Goal: Transaction & Acquisition: Purchase product/service

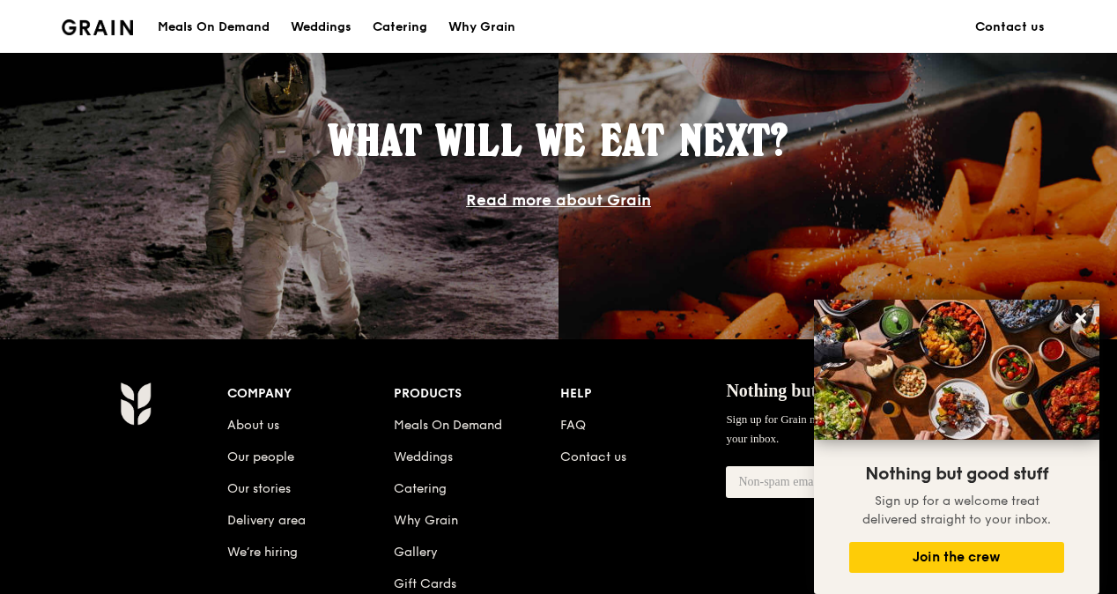
scroll to position [1804, 0]
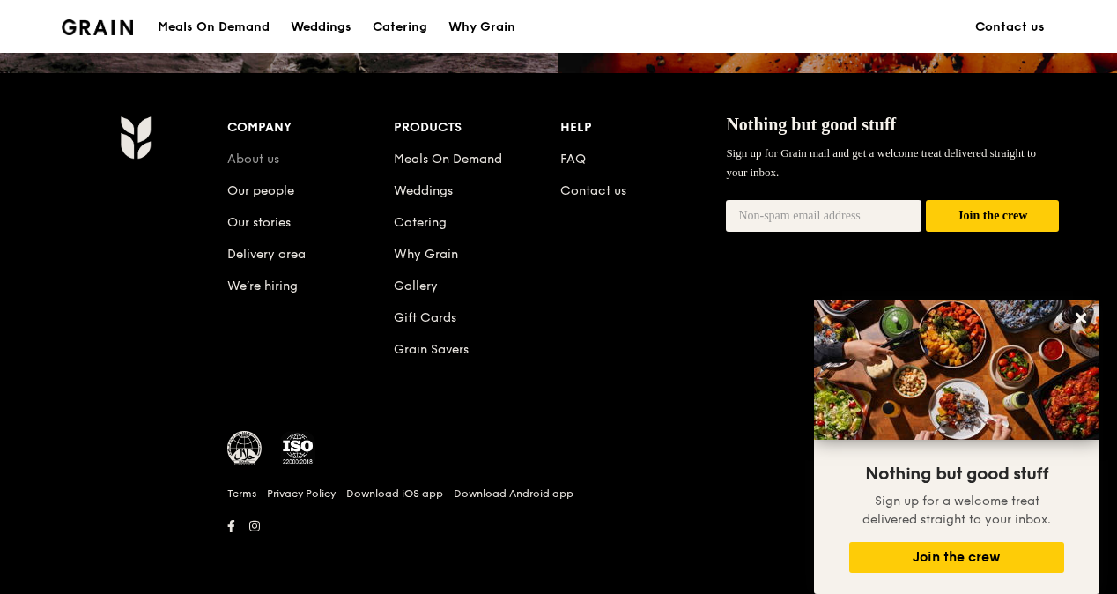
click at [264, 159] on link "About us" at bounding box center [253, 158] width 52 height 15
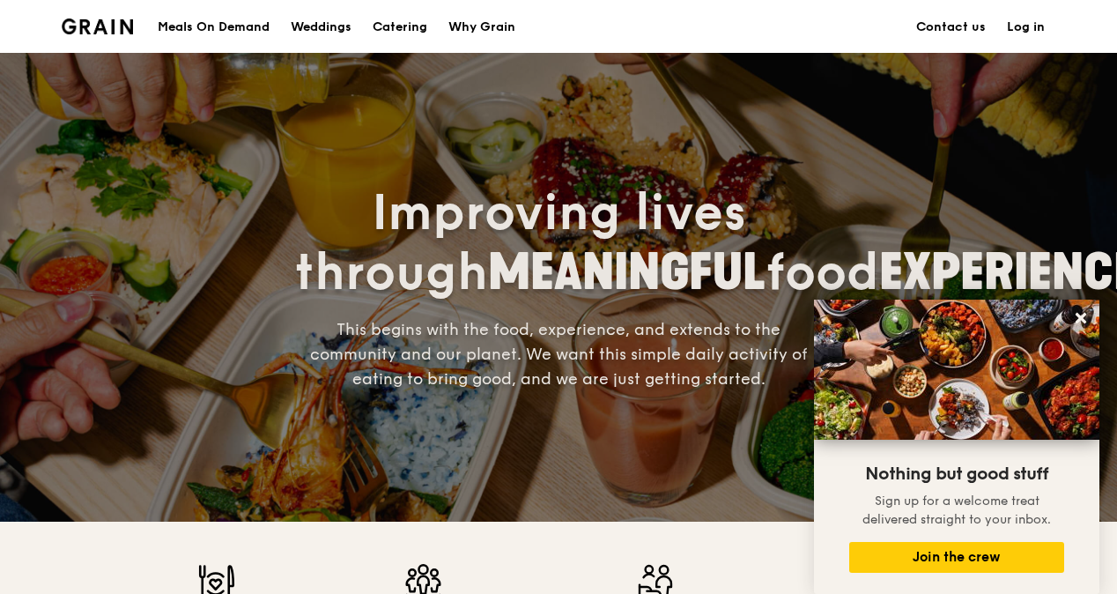
scroll to position [645, 0]
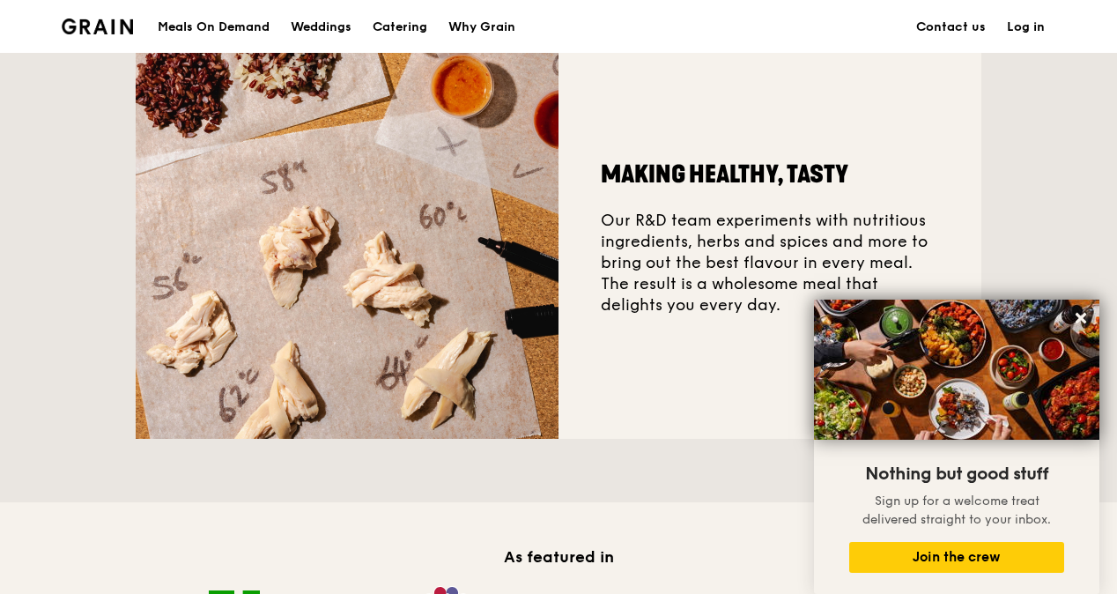
click at [1006, 183] on div "Making healthy, tasty Our R&D team experiments with nutritious ingredients, her…" at bounding box center [558, 227] width 1117 height 465
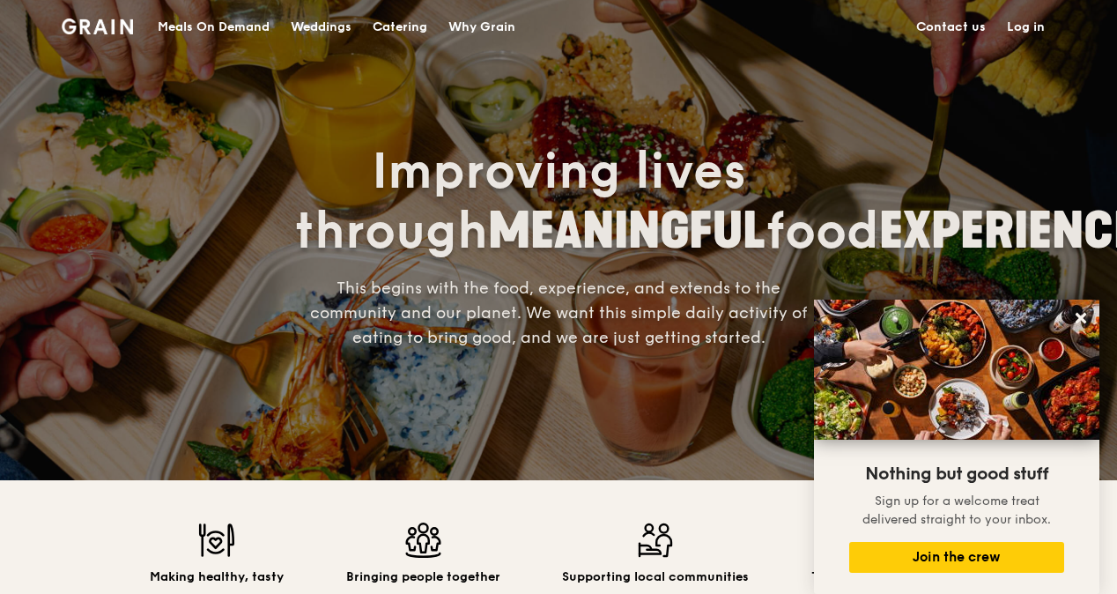
scroll to position [0, 0]
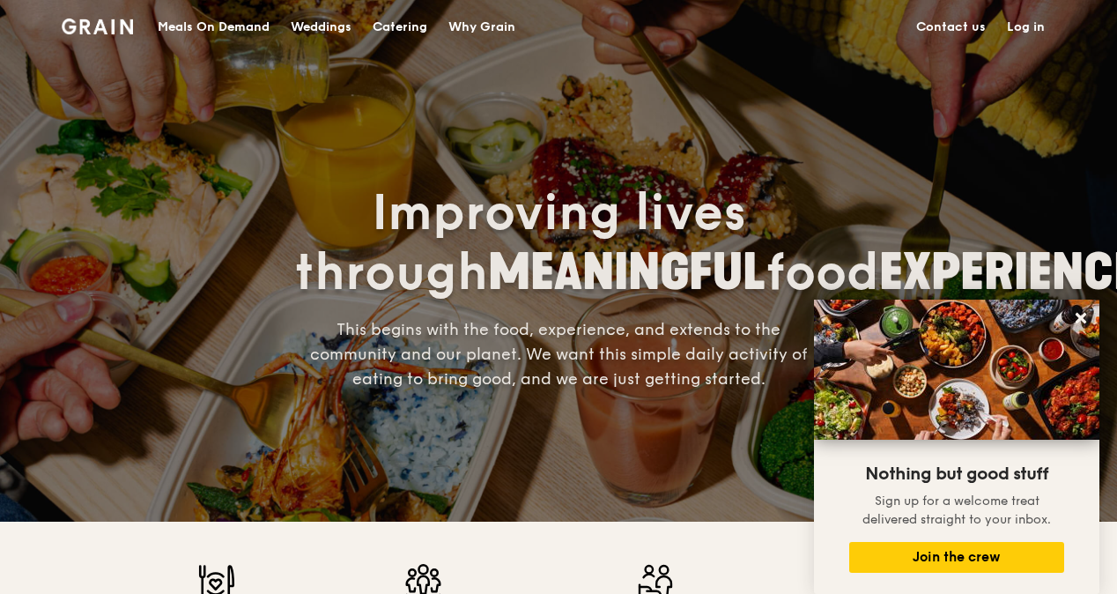
click at [411, 26] on div "Catering" at bounding box center [399, 27] width 55 height 53
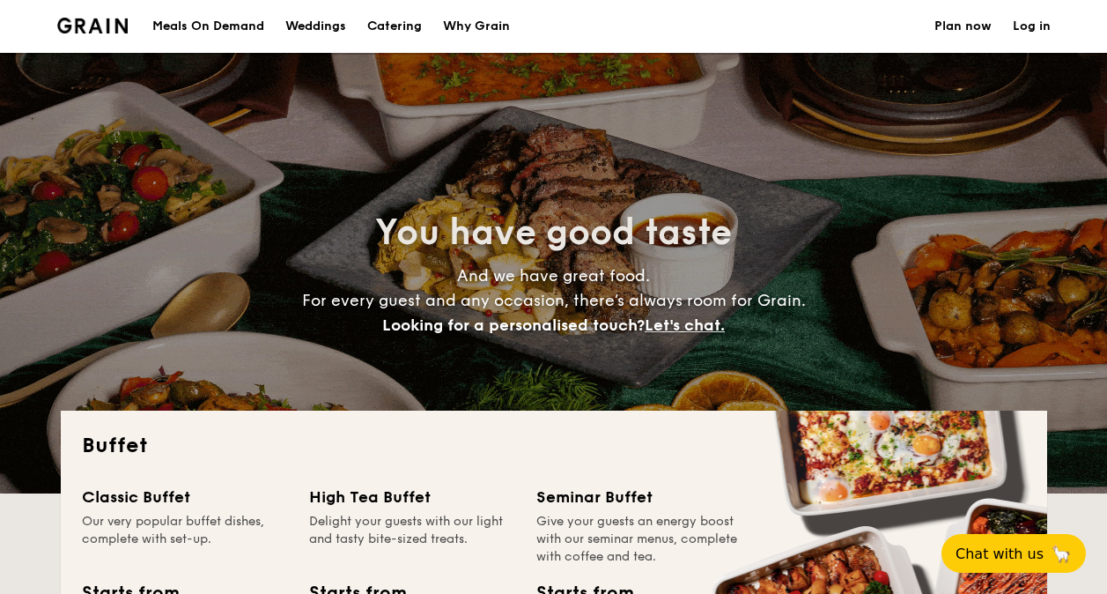
select select
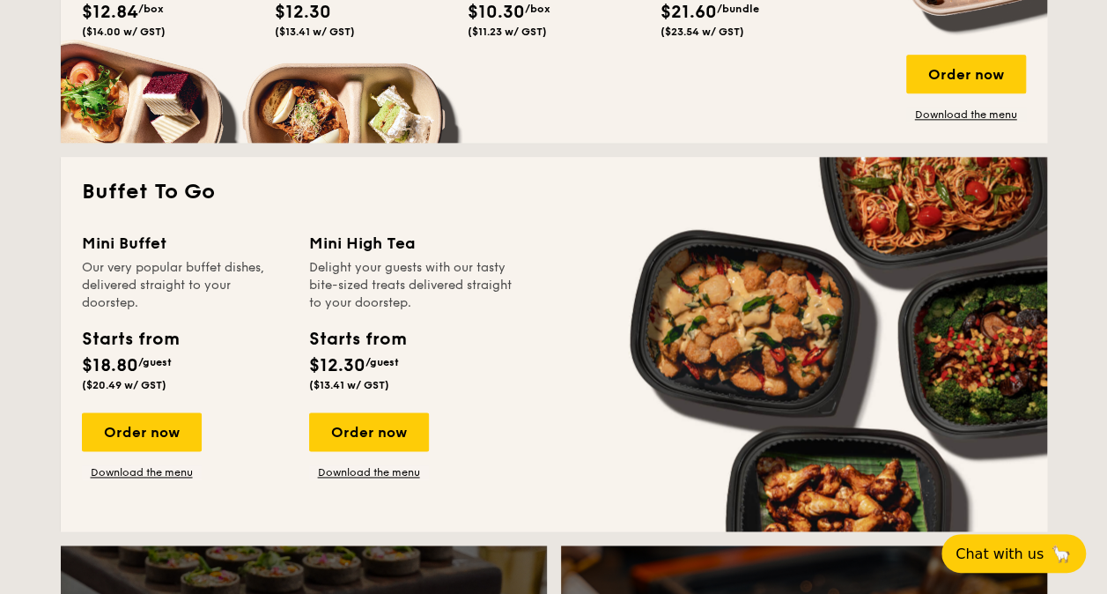
scroll to position [969, 0]
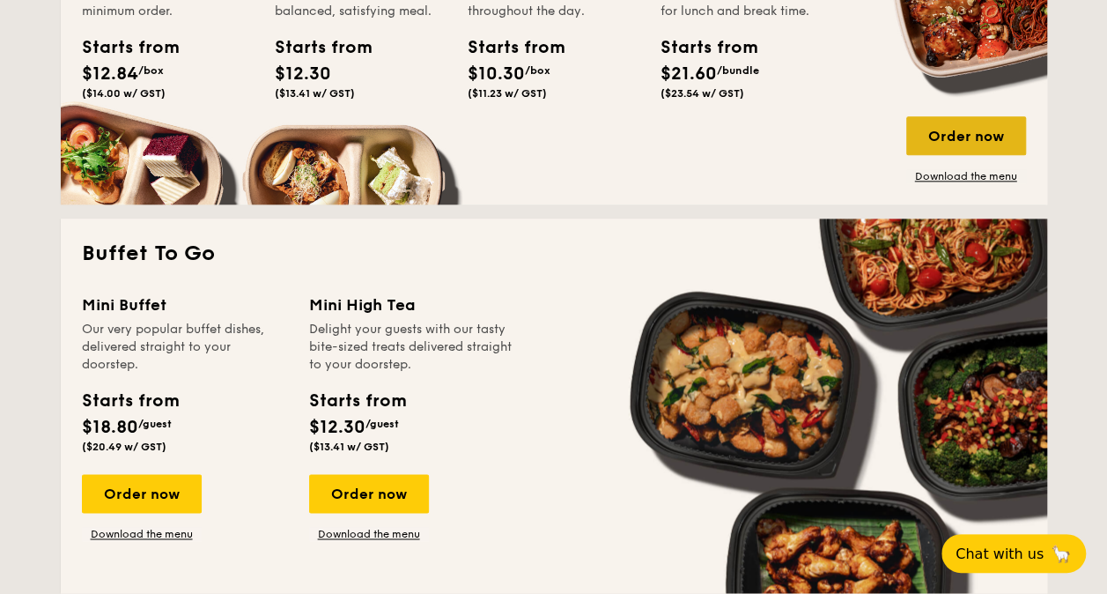
click at [940, 135] on div "Order now" at bounding box center [966, 135] width 120 height 39
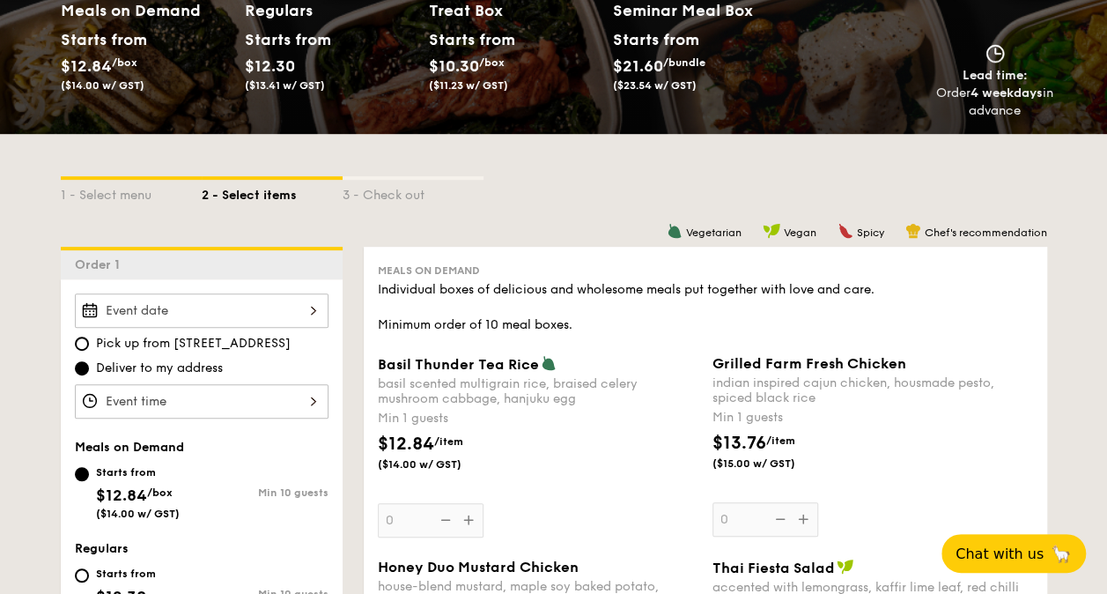
scroll to position [352, 0]
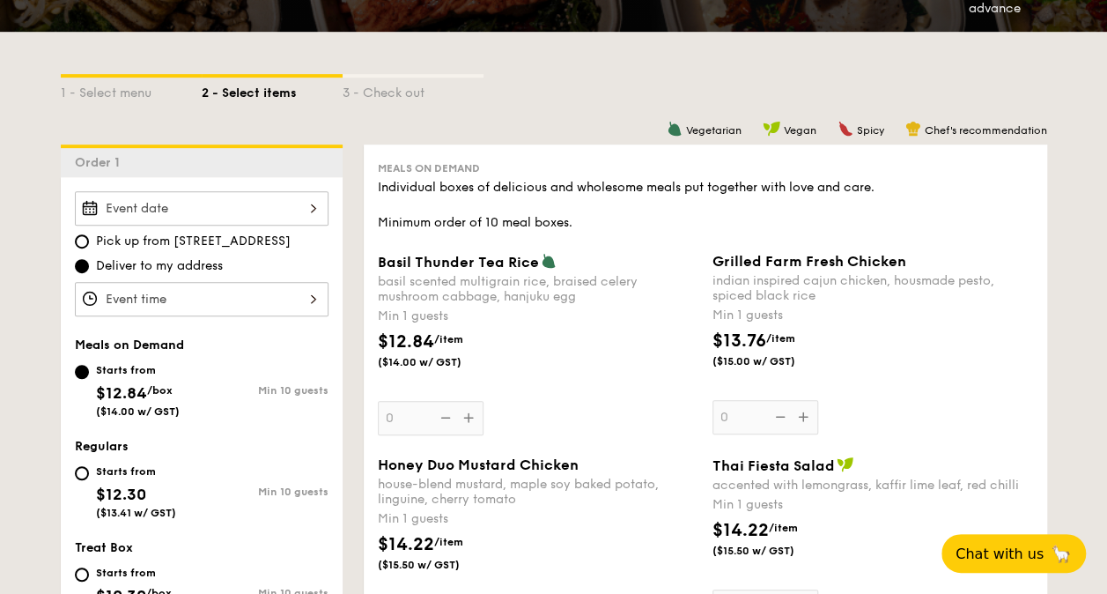
click at [310, 206] on div at bounding box center [202, 208] width 254 height 34
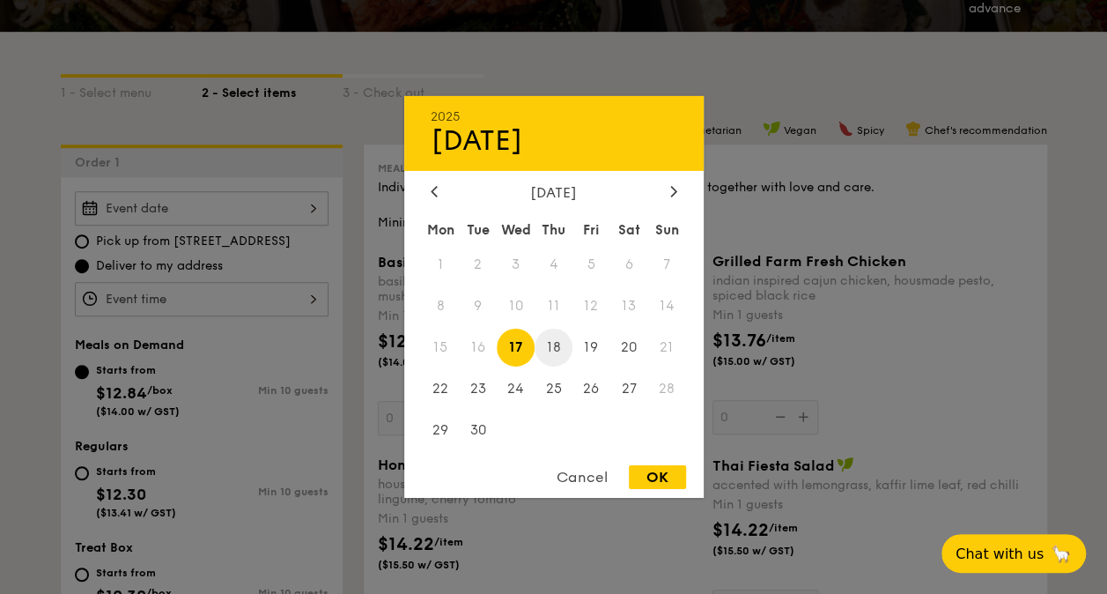
click at [557, 346] on span "18" at bounding box center [554, 347] width 38 height 38
click at [648, 479] on div "OK" at bounding box center [657, 477] width 57 height 24
type input "Sep 18, 2025"
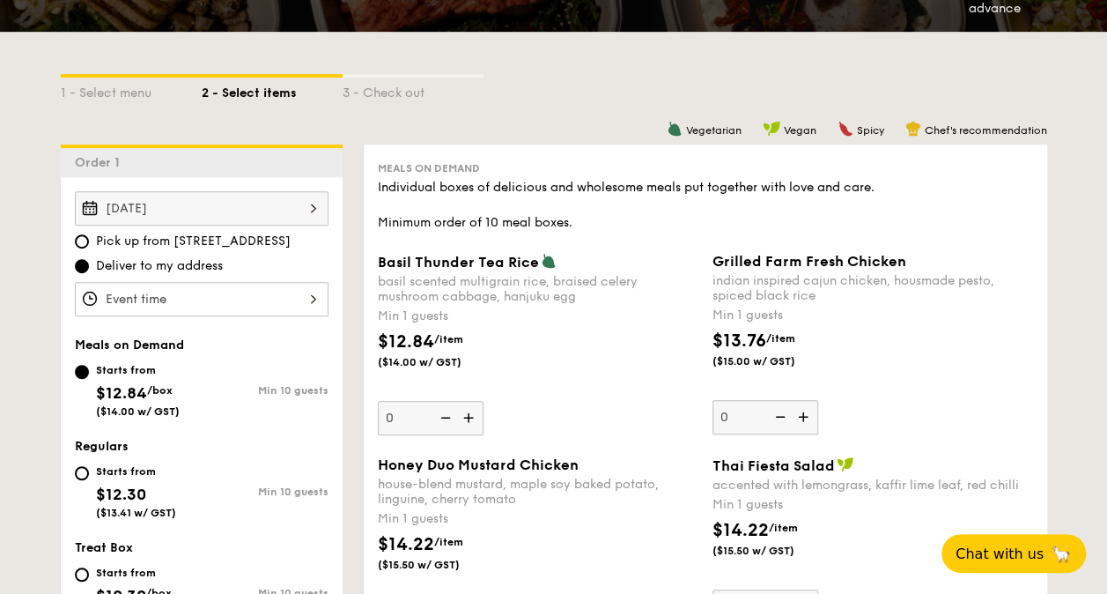
click at [209, 292] on div at bounding box center [202, 299] width 254 height 34
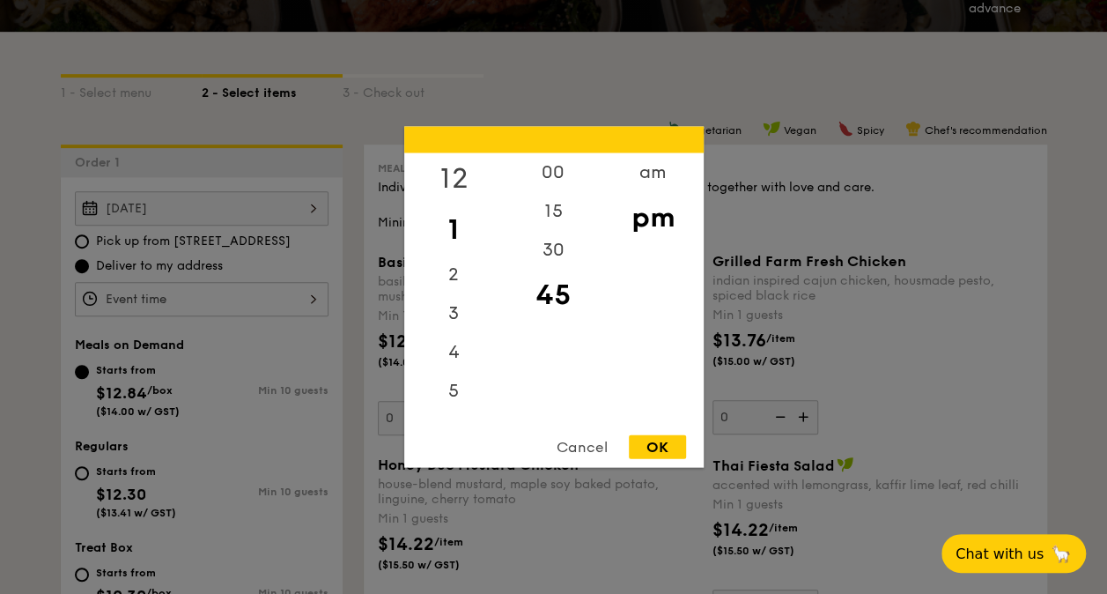
click at [453, 181] on div "12" at bounding box center [454, 178] width 100 height 51
click at [551, 254] on div "30" at bounding box center [554, 256] width 100 height 51
click at [657, 454] on div "OK" at bounding box center [657, 447] width 57 height 24
type input "12:30PM"
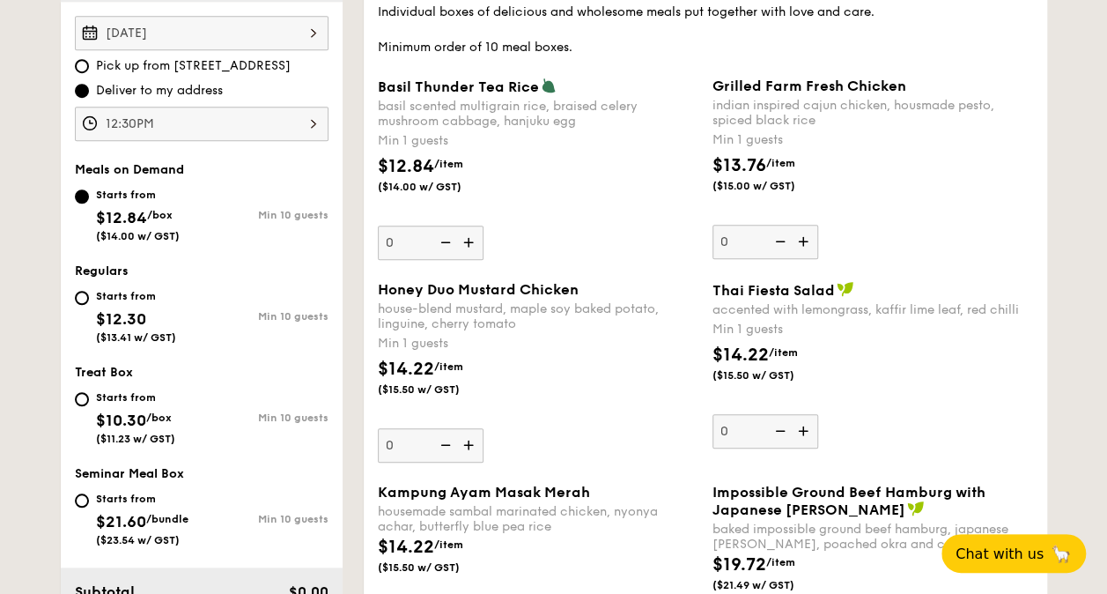
scroll to position [264, 0]
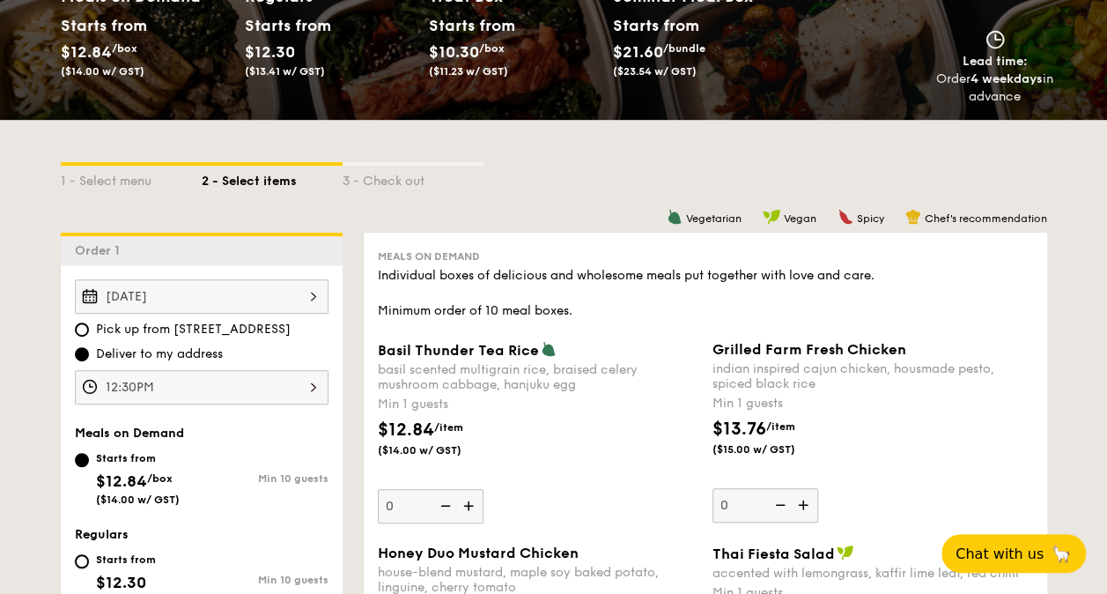
drag, startPoint x: 85, startPoint y: 555, endPoint x: 118, endPoint y: 546, distance: 34.6
click at [85, 555] on input "Starts from $12.30 ($13.41 w/ GST) Min 10 guests" at bounding box center [82, 561] width 14 height 14
radio input "true"
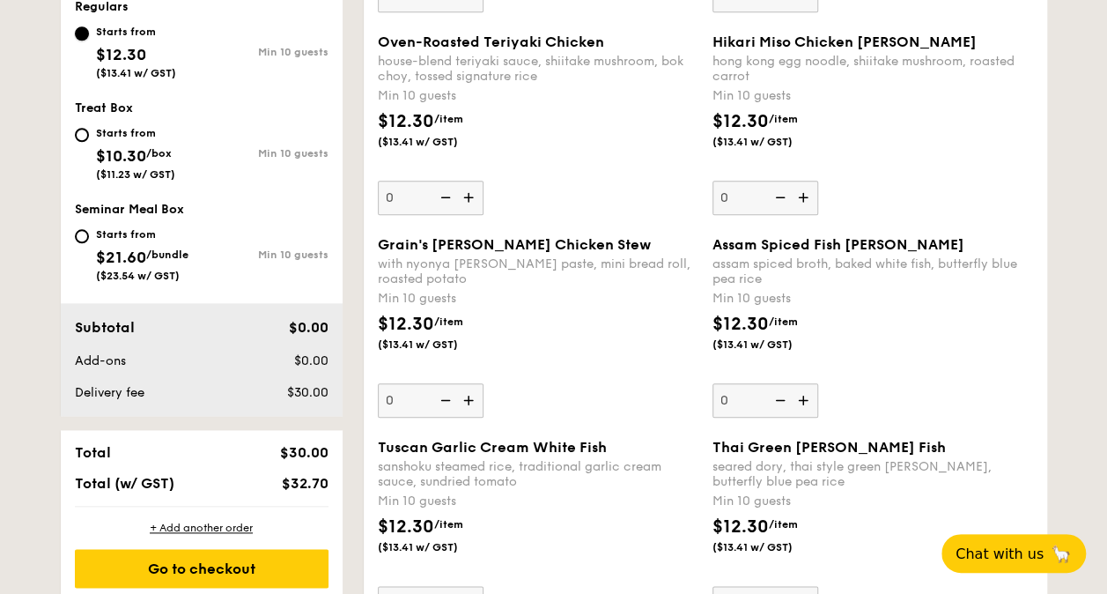
scroll to position [793, 0]
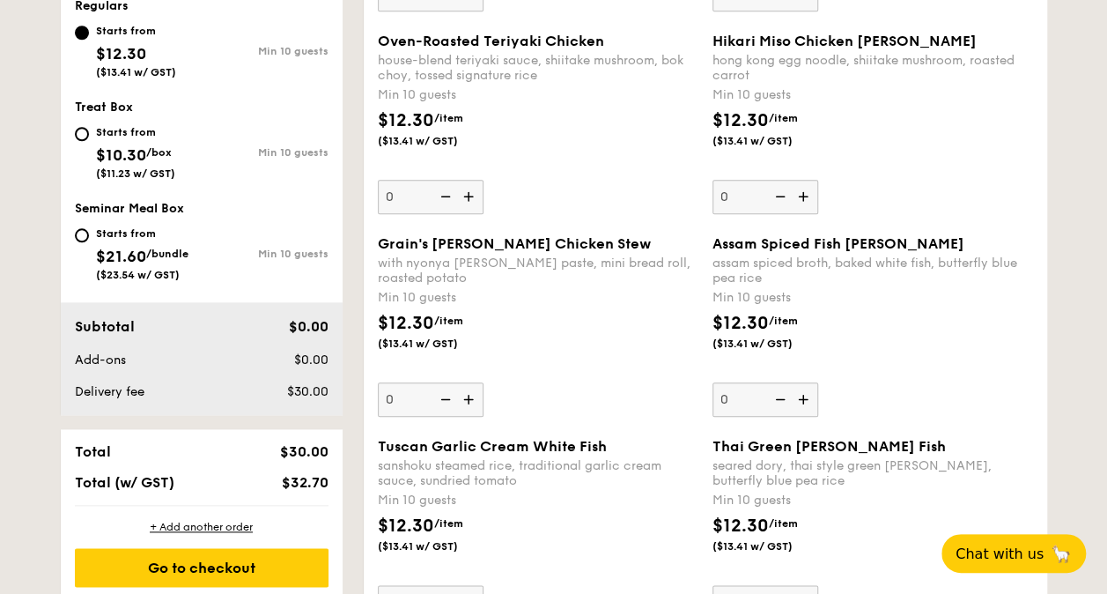
select select
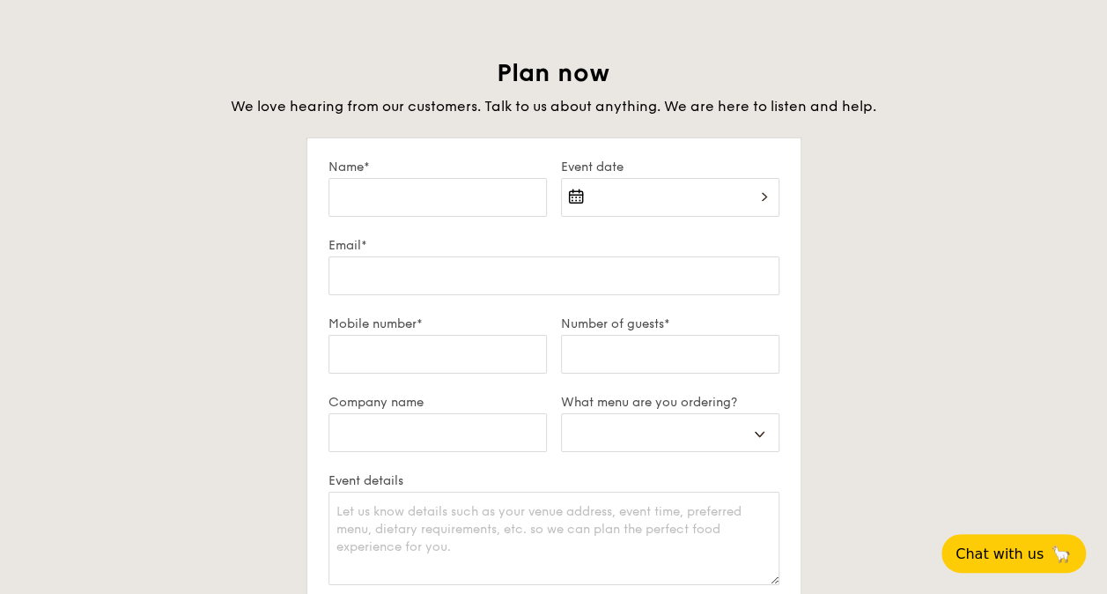
scroll to position [3473, 0]
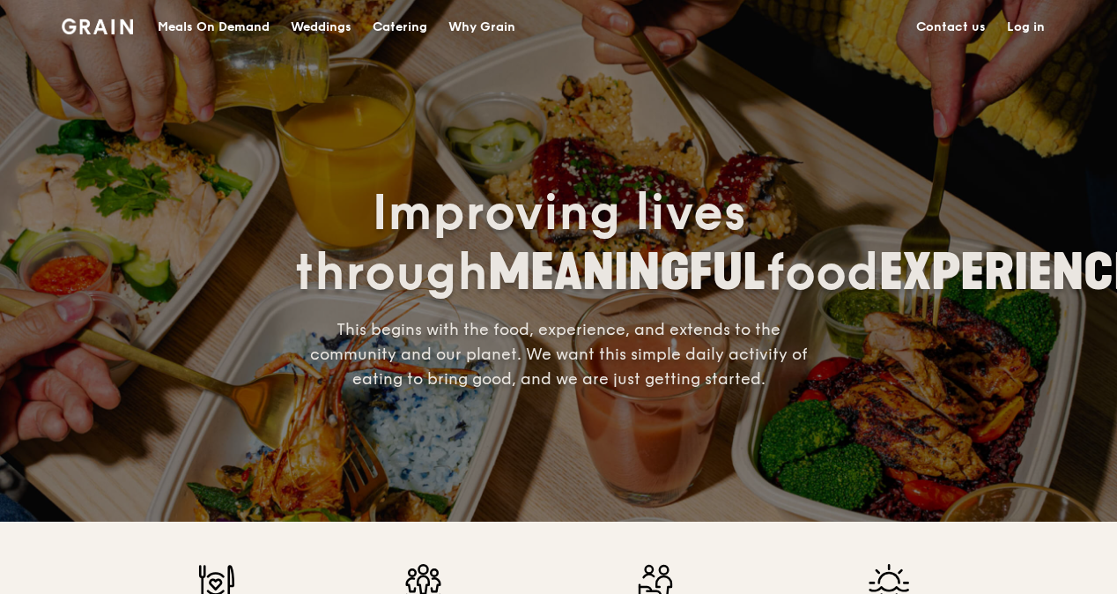
click at [391, 23] on div "Catering" at bounding box center [399, 27] width 55 height 53
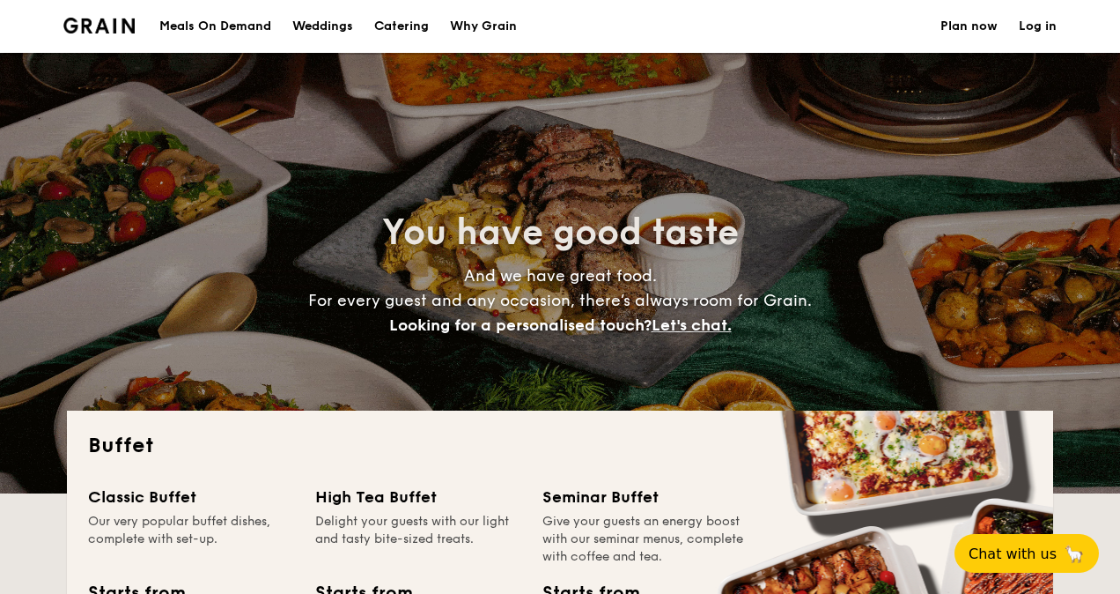
select select
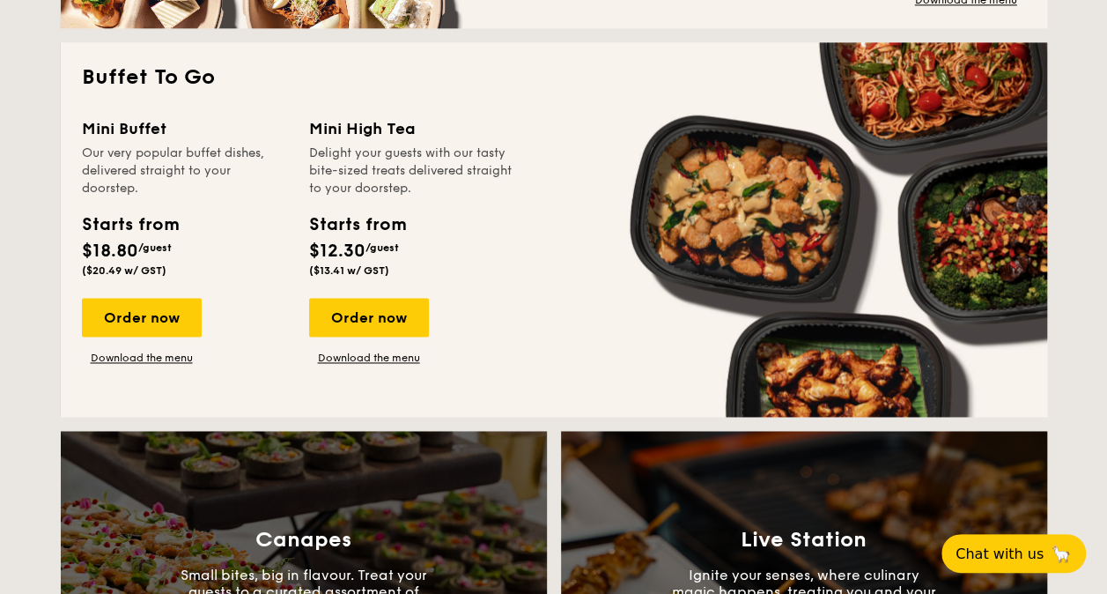
scroll to position [881, 0]
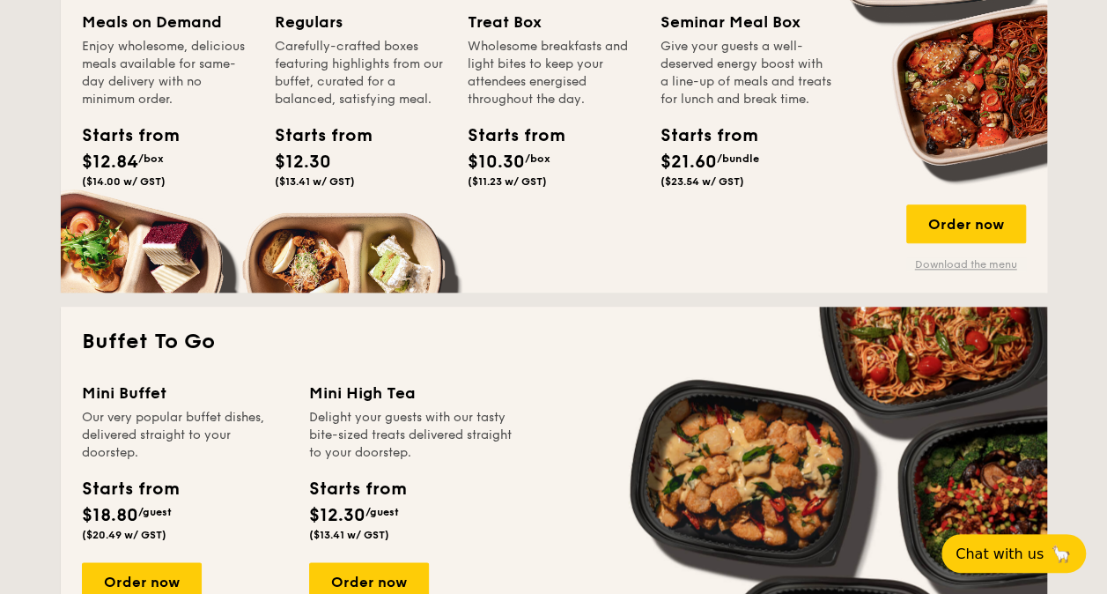
click at [956, 263] on link "Download the menu" at bounding box center [966, 264] width 120 height 14
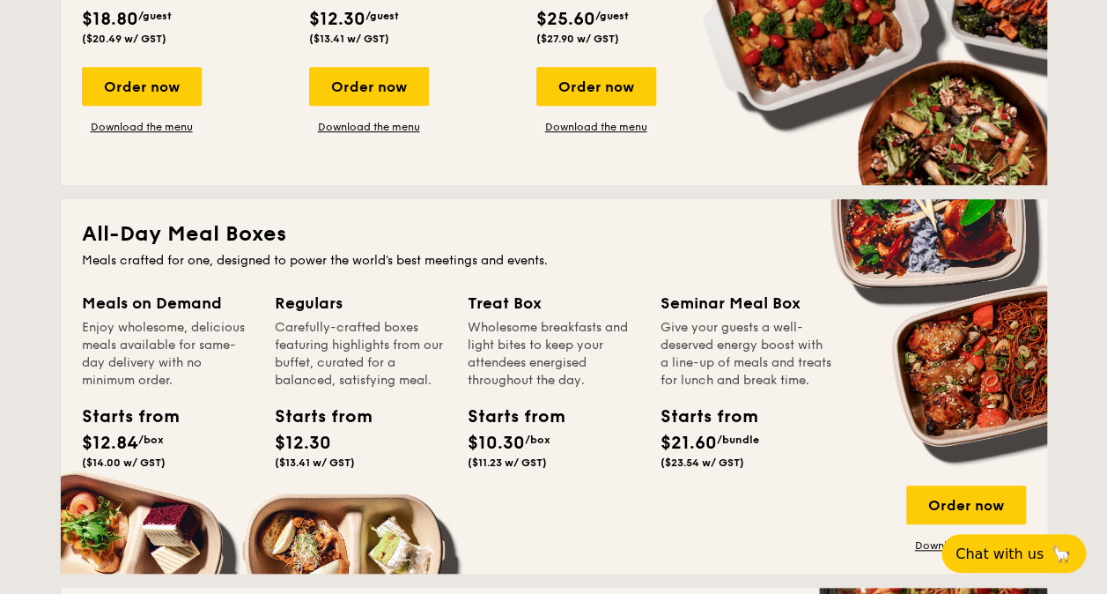
scroll to position [704, 0]
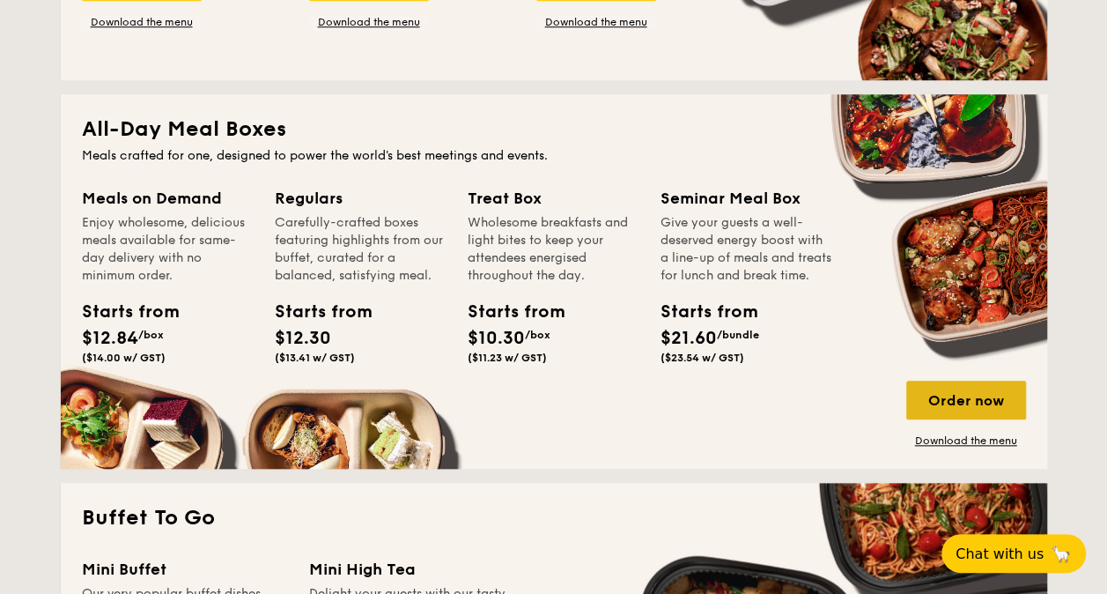
click at [959, 398] on div "Order now" at bounding box center [966, 399] width 120 height 39
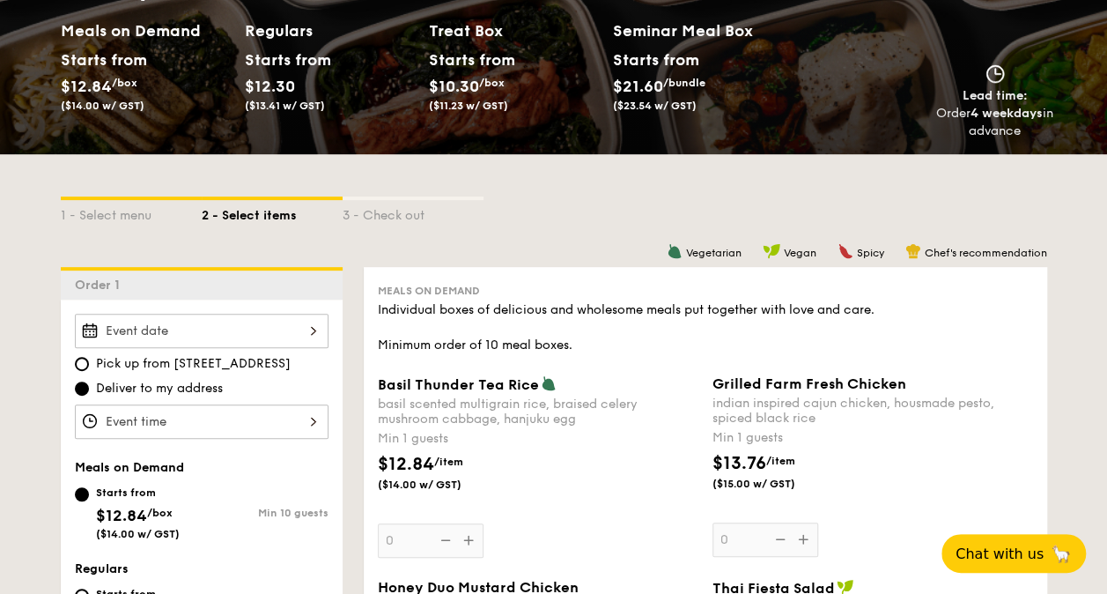
scroll to position [352, 0]
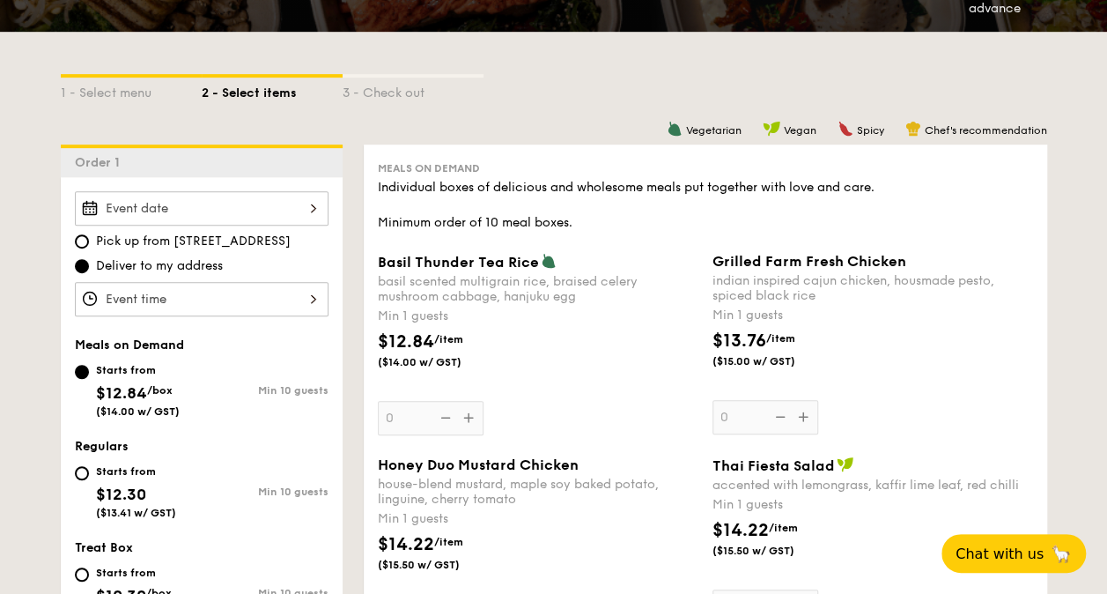
click at [316, 210] on div at bounding box center [202, 208] width 254 height 34
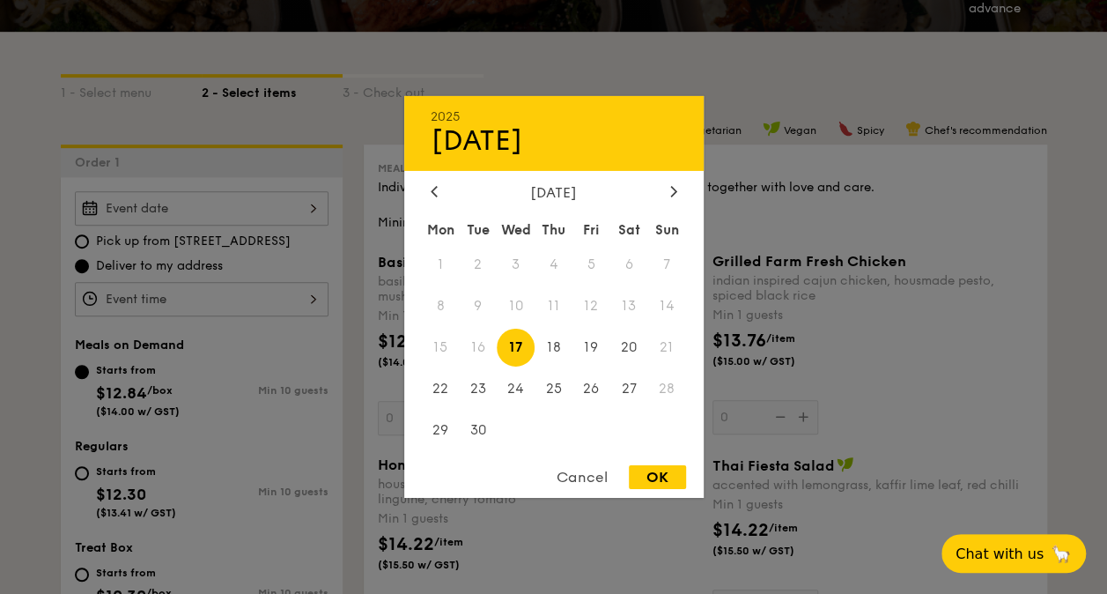
click at [485, 349] on span "16" at bounding box center [478, 347] width 38 height 38
click at [658, 478] on div "OK" at bounding box center [657, 477] width 57 height 24
type input "Sep 17, 2025"
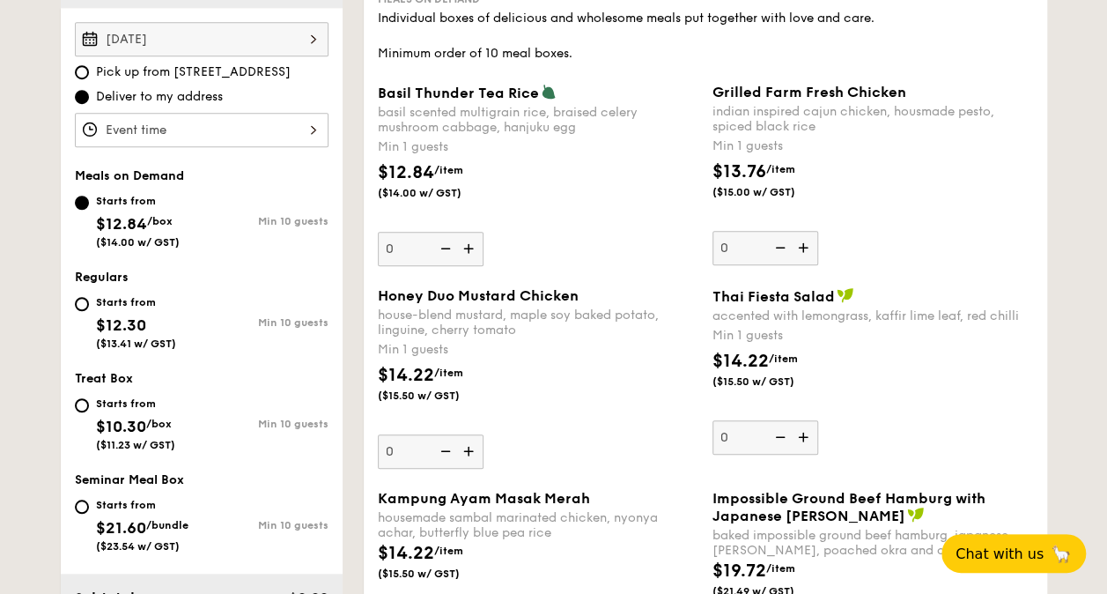
scroll to position [528, 0]
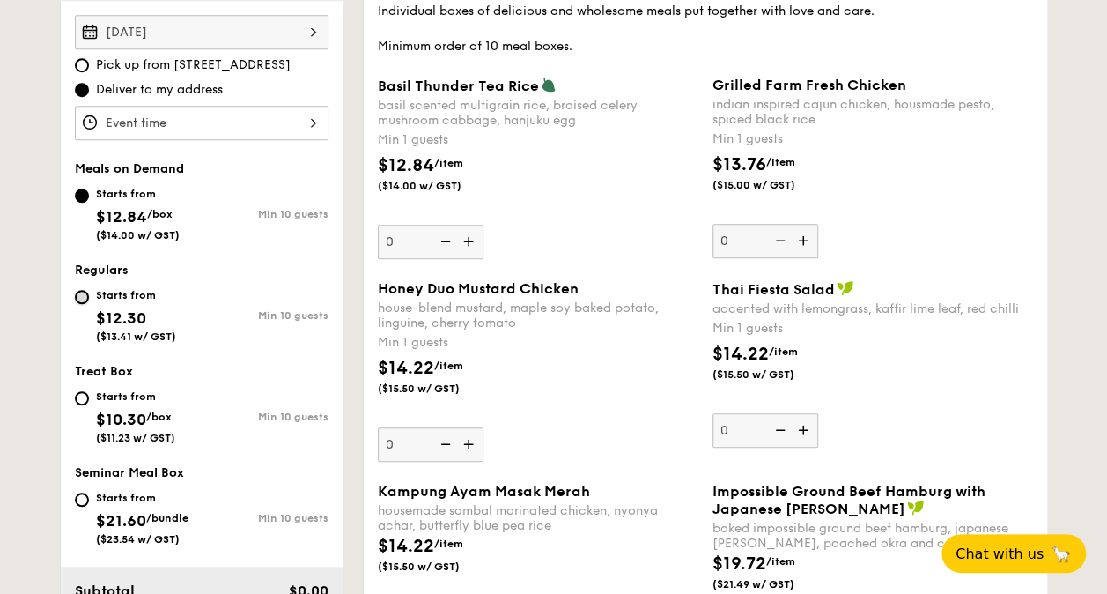
click at [79, 291] on input "Starts from $12.30 ($13.41 w/ GST) Min 10 guests" at bounding box center [82, 297] width 14 height 14
radio input "true"
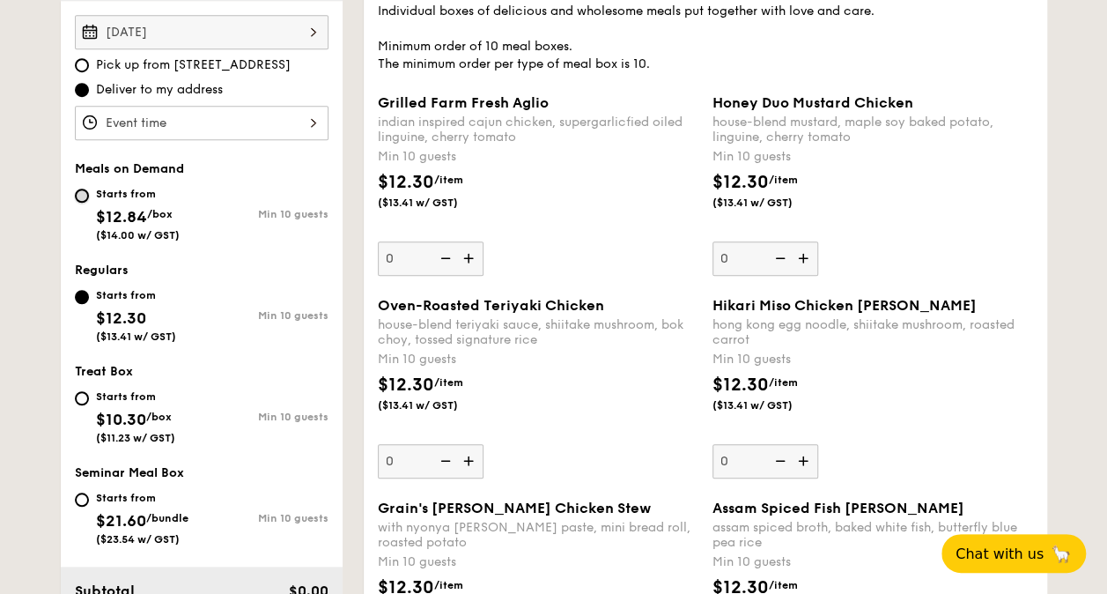
click at [86, 192] on input "Starts from $12.84 /box ($14.00 w/ GST) Min 10 guests" at bounding box center [82, 195] width 14 height 14
radio input "true"
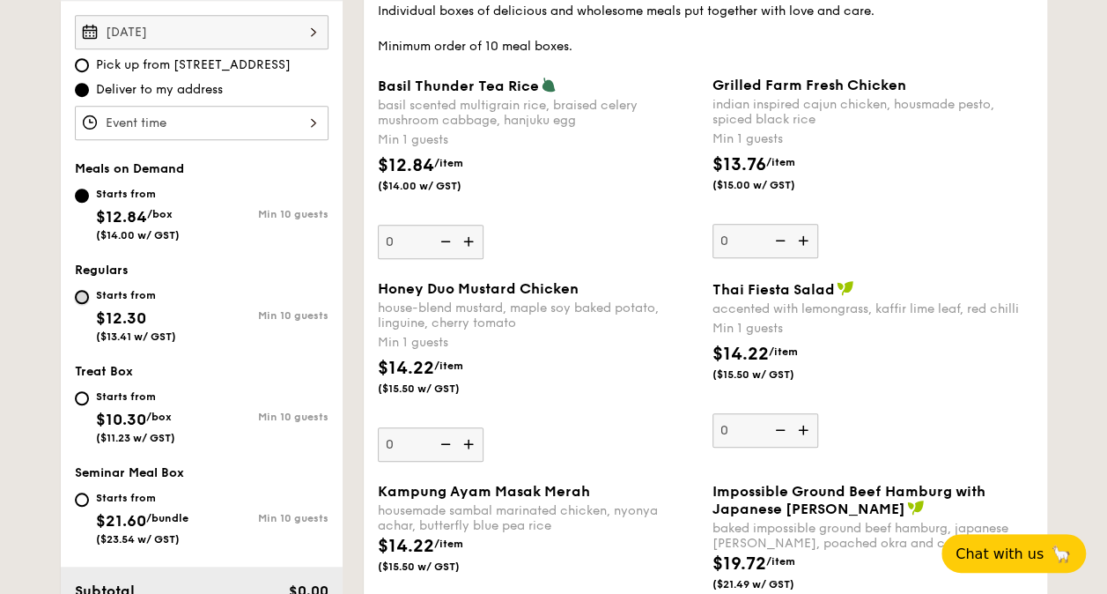
click at [86, 296] on input "Starts from $12.30 ($13.41 w/ GST) Min 10 guests" at bounding box center [82, 297] width 14 height 14
radio input "true"
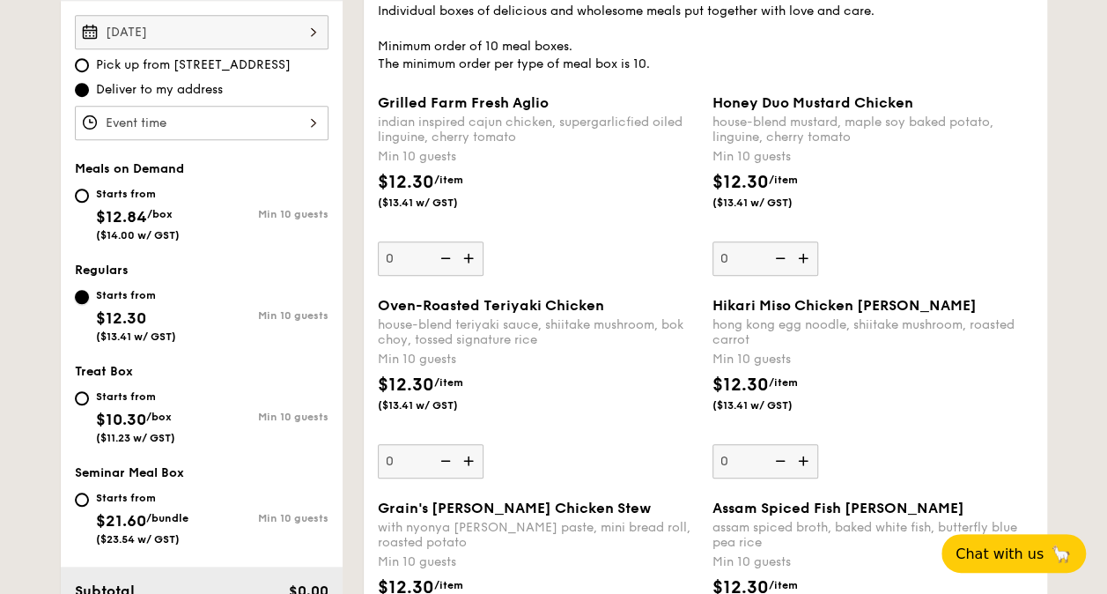
scroll to position [264, 0]
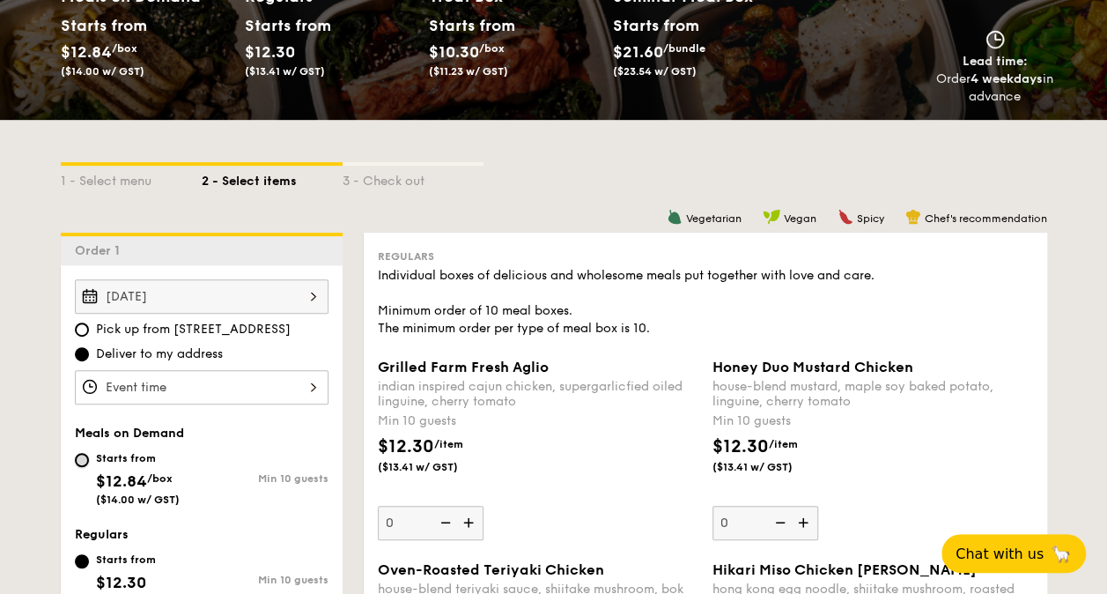
click at [79, 459] on input "Starts from $12.84 /box ($14.00 w/ GST) Min 10 guests" at bounding box center [82, 460] width 14 height 14
radio input "true"
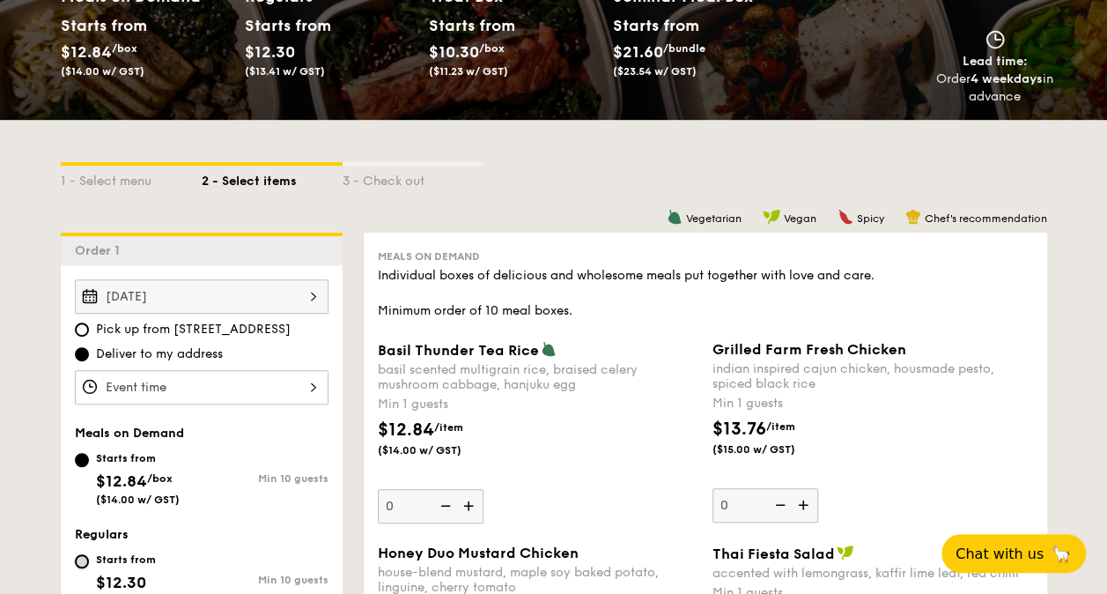
click at [85, 564] on input "Starts from $12.30 ($13.41 w/ GST) Min 10 guests" at bounding box center [82, 561] width 14 height 14
radio input "true"
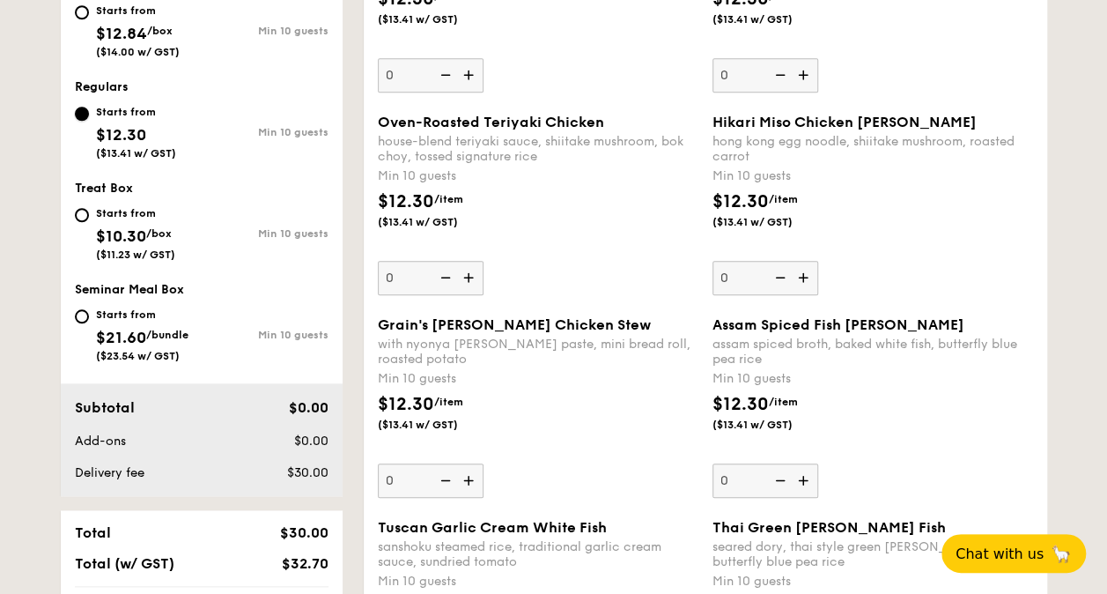
scroll to position [528, 0]
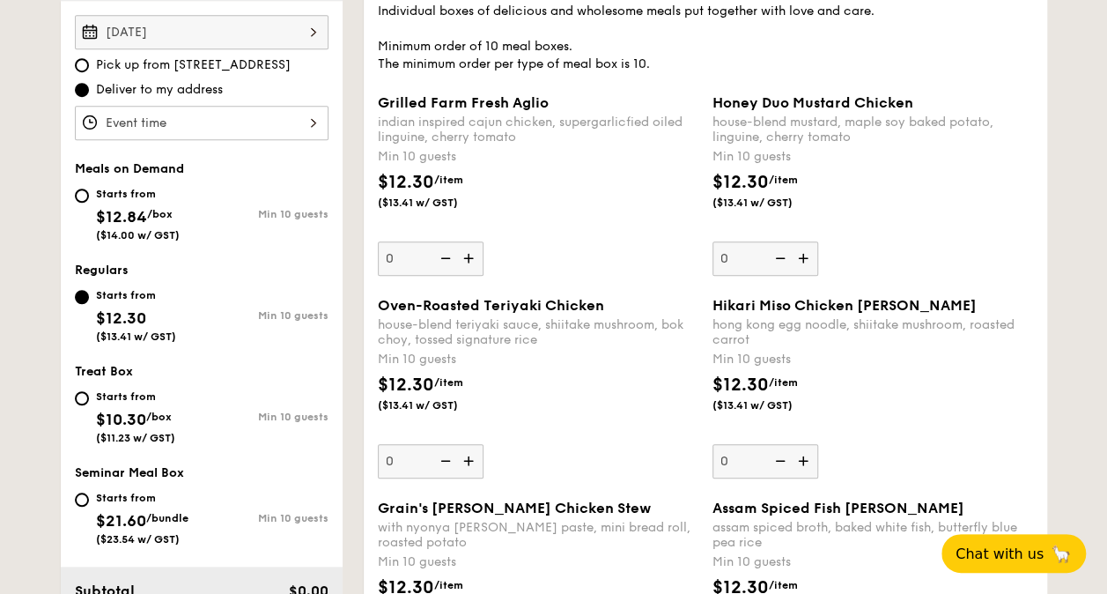
click at [472, 262] on img at bounding box center [470, 257] width 26 height 33
click at [472, 262] on input "0" at bounding box center [431, 258] width 106 height 34
click at [472, 262] on img at bounding box center [470, 257] width 26 height 33
click at [472, 262] on input "10" at bounding box center [431, 258] width 106 height 34
click at [472, 262] on img at bounding box center [470, 257] width 26 height 33
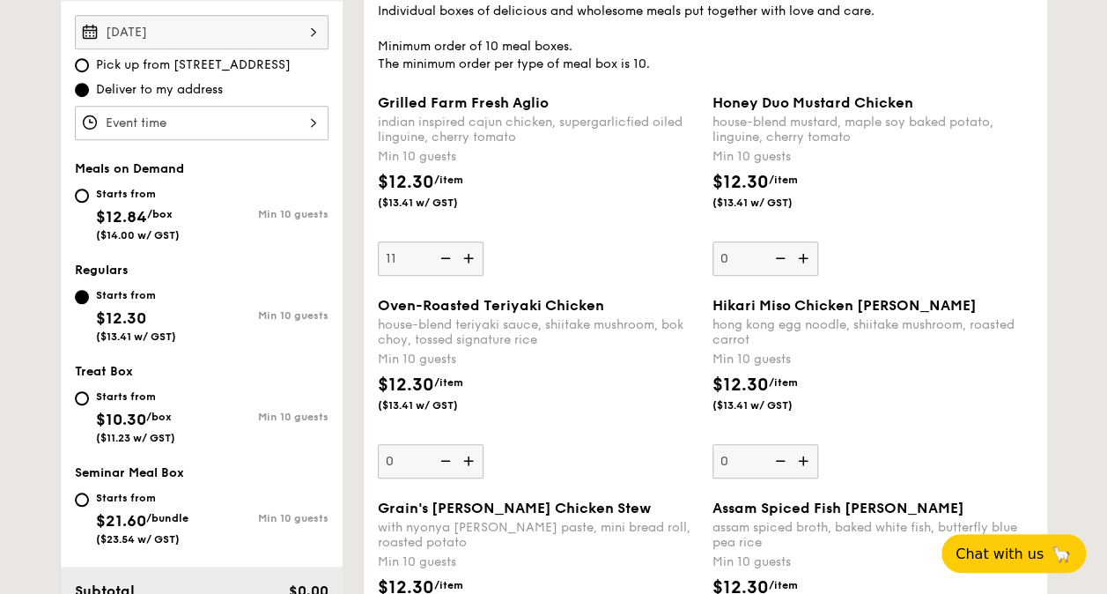
click at [472, 262] on input "11" at bounding box center [431, 258] width 106 height 34
click at [472, 262] on img at bounding box center [470, 257] width 26 height 33
click at [472, 262] on input "12" at bounding box center [431, 258] width 106 height 34
click at [472, 262] on img at bounding box center [470, 257] width 26 height 33
click at [472, 262] on input "13" at bounding box center [431, 258] width 106 height 34
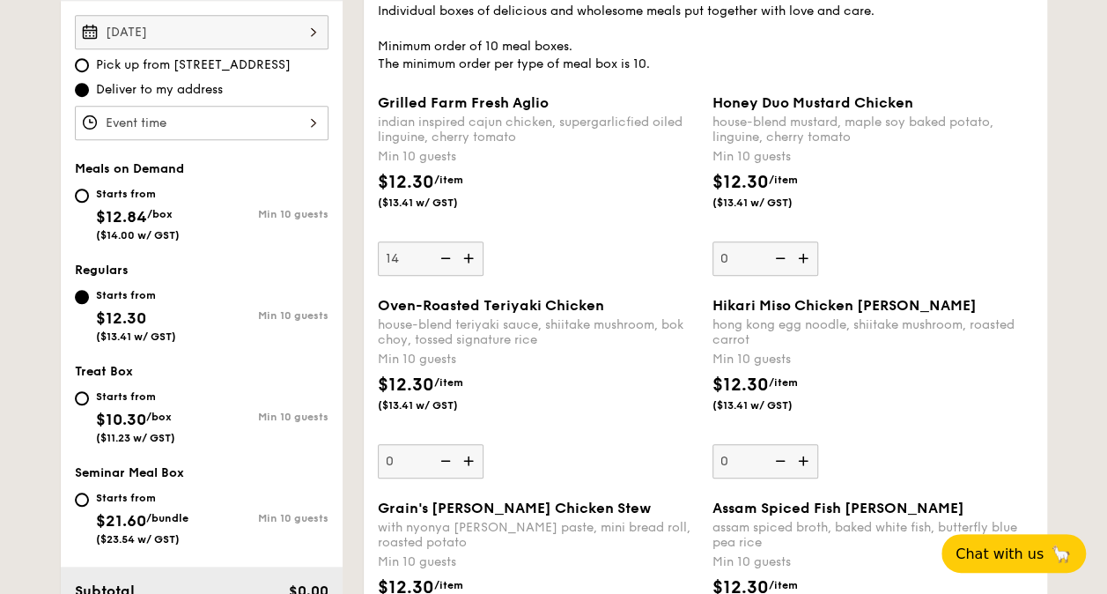
click at [472, 262] on img at bounding box center [470, 257] width 26 height 33
click at [472, 262] on input "14" at bounding box center [431, 258] width 106 height 34
click at [472, 262] on img at bounding box center [470, 257] width 26 height 33
click at [472, 262] on input "15" at bounding box center [431, 258] width 106 height 34
type input "16"
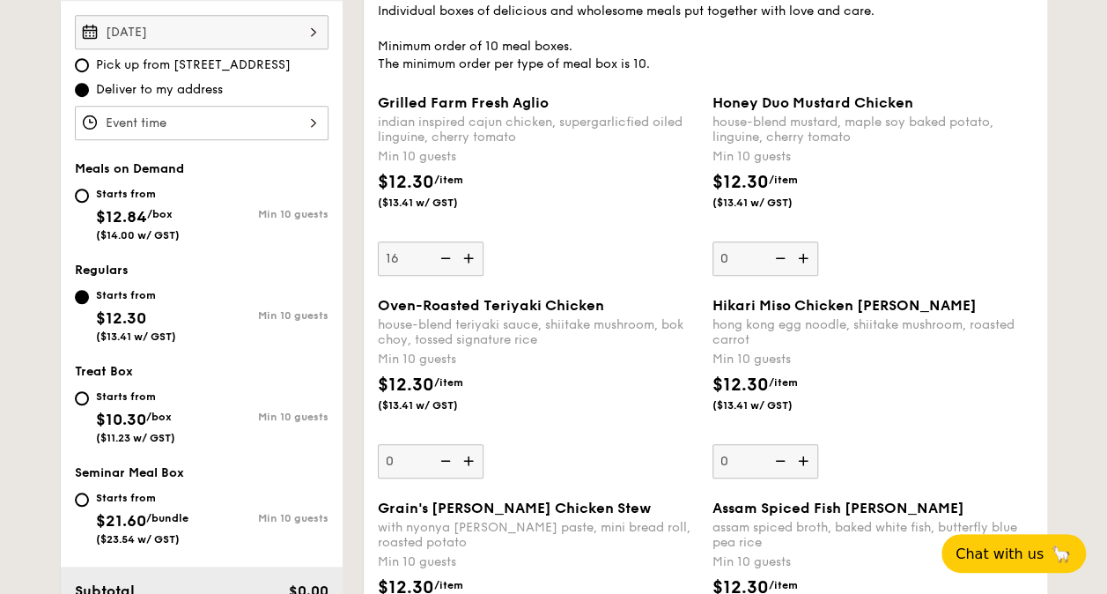
click at [806, 261] on img at bounding box center [805, 257] width 26 height 33
click at [806, 261] on input "0" at bounding box center [765, 258] width 106 height 34
click at [806, 261] on img at bounding box center [805, 257] width 26 height 33
click at [806, 261] on input "10" at bounding box center [765, 258] width 106 height 34
click at [806, 261] on img at bounding box center [805, 257] width 26 height 33
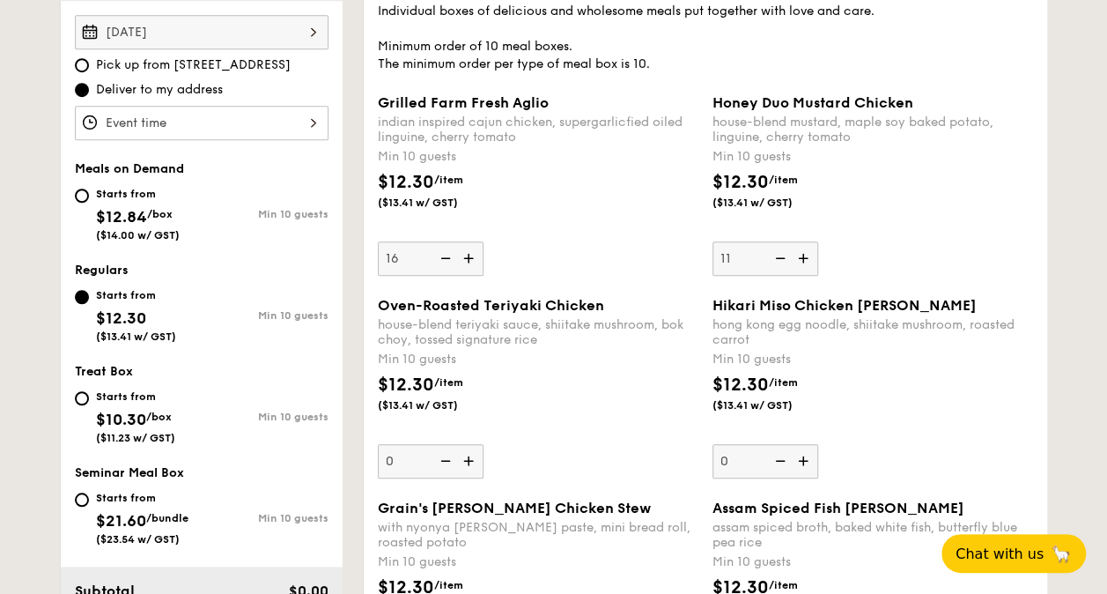
click at [806, 261] on input "11" at bounding box center [765, 258] width 106 height 34
click at [806, 261] on img at bounding box center [805, 257] width 26 height 33
click at [806, 261] on input "12" at bounding box center [765, 258] width 106 height 34
click at [806, 261] on img at bounding box center [805, 257] width 26 height 33
click at [806, 261] on input "13" at bounding box center [765, 258] width 106 height 34
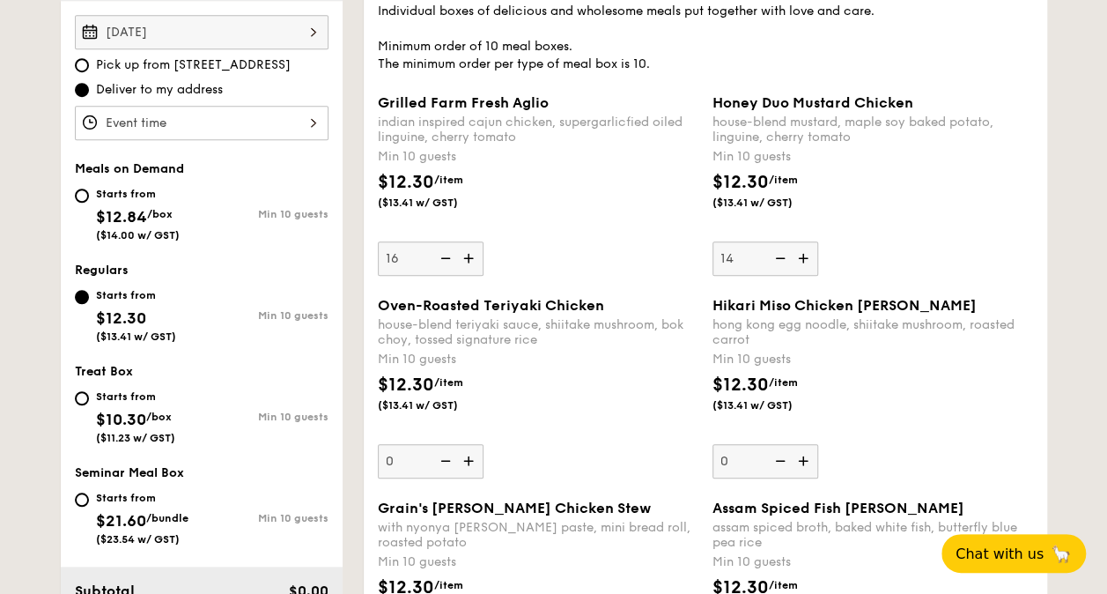
click at [806, 261] on img at bounding box center [805, 257] width 26 height 33
click at [806, 261] on input "14" at bounding box center [765, 258] width 106 height 34
click at [806, 261] on img at bounding box center [805, 257] width 26 height 33
click at [806, 261] on input "15" at bounding box center [765, 258] width 106 height 34
click at [786, 259] on img at bounding box center [778, 257] width 26 height 33
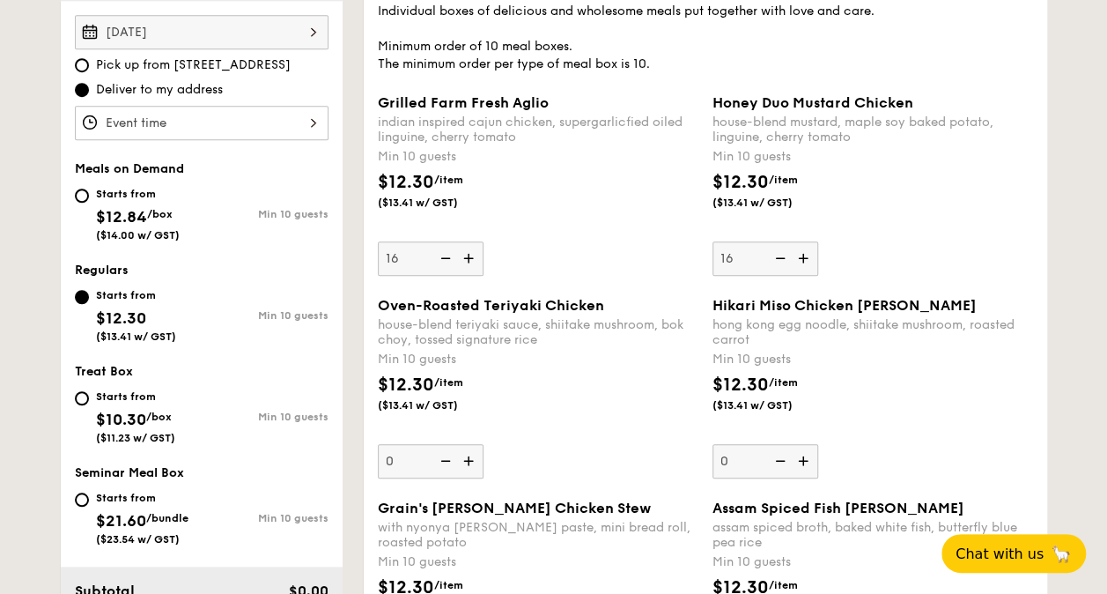
click at [786, 259] on input "16" at bounding box center [765, 258] width 106 height 34
type input "15"
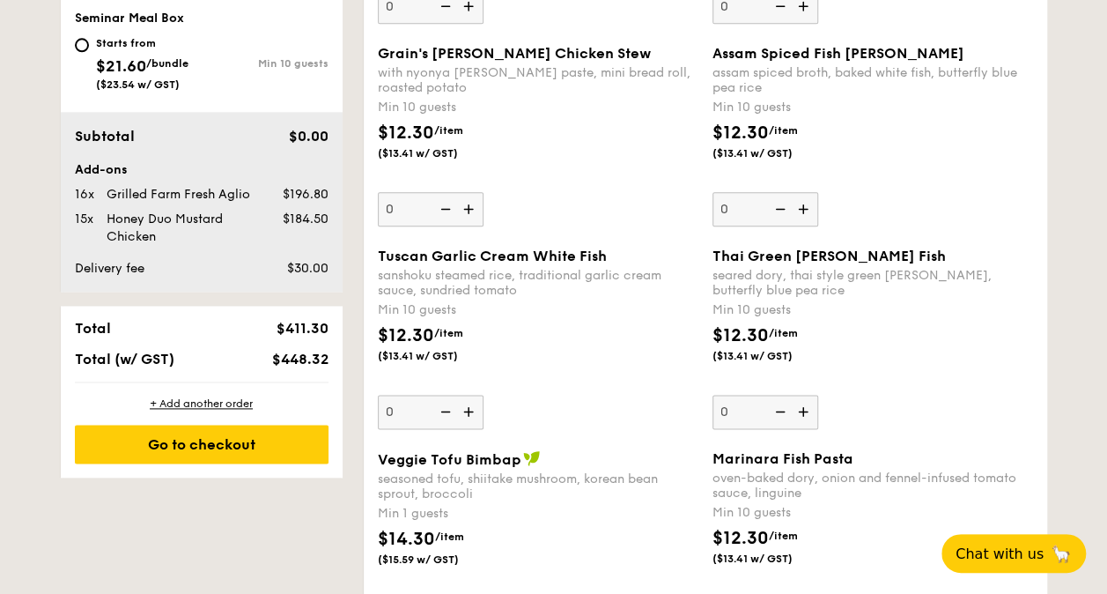
scroll to position [1106, 0]
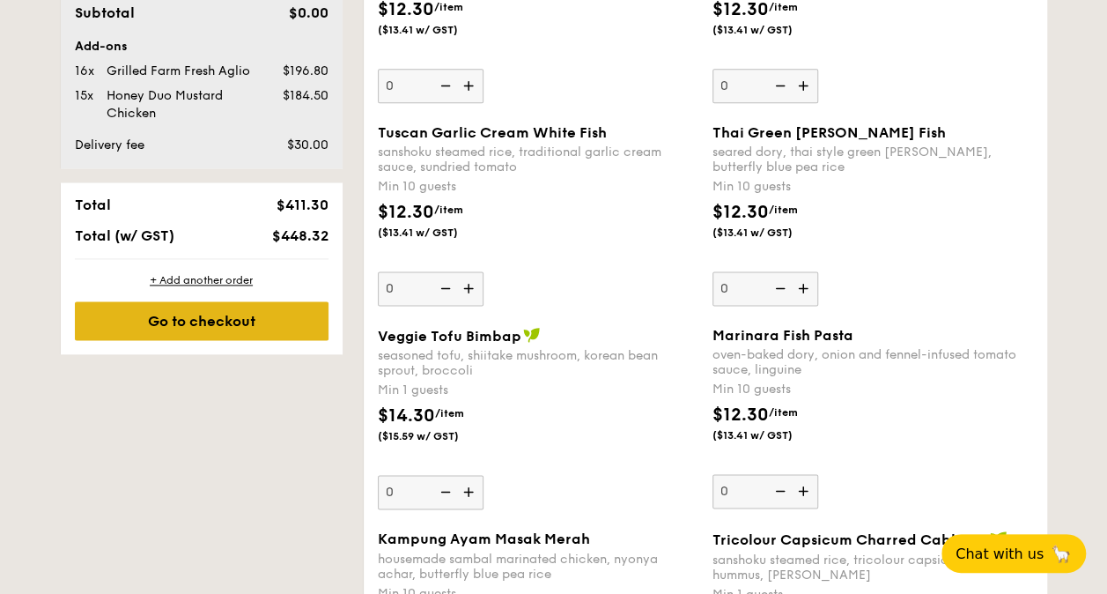
click at [247, 326] on div "Go to checkout" at bounding box center [202, 320] width 254 height 39
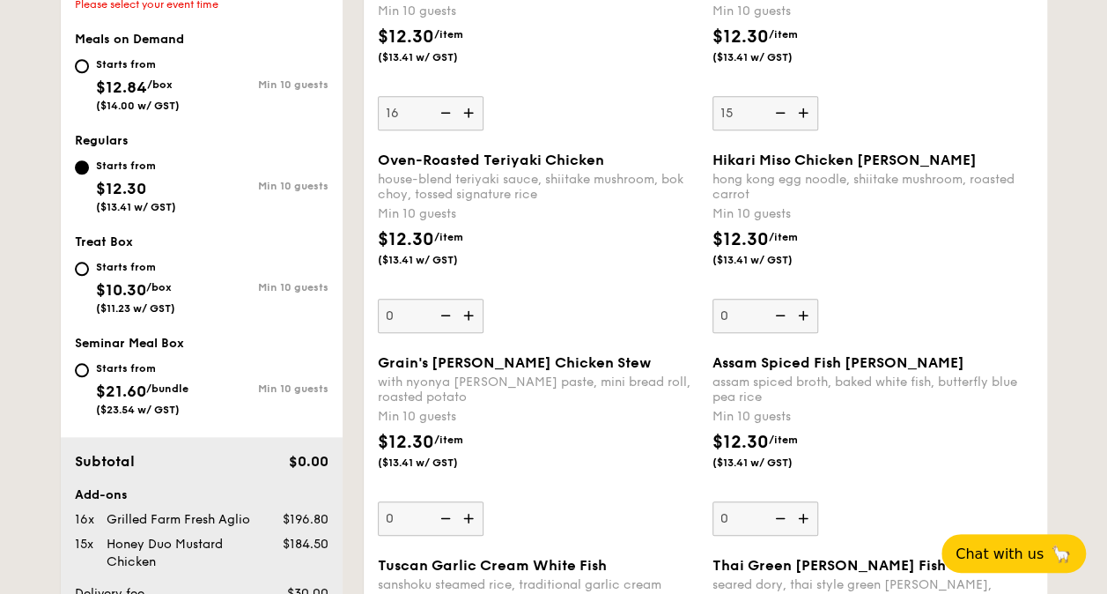
scroll to position [470, 0]
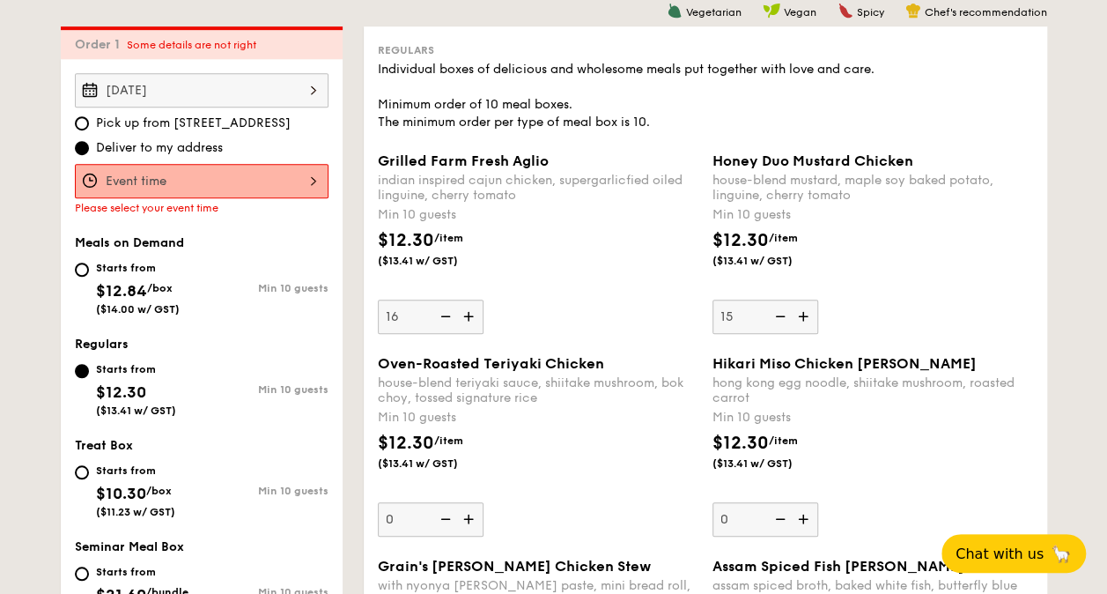
click at [251, 80] on div "Sep 17, 2025" at bounding box center [202, 90] width 254 height 34
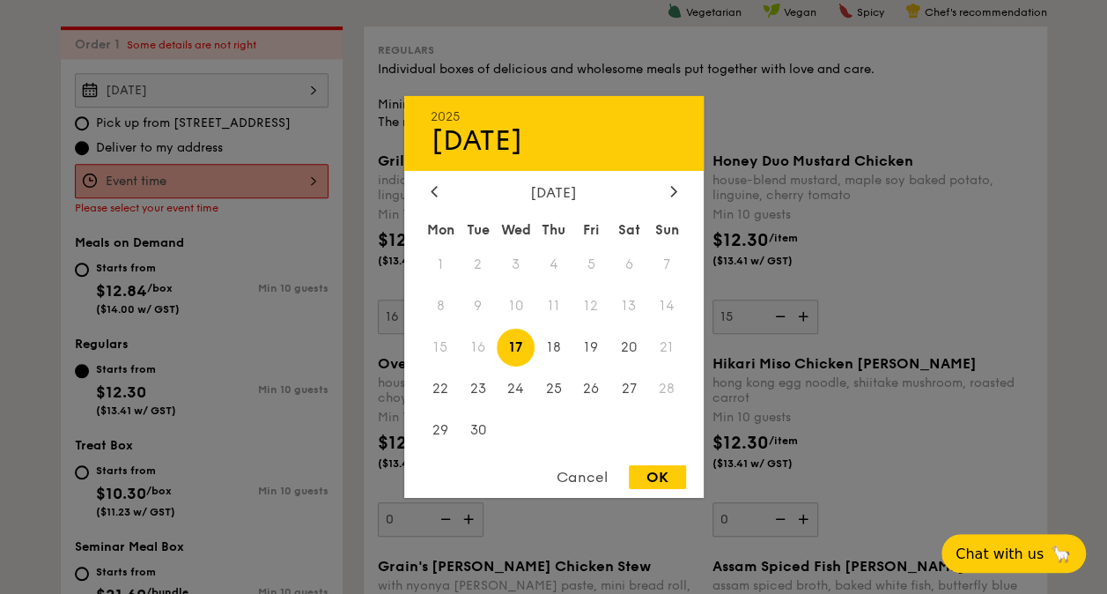
click at [666, 472] on div "OK" at bounding box center [657, 477] width 57 height 24
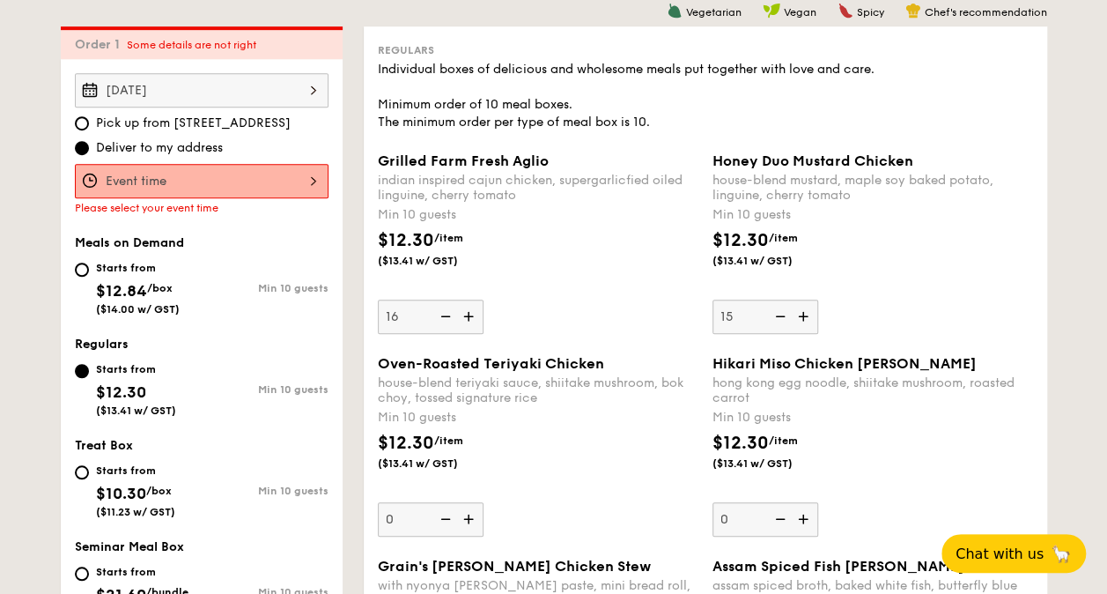
click at [313, 181] on div at bounding box center [202, 181] width 254 height 34
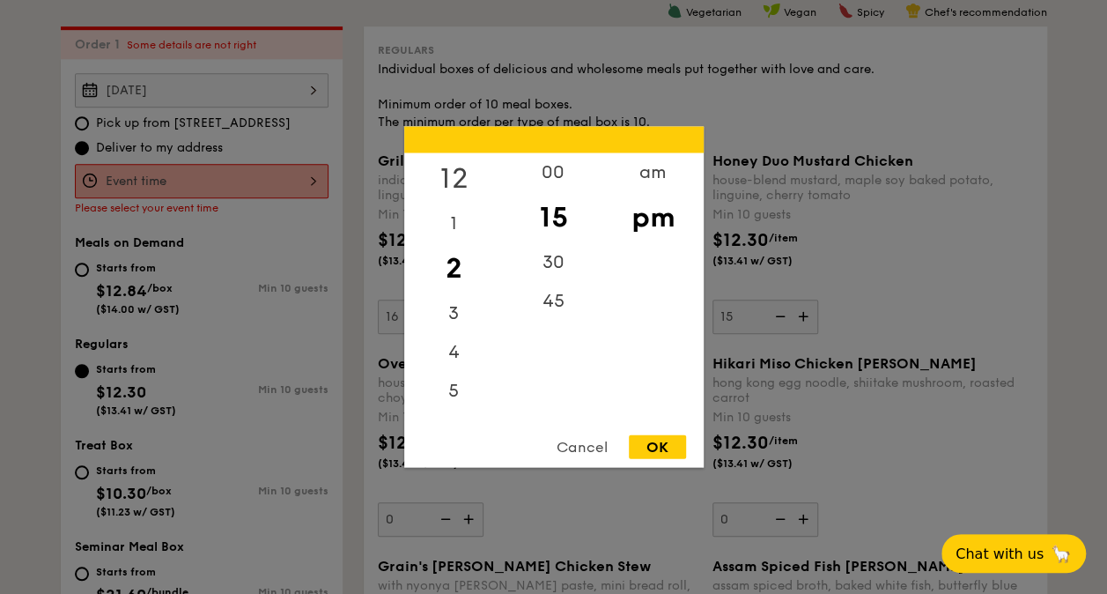
click at [446, 175] on div "12" at bounding box center [454, 178] width 100 height 51
click at [553, 262] on div "30" at bounding box center [554, 268] width 100 height 51
click at [647, 442] on div "OK" at bounding box center [657, 447] width 57 height 24
type input "12:30PM"
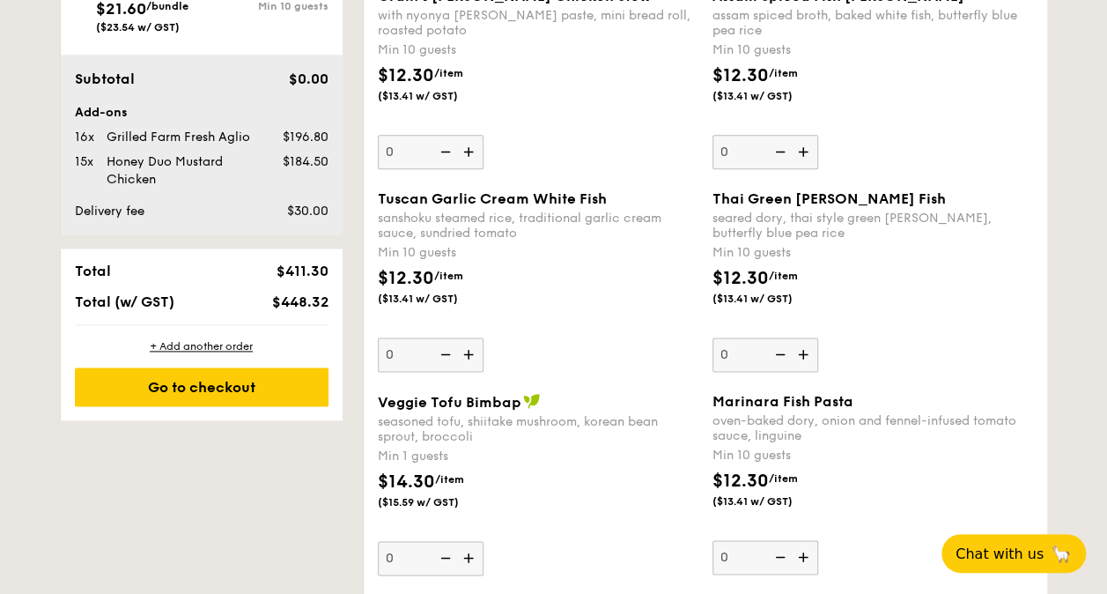
scroll to position [1087, 0]
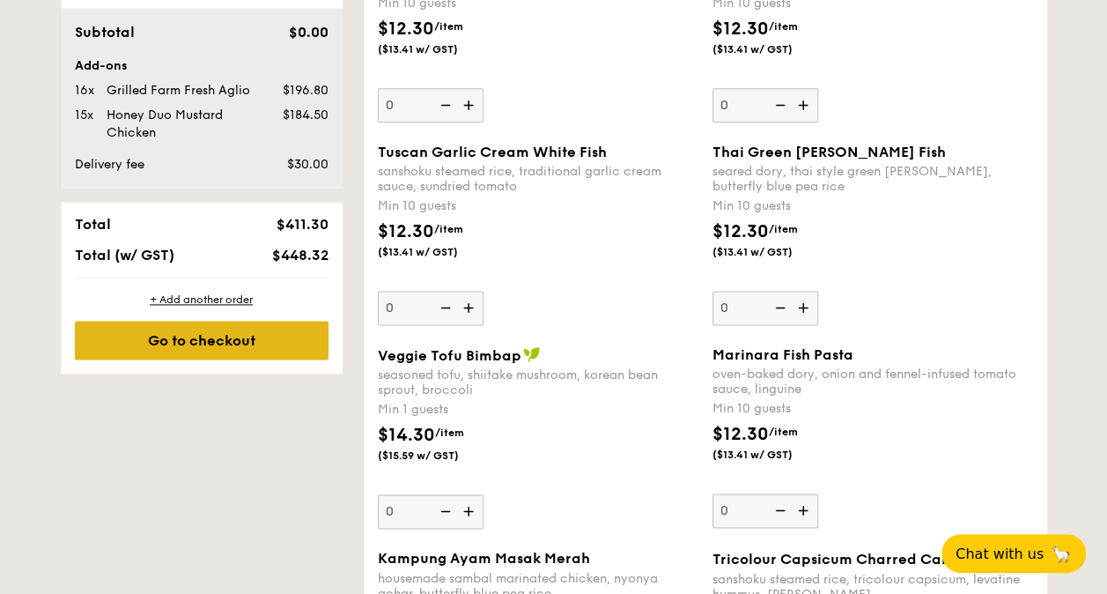
click at [243, 340] on div "Go to checkout" at bounding box center [202, 340] width 254 height 39
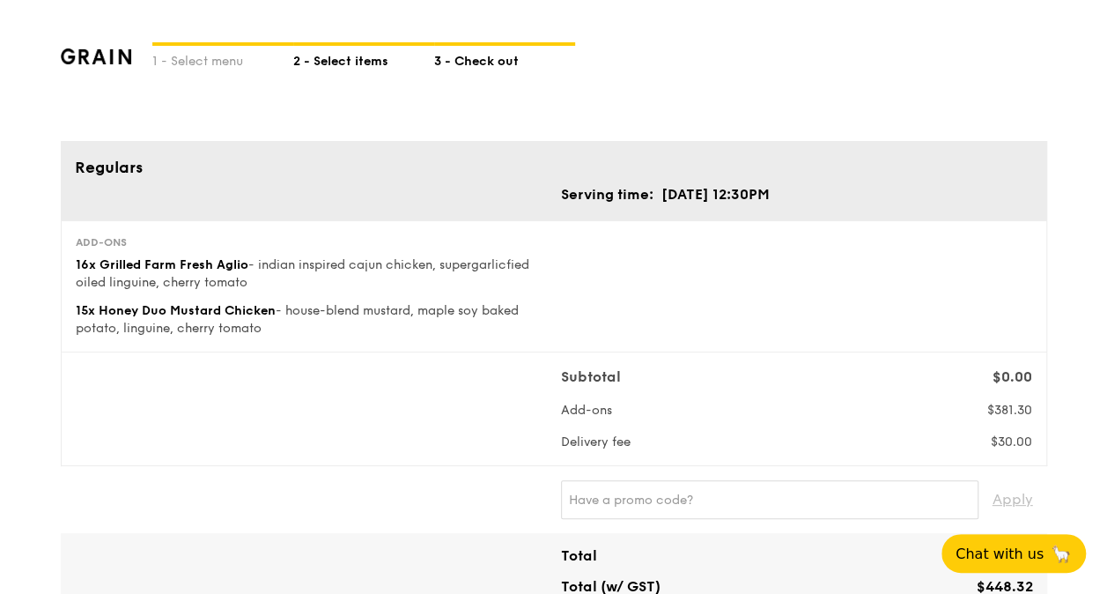
click at [297, 58] on div "2 - Select items" at bounding box center [363, 58] width 141 height 25
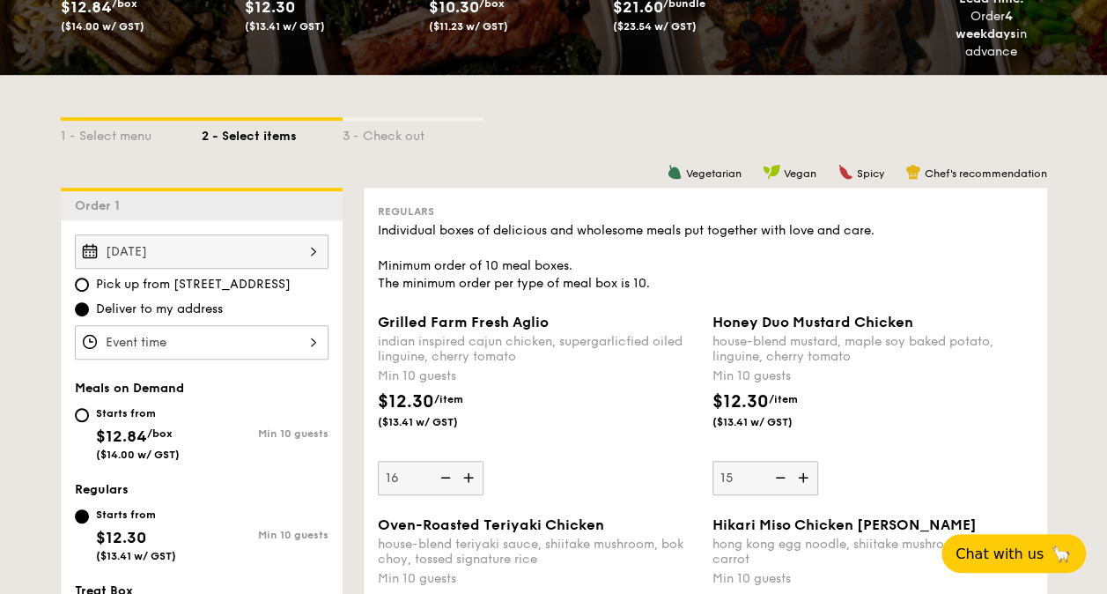
scroll to position [352, 0]
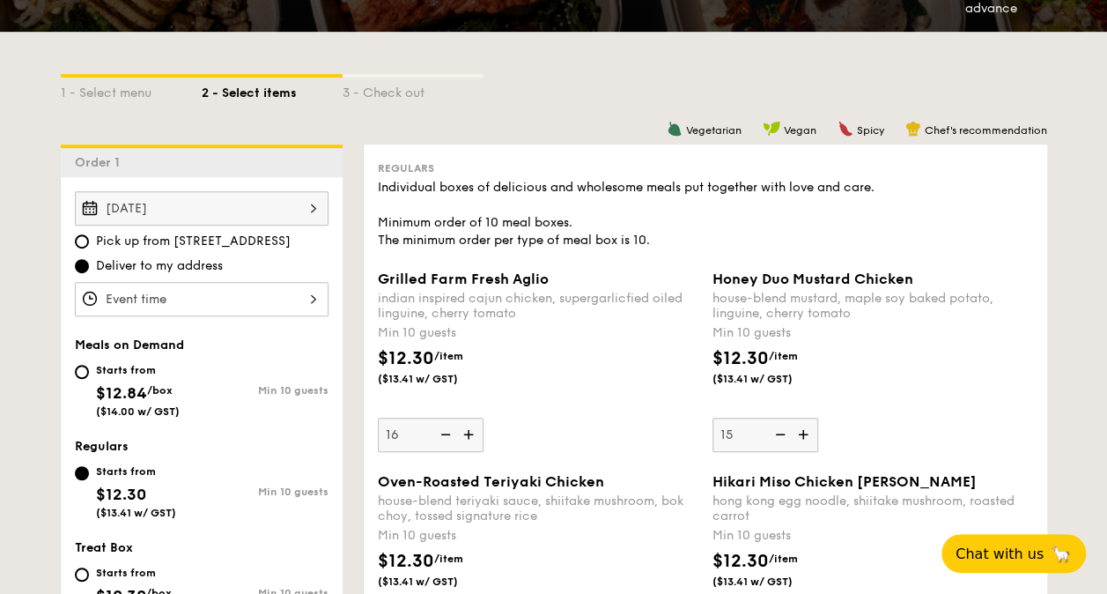
click at [289, 191] on div "Sep 17, 2025" at bounding box center [202, 208] width 254 height 34
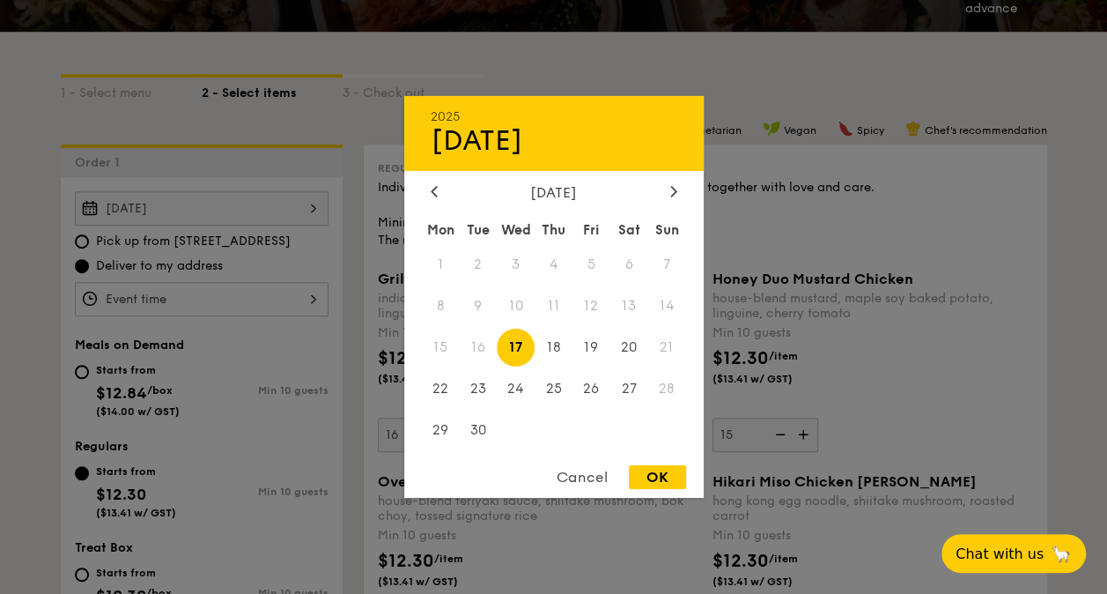
click at [675, 480] on div "OK" at bounding box center [657, 477] width 57 height 24
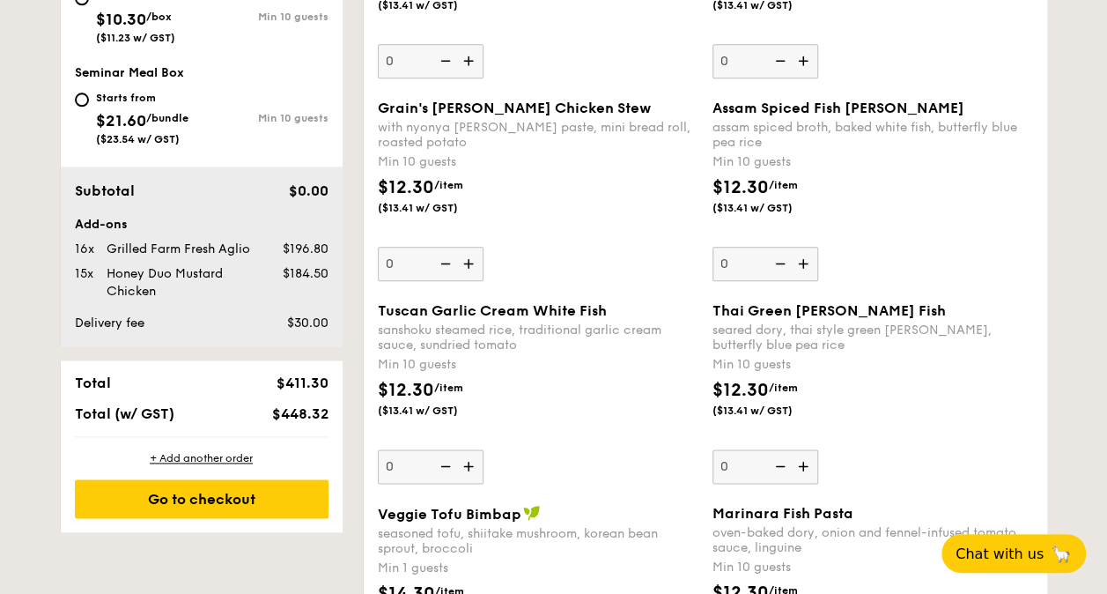
scroll to position [969, 0]
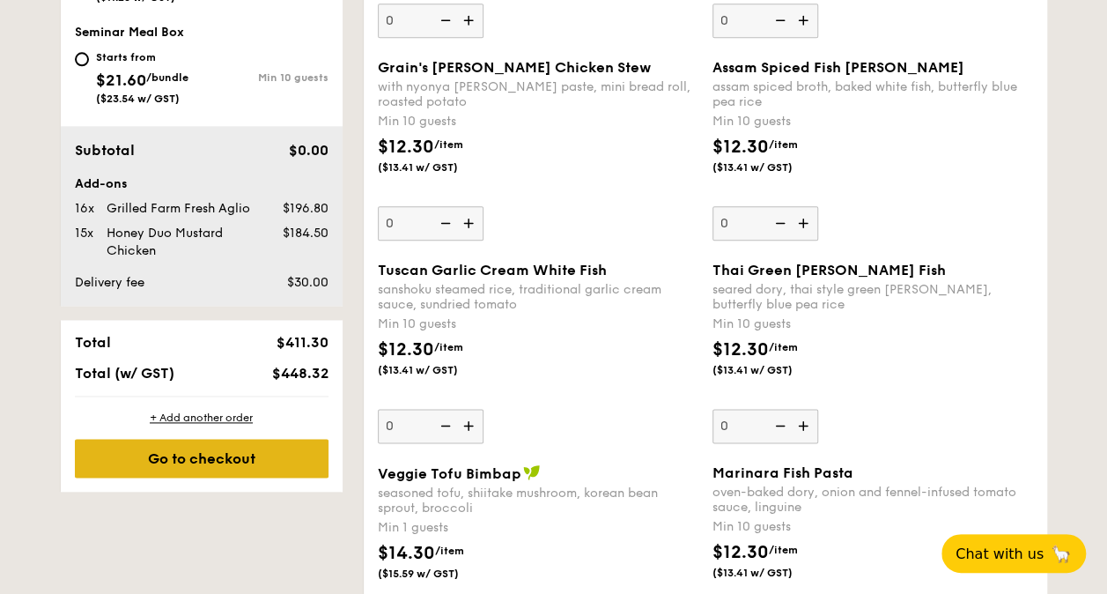
click at [263, 459] on div "Go to checkout" at bounding box center [202, 458] width 254 height 39
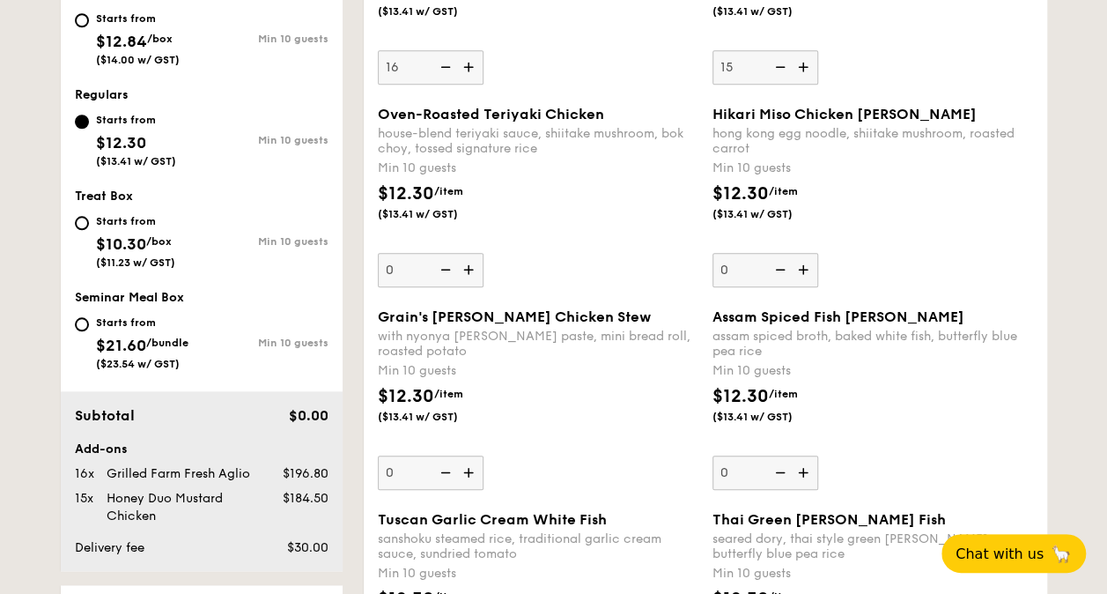
scroll to position [470, 0]
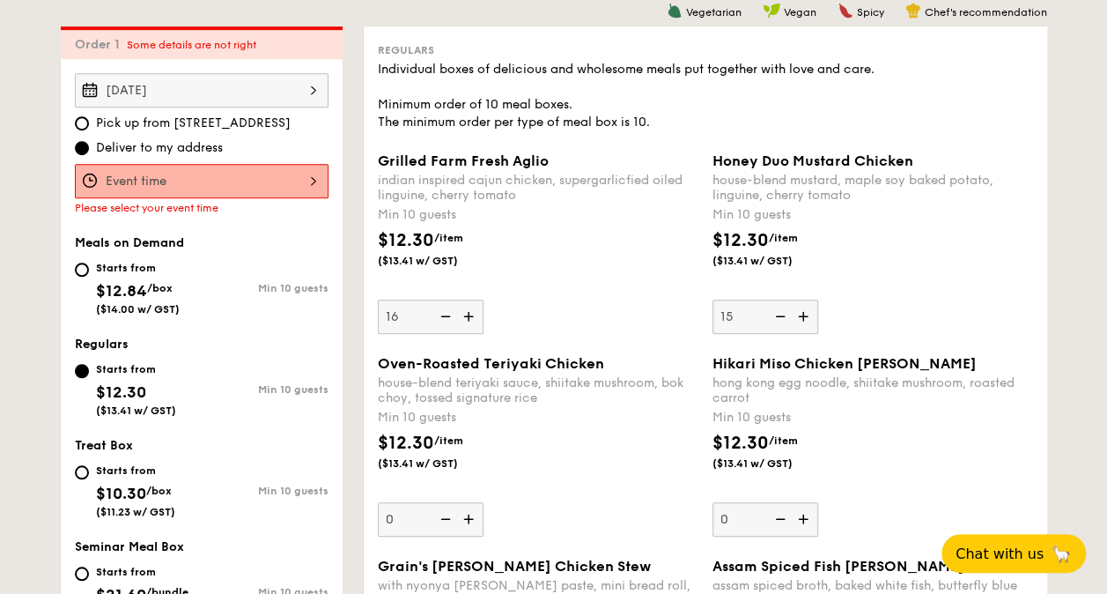
click at [269, 188] on div at bounding box center [202, 181] width 254 height 34
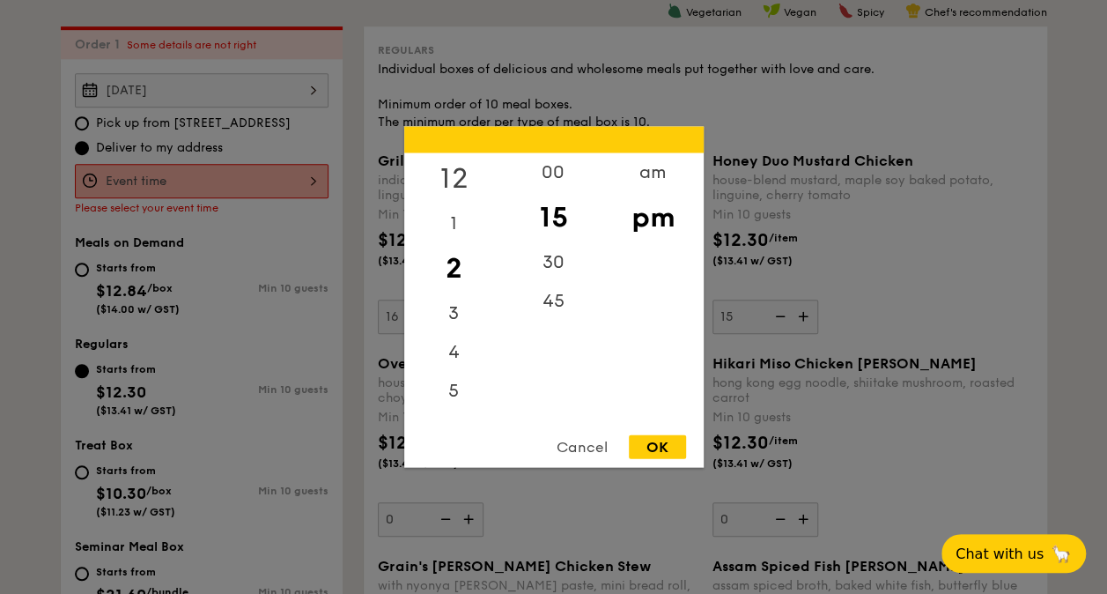
click at [449, 180] on div "12" at bounding box center [454, 178] width 100 height 51
click at [553, 267] on div "30" at bounding box center [554, 268] width 100 height 51
click at [668, 453] on div "OK" at bounding box center [657, 447] width 57 height 24
type input "12:30PM"
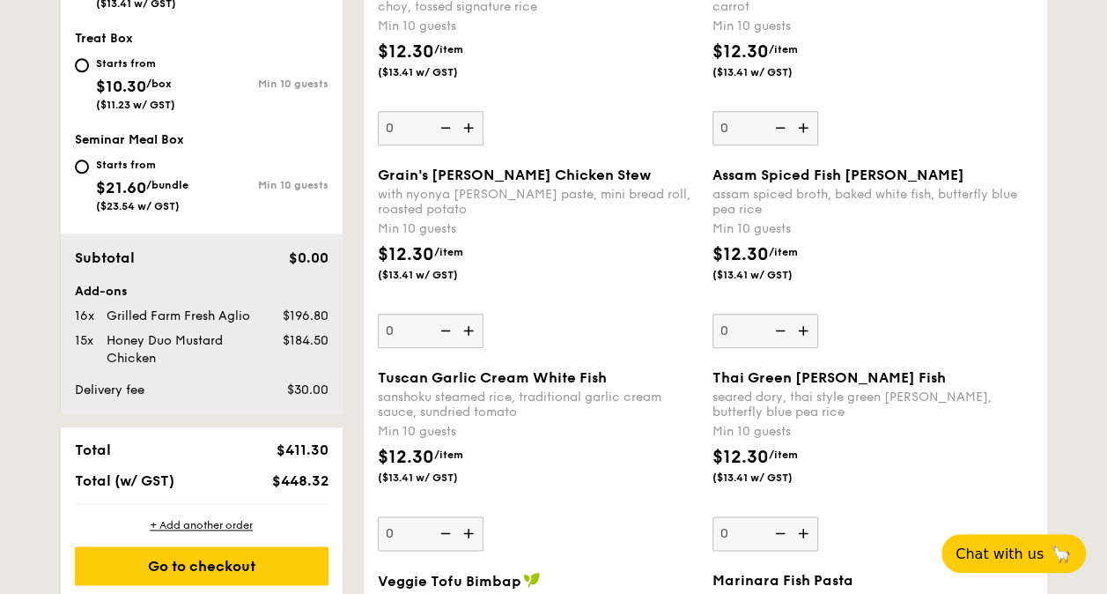
scroll to position [999, 0]
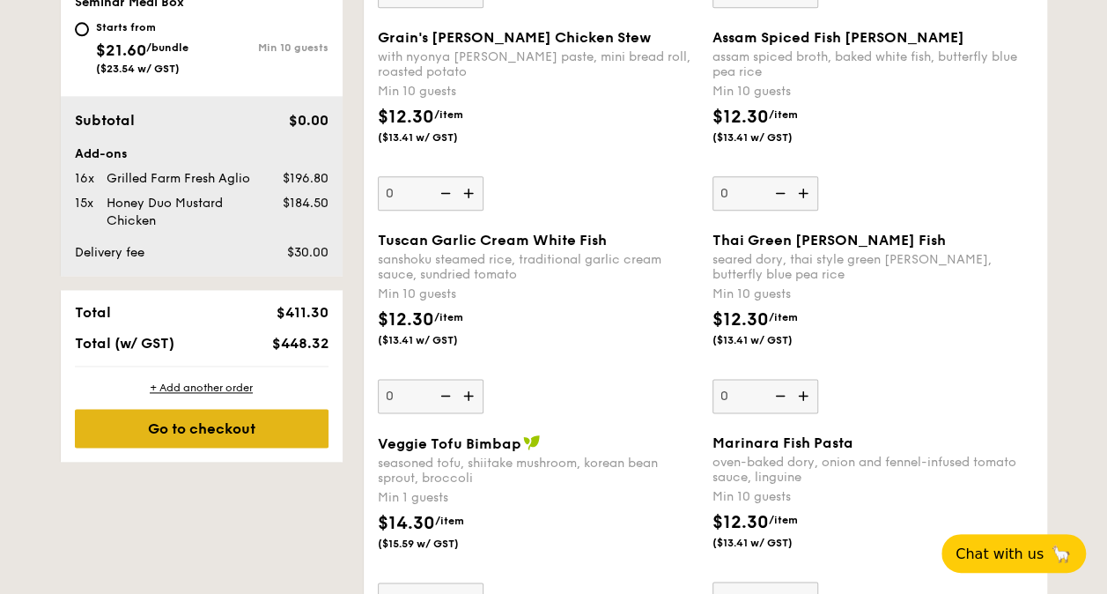
click at [204, 432] on div "Go to checkout" at bounding box center [202, 428] width 254 height 39
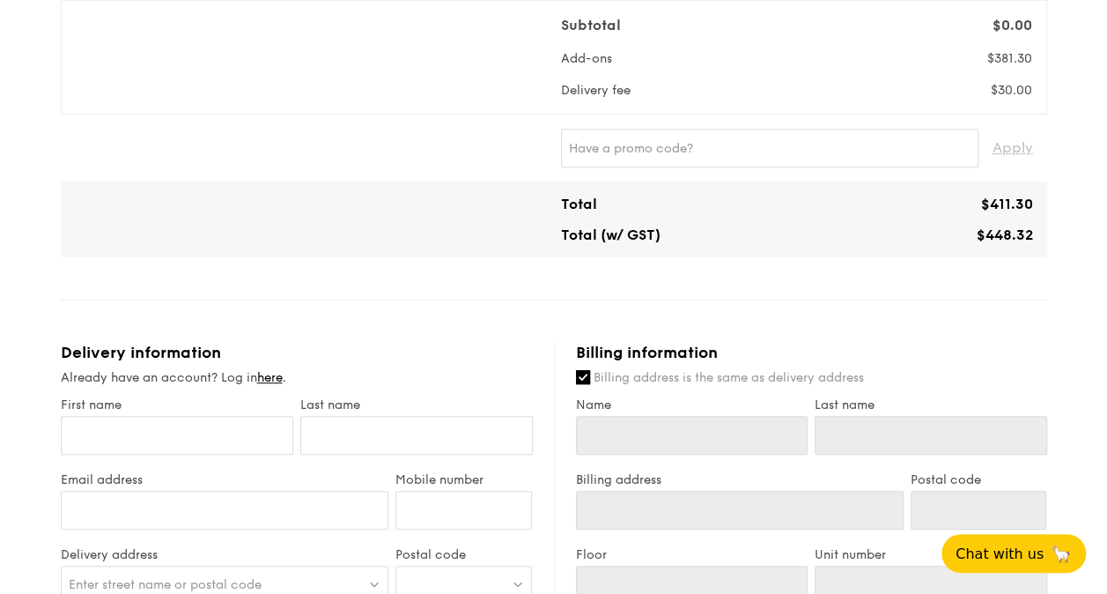
scroll to position [440, 0]
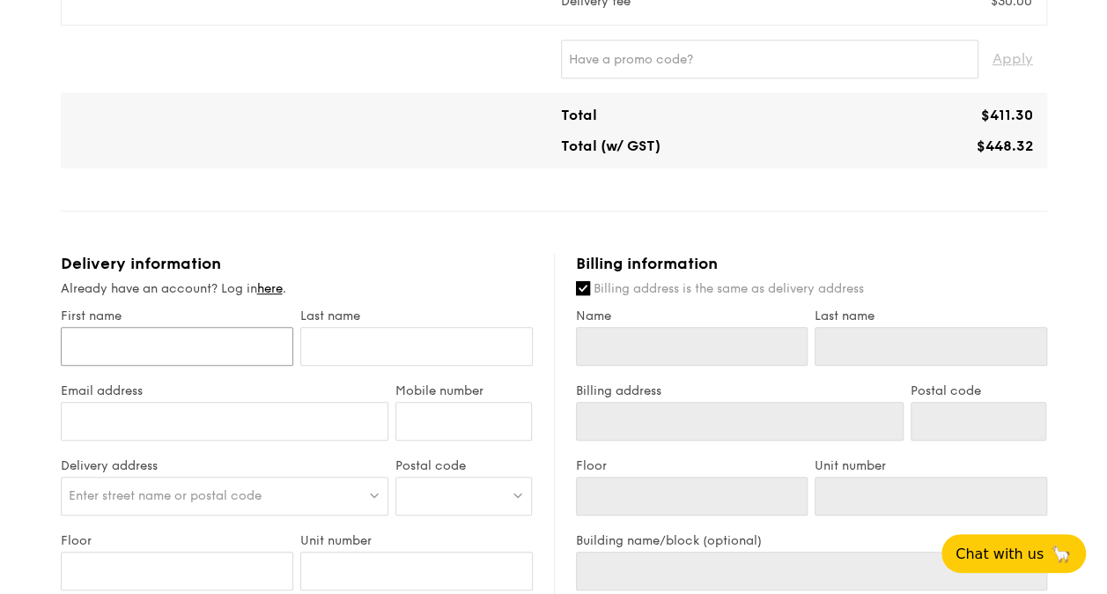
click at [195, 341] on input "First name" at bounding box center [177, 346] width 232 height 39
click at [0, 439] on html "1 - Select menu 2 - Select items 3 - Check out Regulars Serving time: Sep 17, 2…" at bounding box center [553, 409] width 1107 height 1698
click at [272, 287] on link "here" at bounding box center [270, 288] width 26 height 15
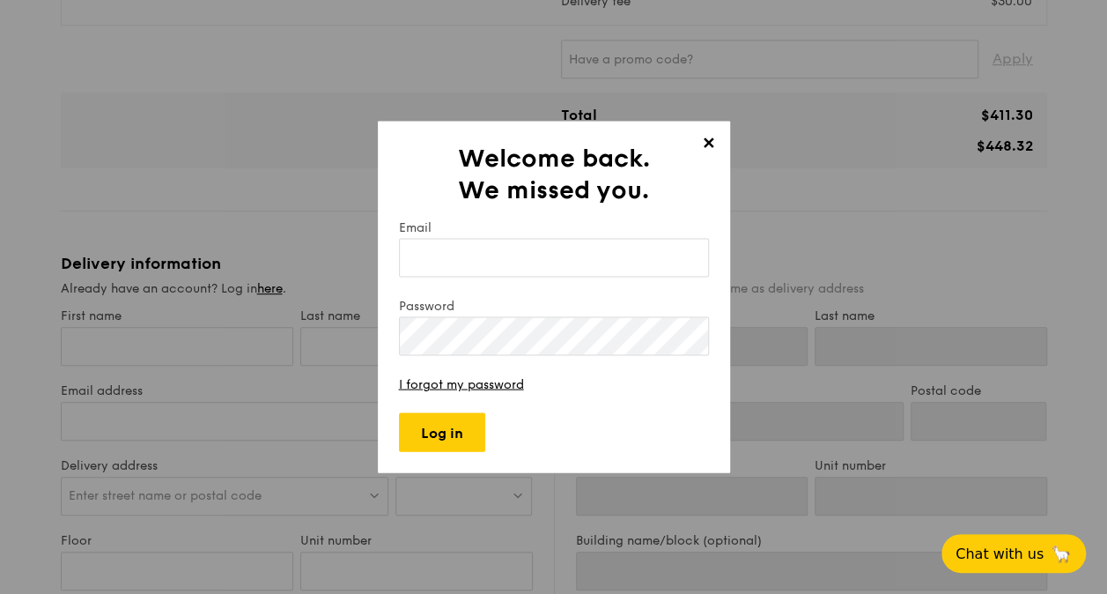
click at [473, 259] on input "Email" at bounding box center [554, 258] width 310 height 39
type input "nicole@rnn.com.sg"
type input "Tan"
type input "Chu"
type input "Tan"
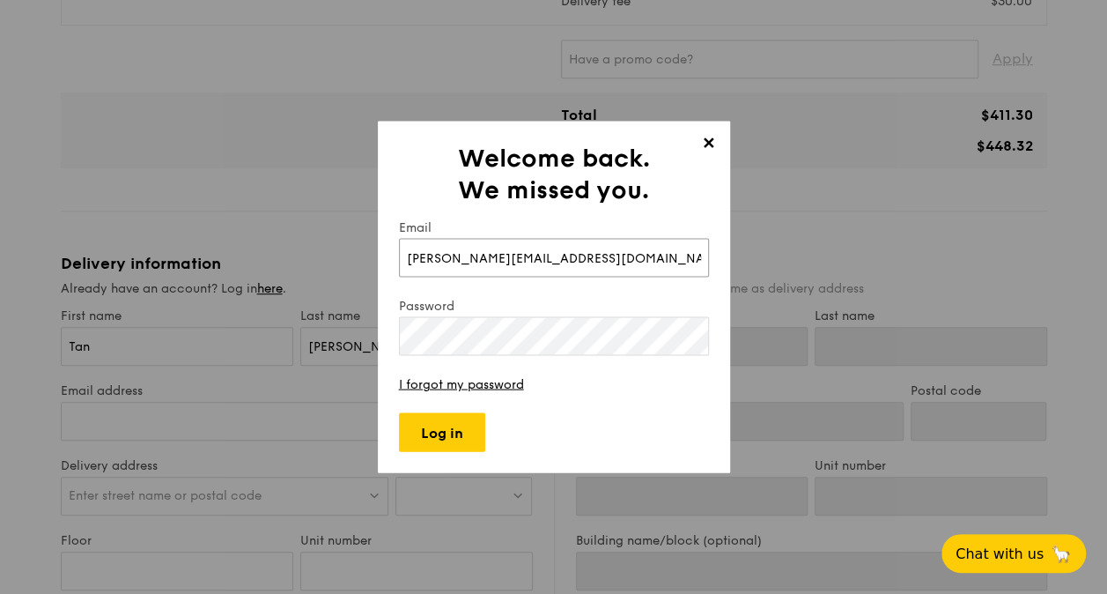
type input "Chu"
click at [428, 426] on input "Log in" at bounding box center [442, 432] width 86 height 39
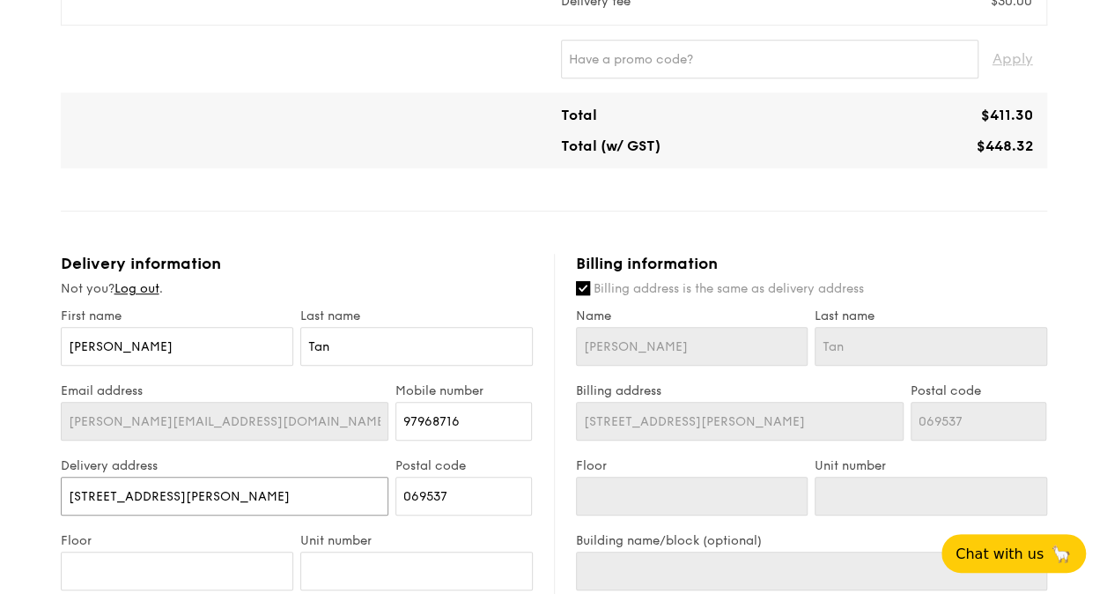
click at [275, 492] on input "137 Cecil Street" at bounding box center [225, 495] width 328 height 39
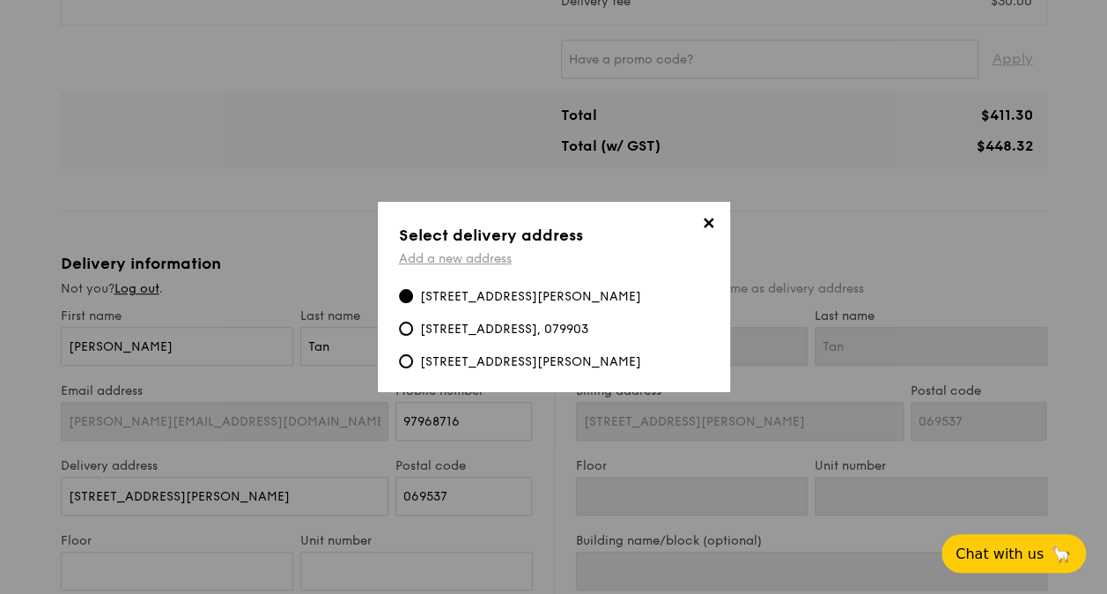
click at [465, 260] on link "Add a new address" at bounding box center [455, 258] width 113 height 15
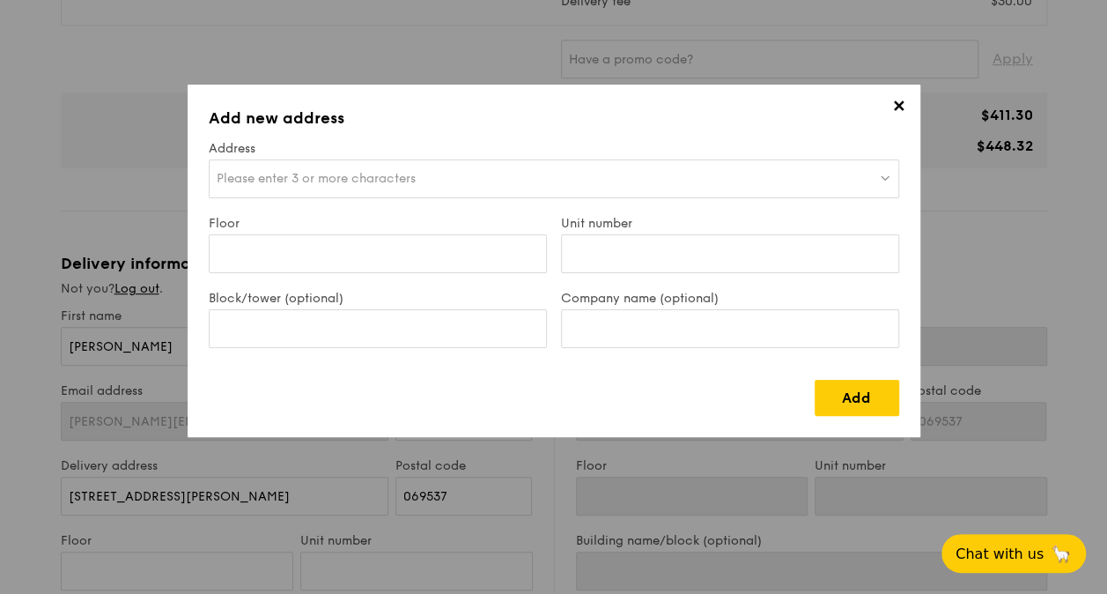
click at [322, 181] on span "Please enter 3 or more characters" at bounding box center [316, 178] width 199 height 15
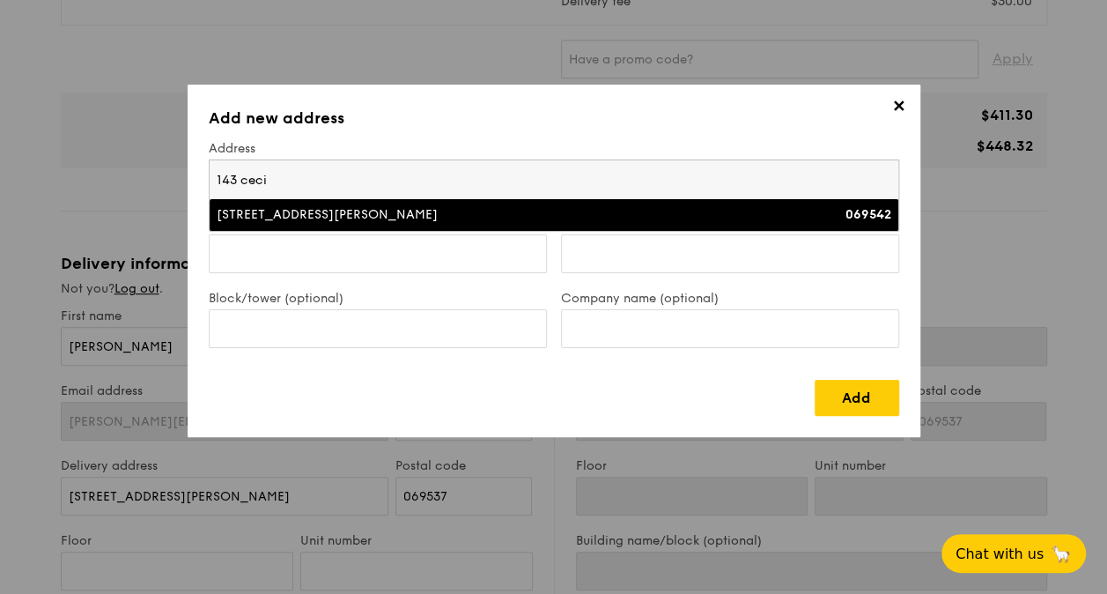
type input "143 ceci"
click at [314, 204] on li "143 Cecil Street 069542" at bounding box center [554, 215] width 689 height 32
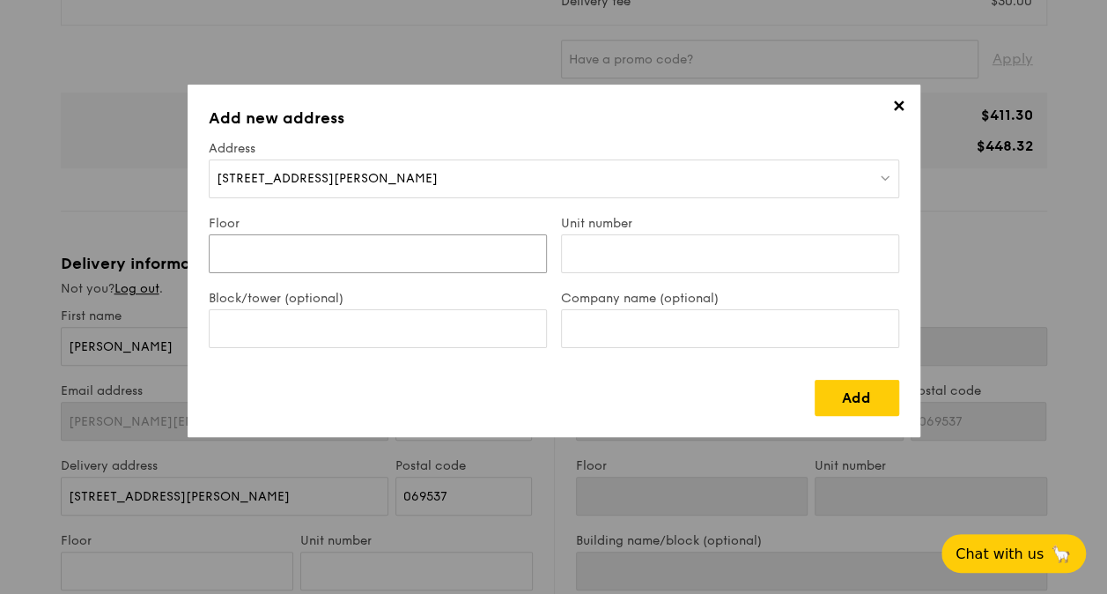
click at [296, 259] on input "Floor" at bounding box center [378, 253] width 338 height 39
type input "11"
click at [599, 258] on input "Unit number" at bounding box center [730, 253] width 338 height 39
type input "03"
click at [468, 305] on div "Block/tower (optional)" at bounding box center [378, 328] width 352 height 75
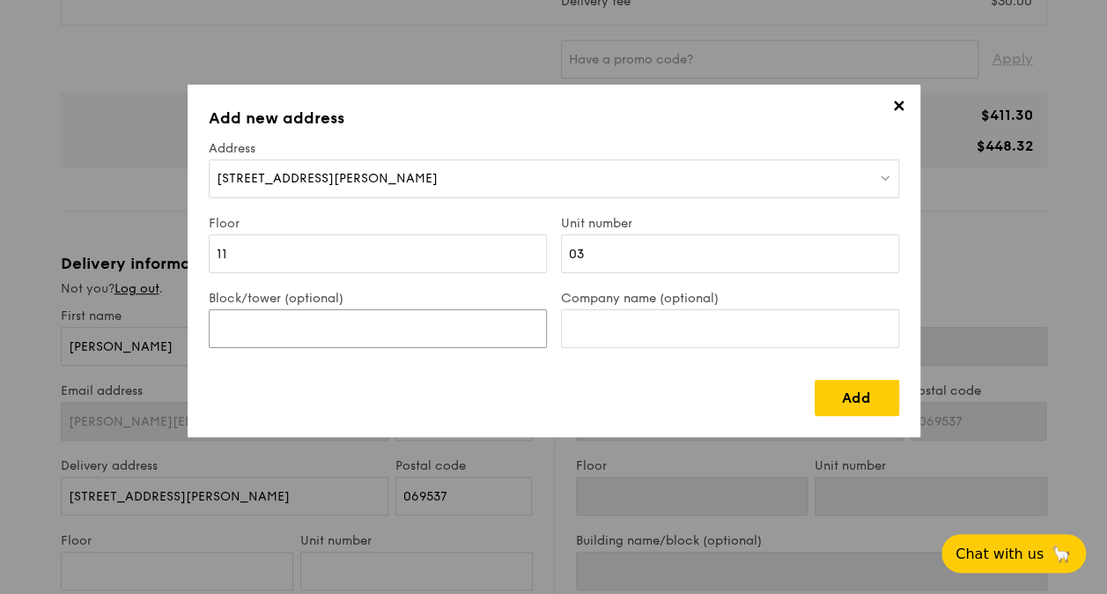
click at [461, 316] on input "Block/tower (optional)" at bounding box center [378, 328] width 338 height 39
type input "143"
click at [687, 334] on input "Company name (optional)" at bounding box center [730, 328] width 338 height 39
type input "rnn conference centre pte ltd"
click at [856, 393] on link "Add" at bounding box center [857, 398] width 85 height 36
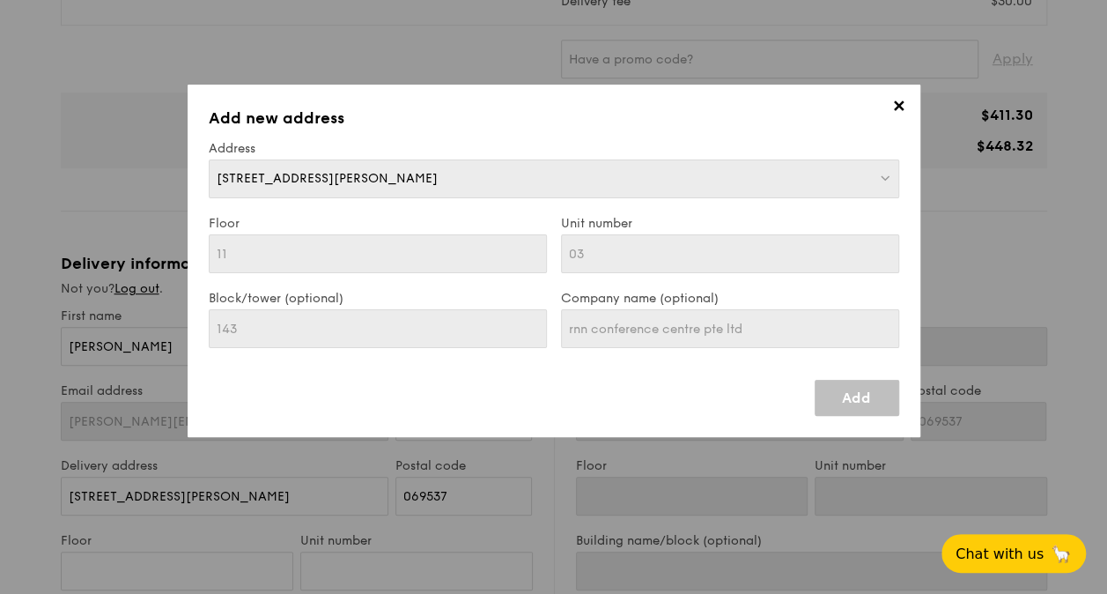
type input "143 Cecil Street"
type input "069542"
type input "11"
type input "03"
type input "143"
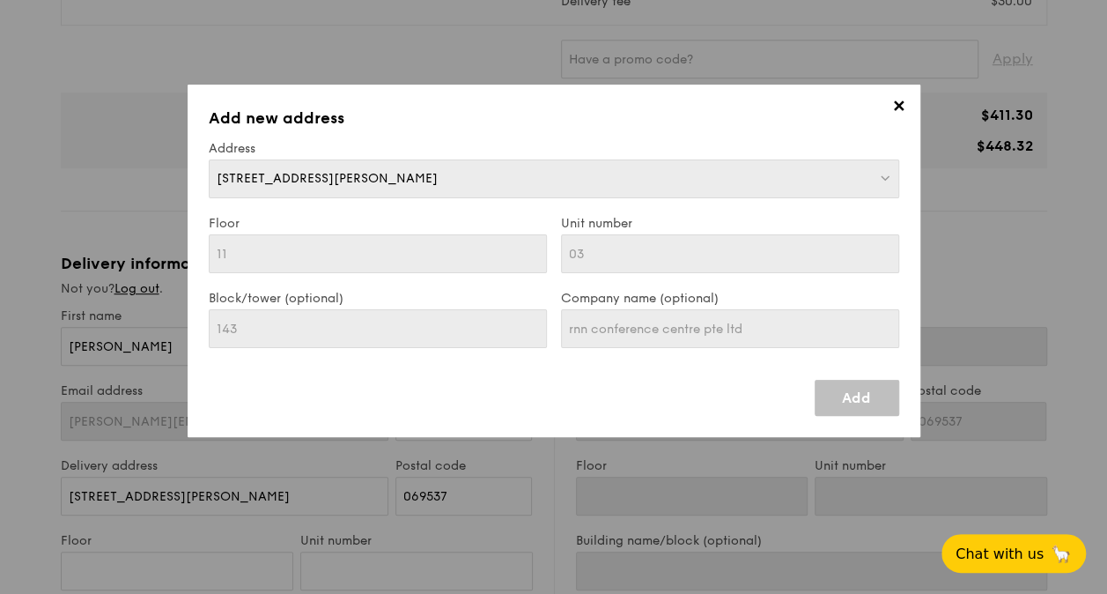
type input "143 Cecil Street"
type input "069542"
type input "11"
type input "03"
type input "143"
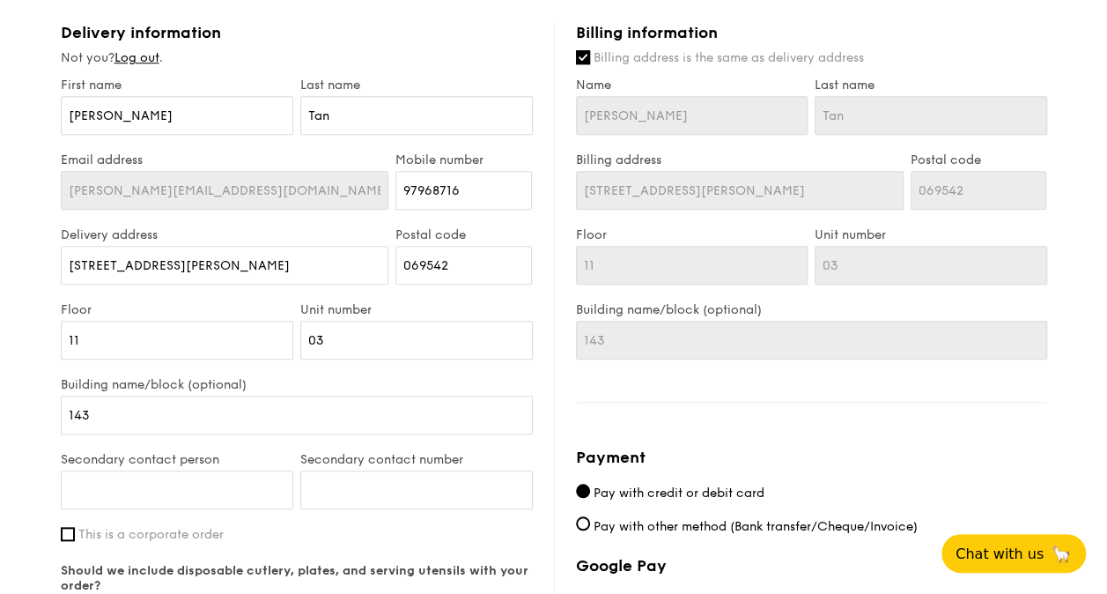
scroll to position [881, 0]
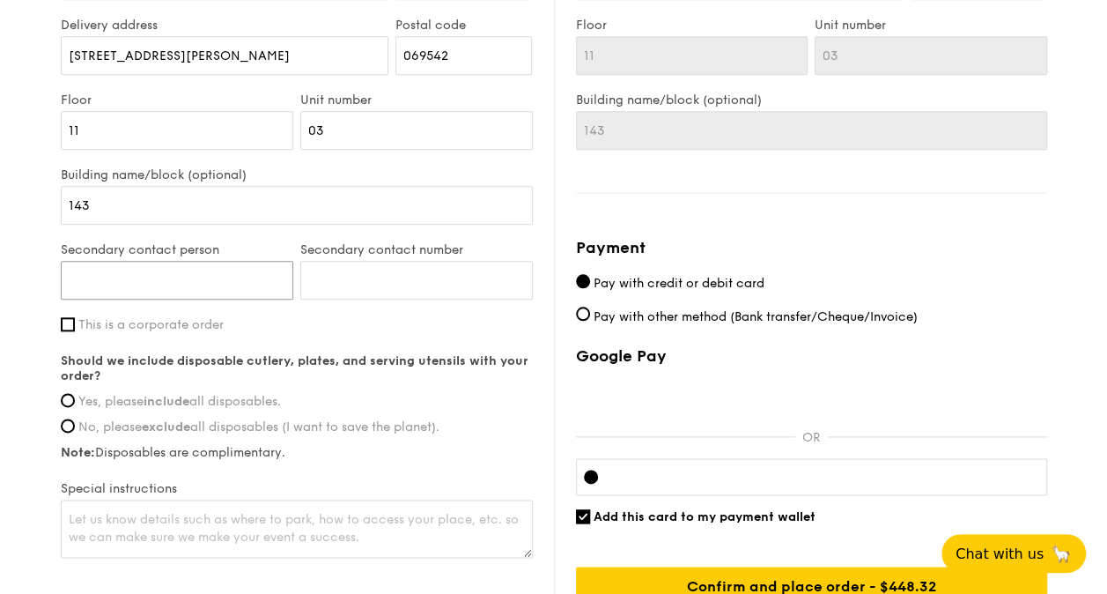
click at [250, 284] on input "Secondary contact person" at bounding box center [177, 280] width 232 height 39
type input "Nicole Tan"
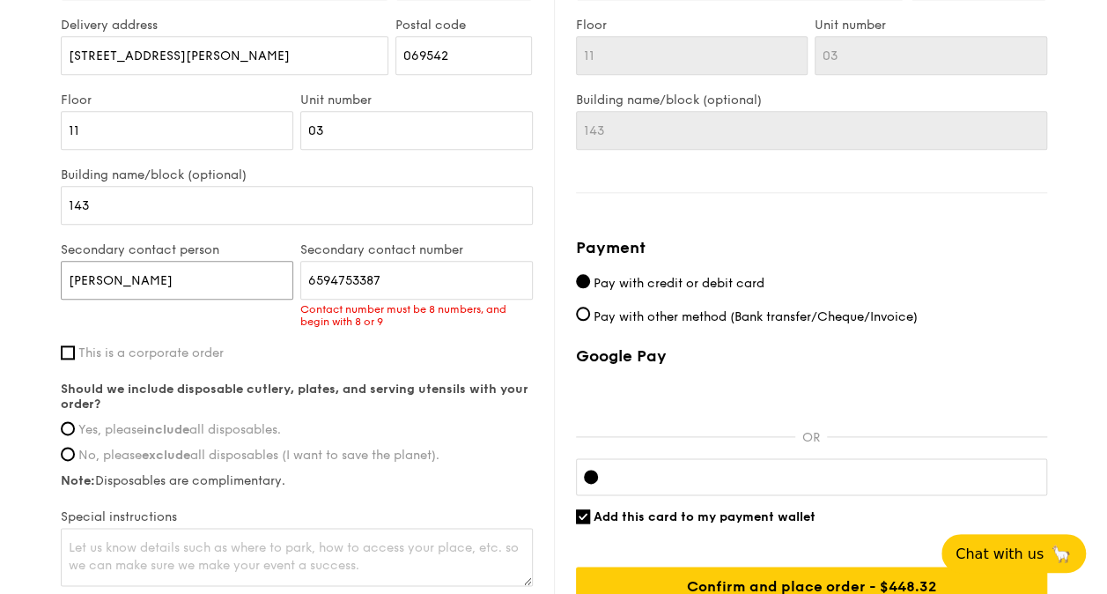
scroll to position [793, 0]
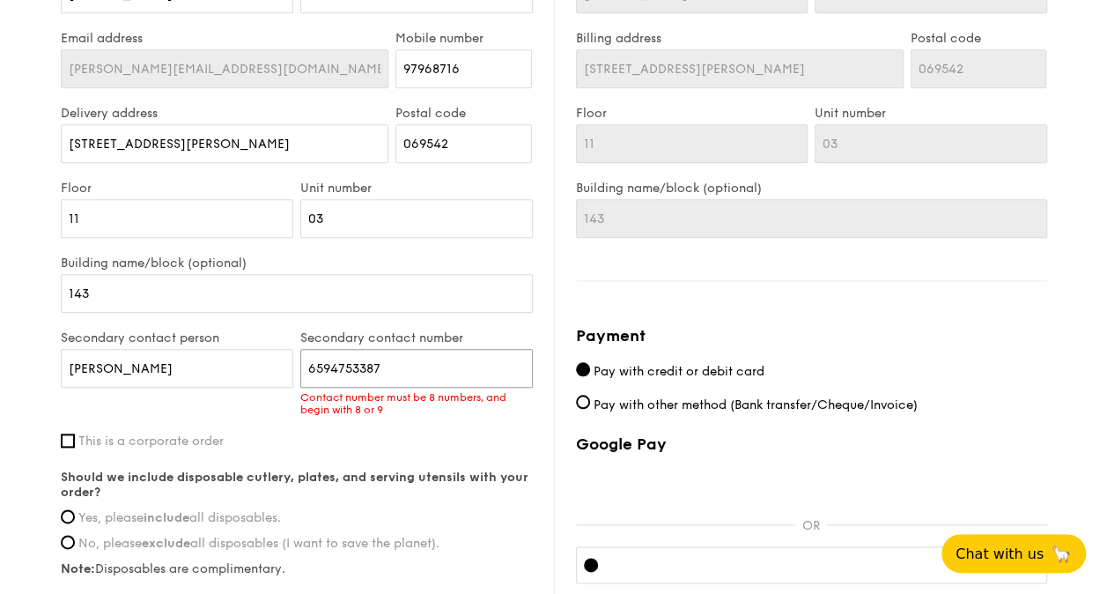
drag, startPoint x: 322, startPoint y: 365, endPoint x: 331, endPoint y: 437, distance: 72.7
click at [322, 365] on input "6594753387" at bounding box center [416, 368] width 232 height 39
type input "94753387"
click at [0, 395] on html "1 - Select menu 2 - Select items 3 - Check out Regulars Serving time: Sep 17, 2…" at bounding box center [553, 20] width 1107 height 1626
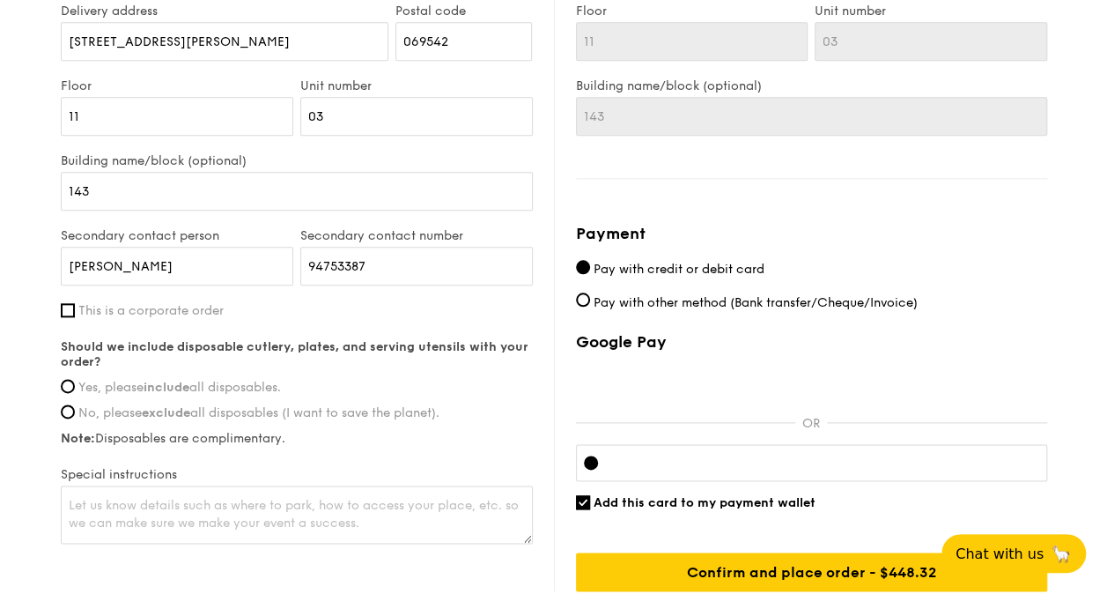
scroll to position [1029, 0]
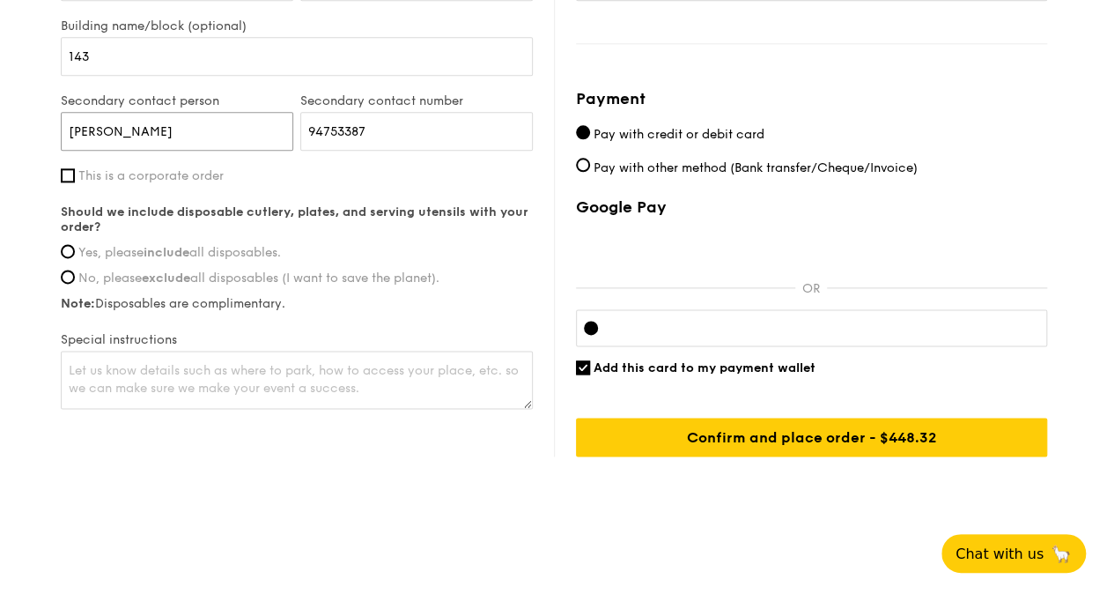
drag, startPoint x: 185, startPoint y: 125, endPoint x: 0, endPoint y: 141, distance: 185.6
type input "Aiden"
drag, startPoint x: 399, startPoint y: 125, endPoint x: 245, endPoint y: 122, distance: 154.1
click at [245, 122] on div "Secondary contact person Aiden Secondary contact number 94753387" at bounding box center [296, 130] width 479 height 75
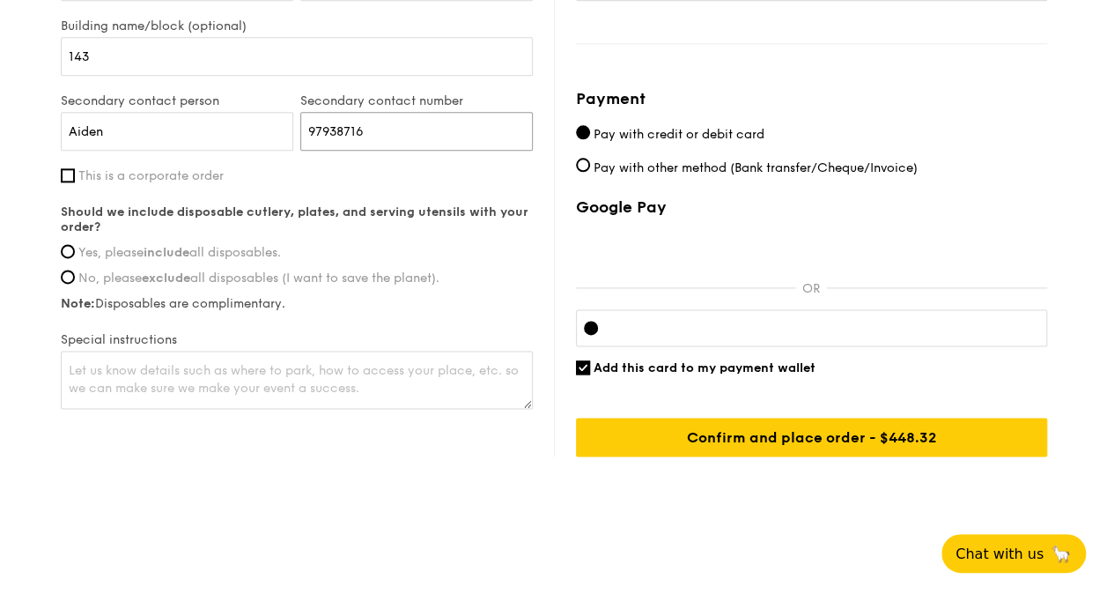
type input "97938716"
click at [75, 247] on label "Yes, please include all disposables." at bounding box center [297, 252] width 472 height 15
click at [75, 247] on input "Yes, please include all disposables." at bounding box center [68, 251] width 14 height 14
radio input "true"
click at [93, 366] on textarea at bounding box center [297, 379] width 472 height 58
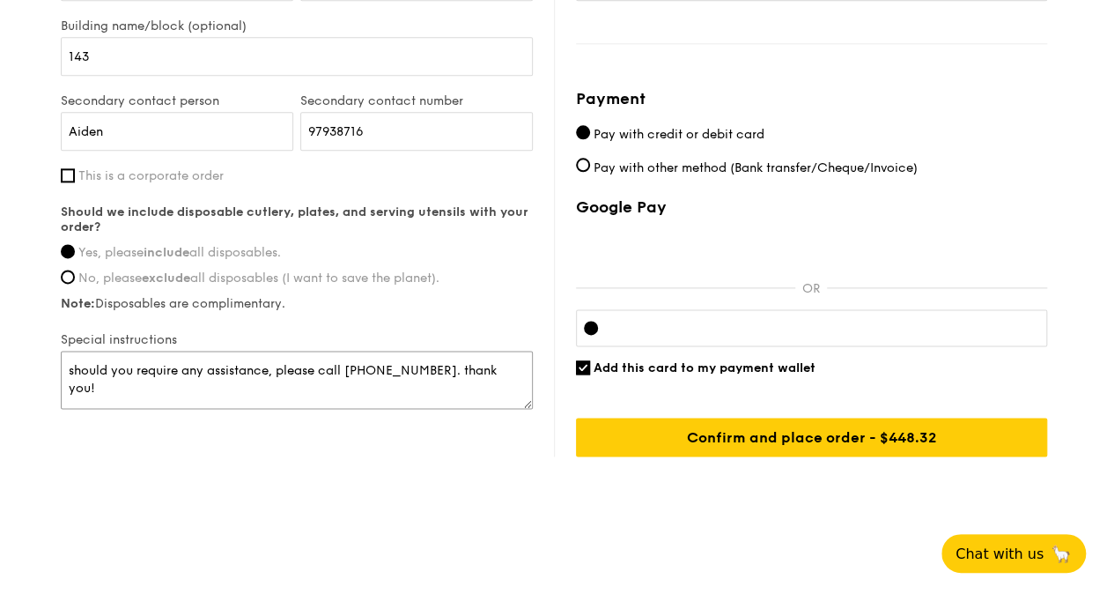
type textarea "should you require any assistance, please call 9796 8716. thank you!"
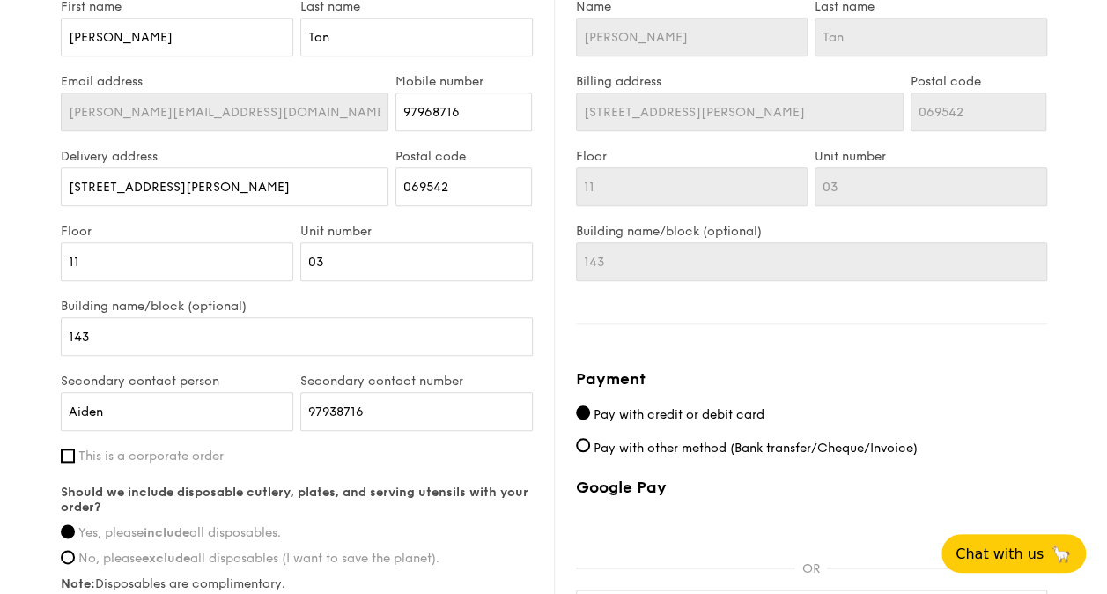
scroll to position [969, 0]
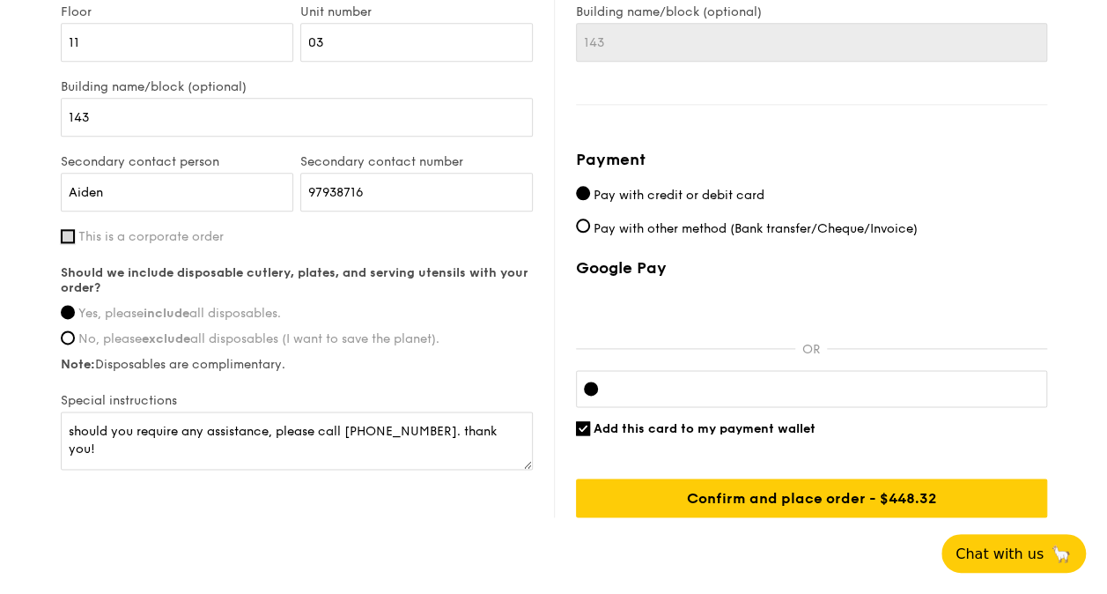
click at [65, 236] on input "This is a corporate order" at bounding box center [68, 236] width 14 height 14
checkbox input "true"
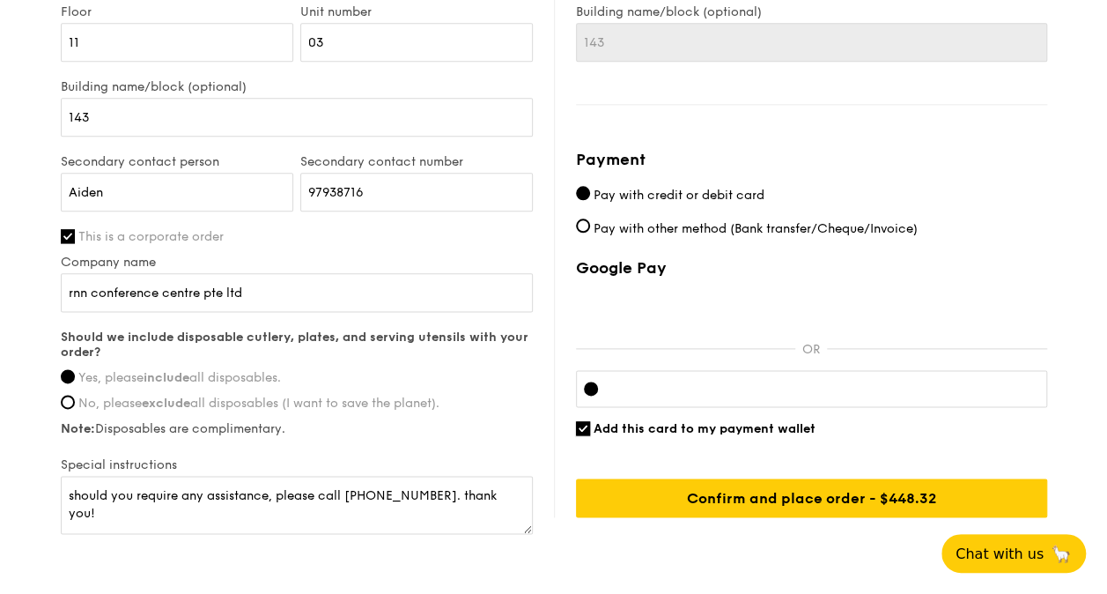
click at [576, 424] on input "Add this card to my payment wallet" at bounding box center [583, 428] width 14 height 14
checkbox input "false"
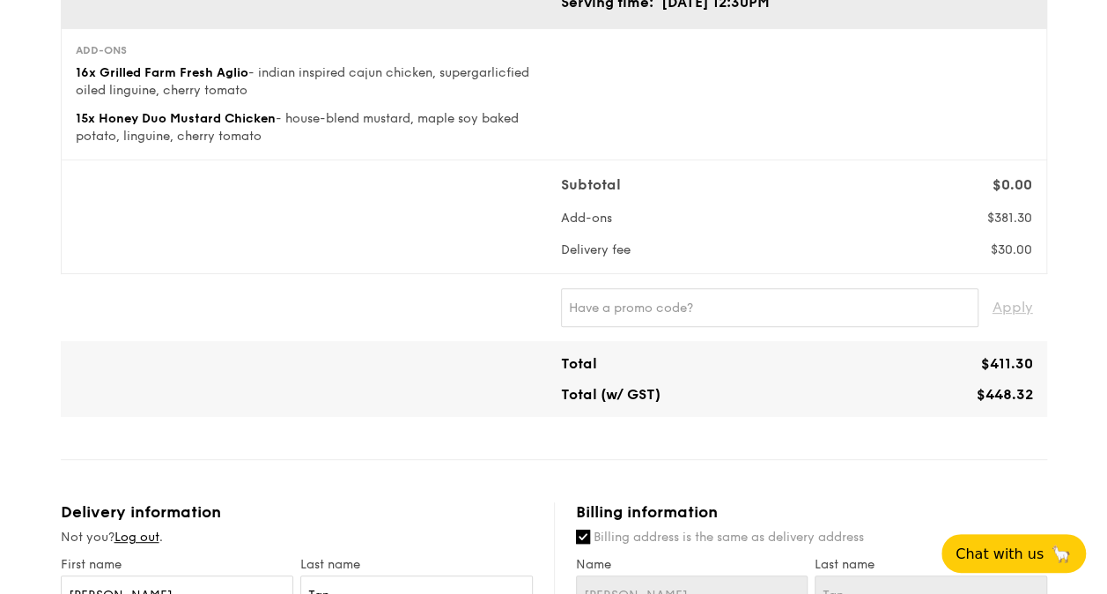
scroll to position [264, 0]
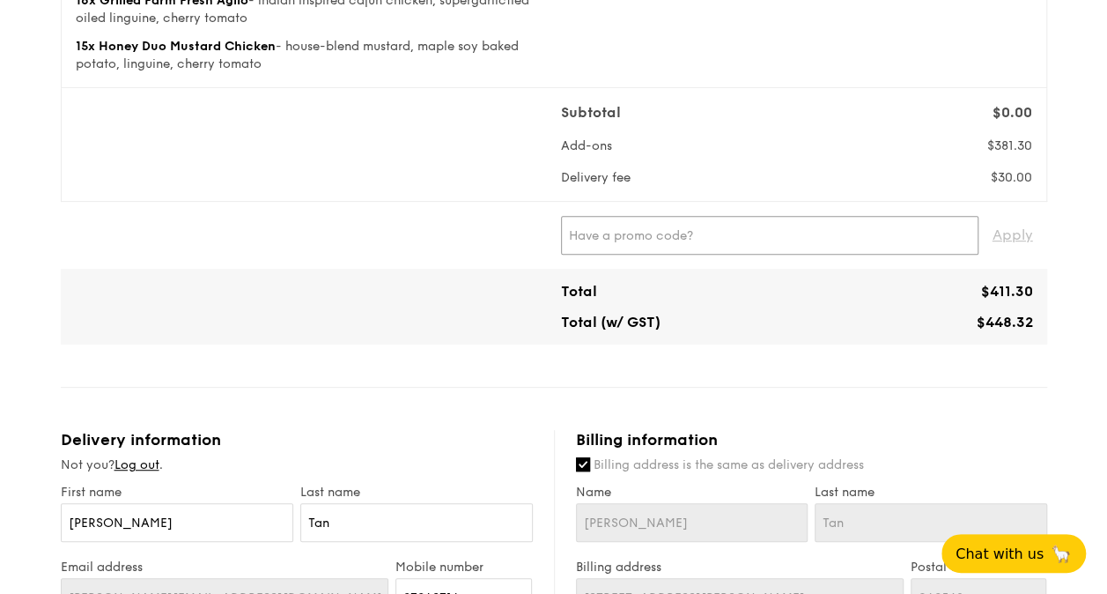
click at [694, 230] on input "text" at bounding box center [769, 235] width 417 height 39
paste input "TRUEXGRAIN"
type input "TRUEXGRAIN"
click at [1013, 229] on span "Apply" at bounding box center [1012, 235] width 41 height 39
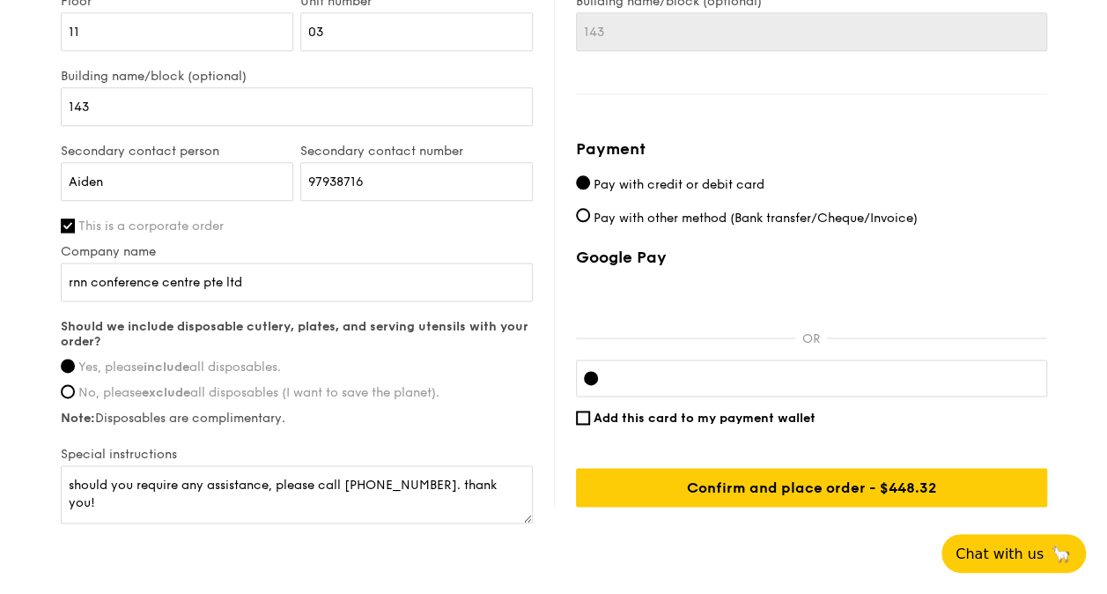
scroll to position [1066, 0]
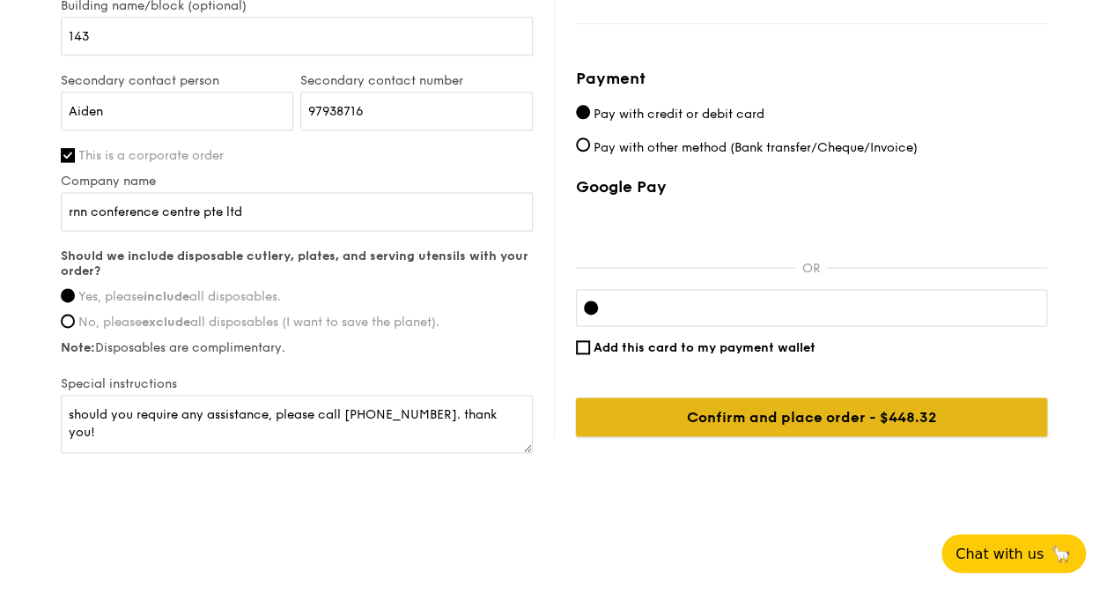
click at [839, 410] on input "Confirm and place order - $448.32" at bounding box center [811, 416] width 471 height 39
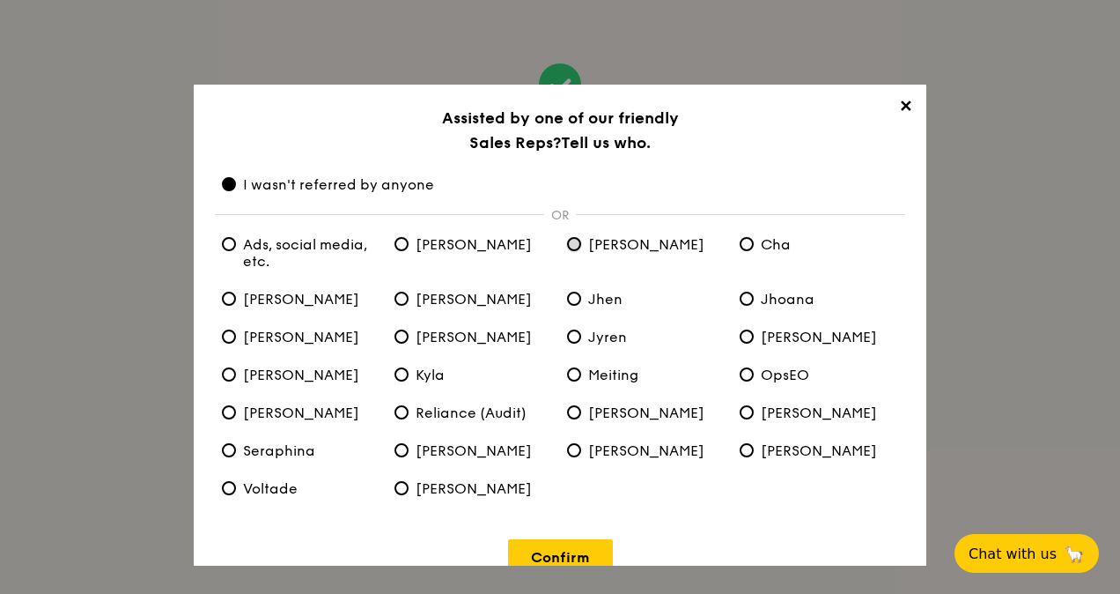
click at [571, 245] on input "Andy" at bounding box center [574, 244] width 14 height 14
radio input "true"
radio anyone "false"
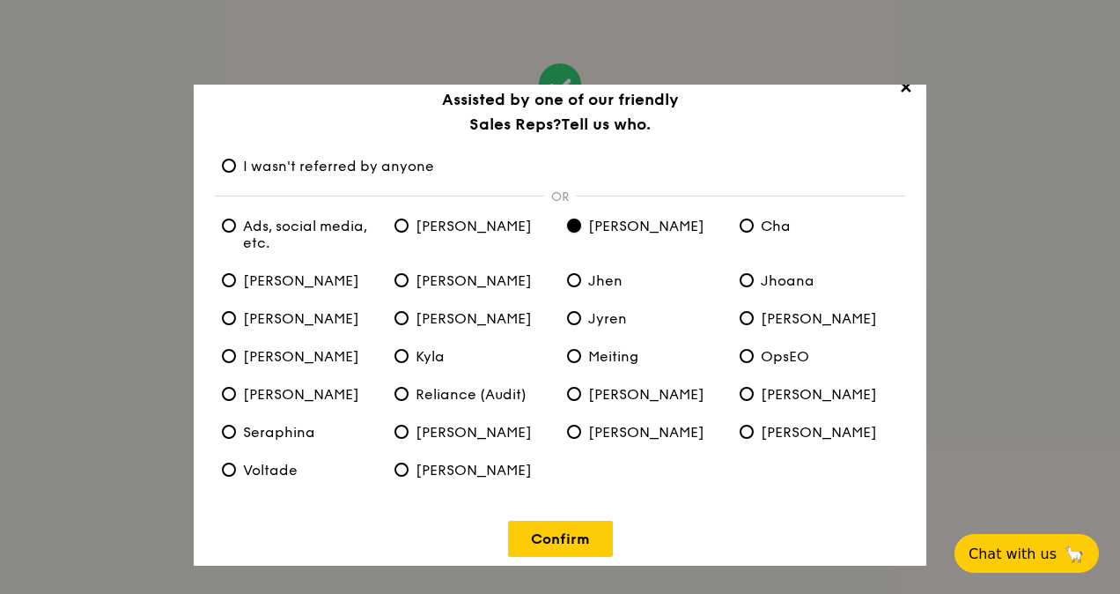
scroll to position [33, 0]
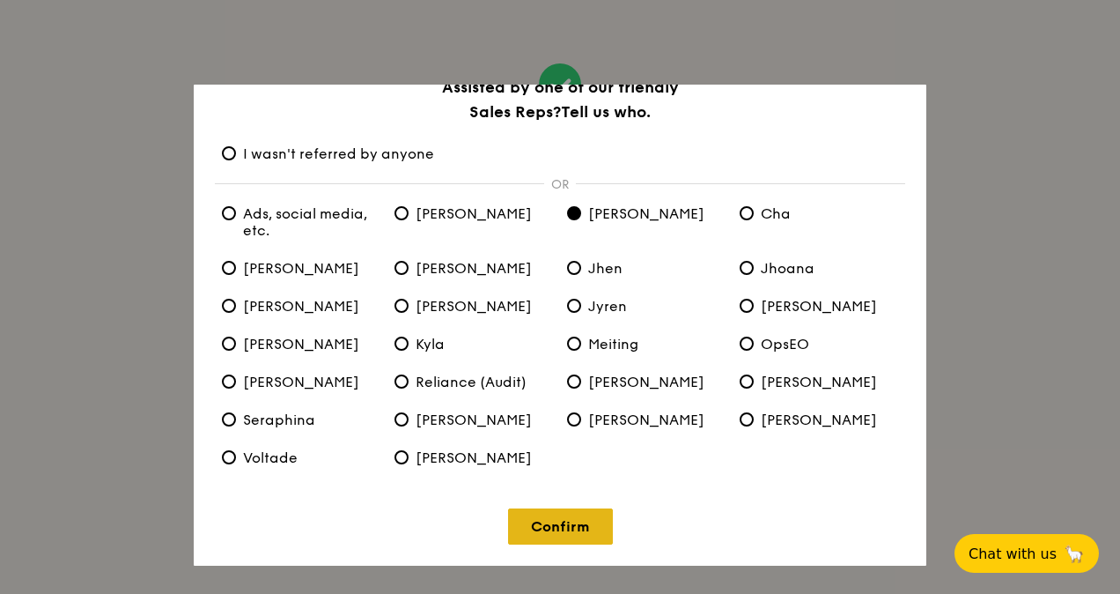
click at [569, 525] on link "Confirm" at bounding box center [560, 526] width 105 height 36
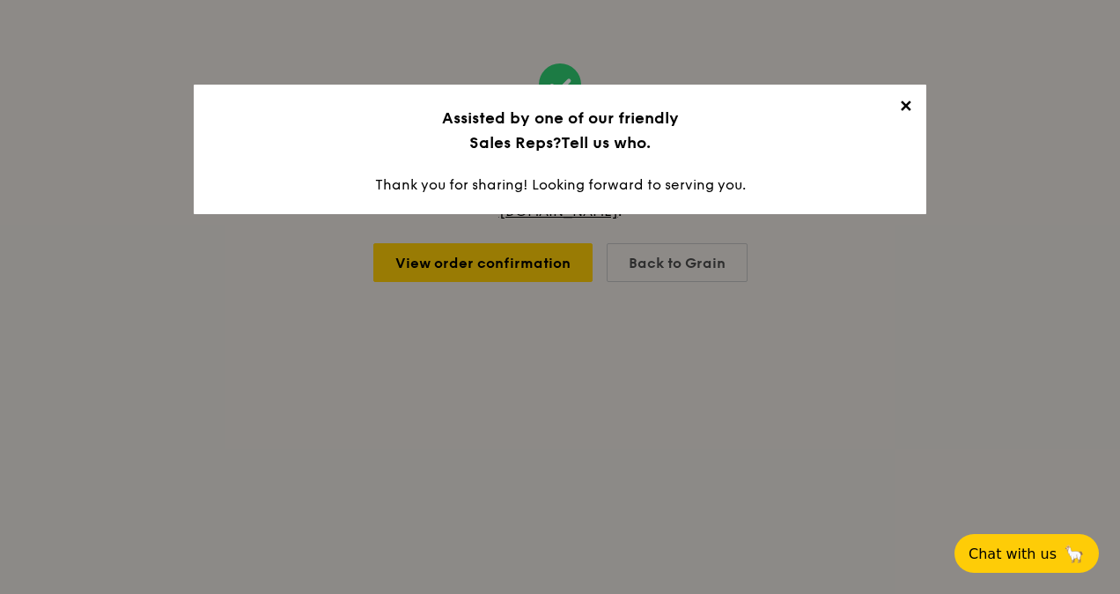
drag, startPoint x: 913, startPoint y: 108, endPoint x: 886, endPoint y: 119, distance: 29.3
click at [913, 108] on span "✕" at bounding box center [905, 109] width 25 height 25
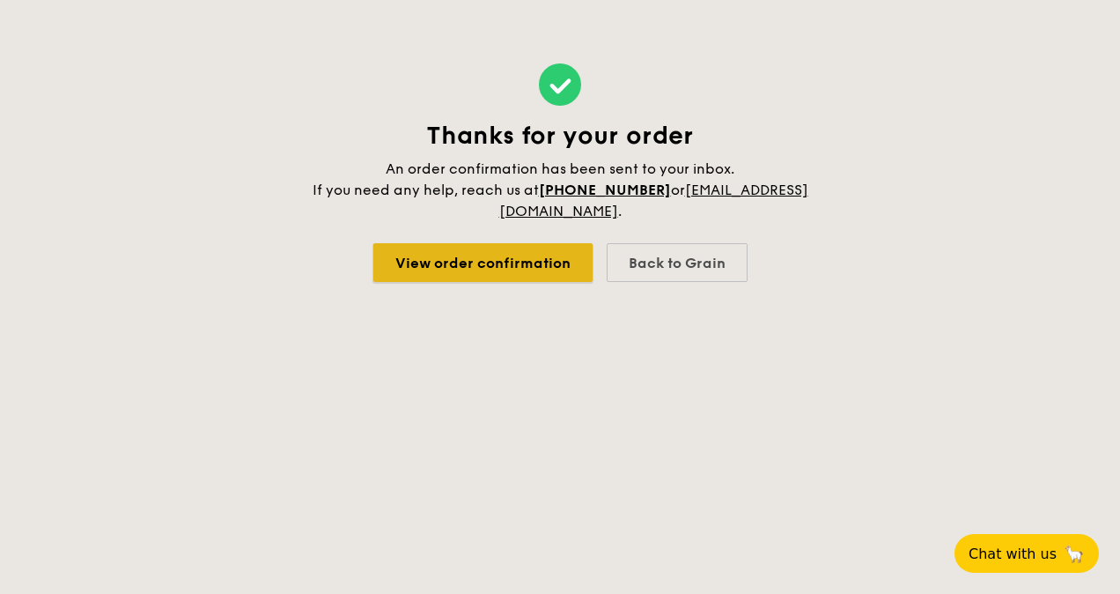
click at [416, 267] on link "View order confirmation" at bounding box center [482, 262] width 219 height 39
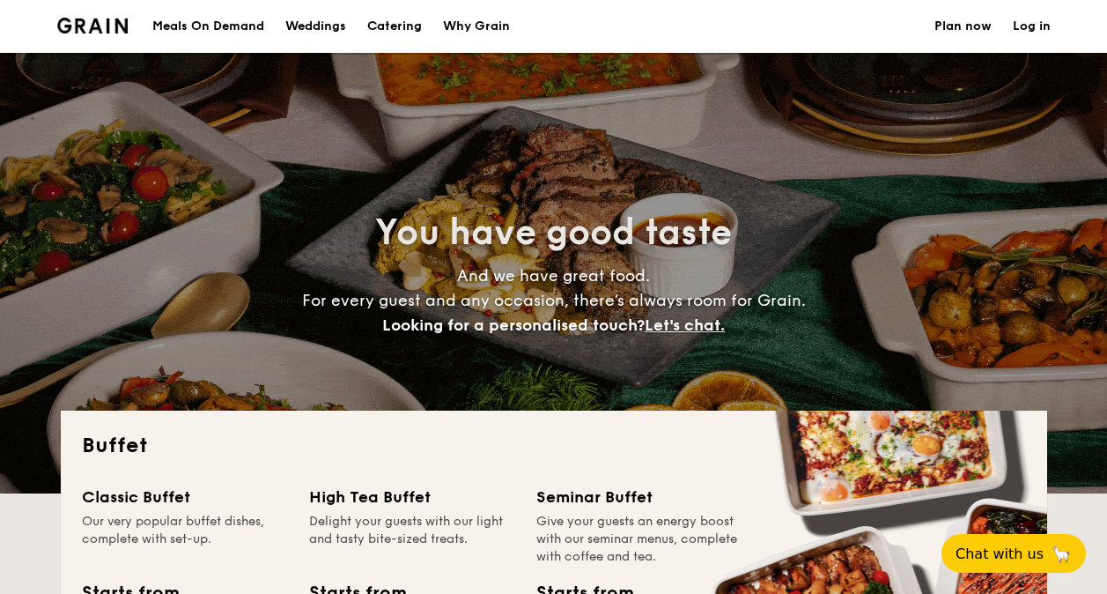
select select
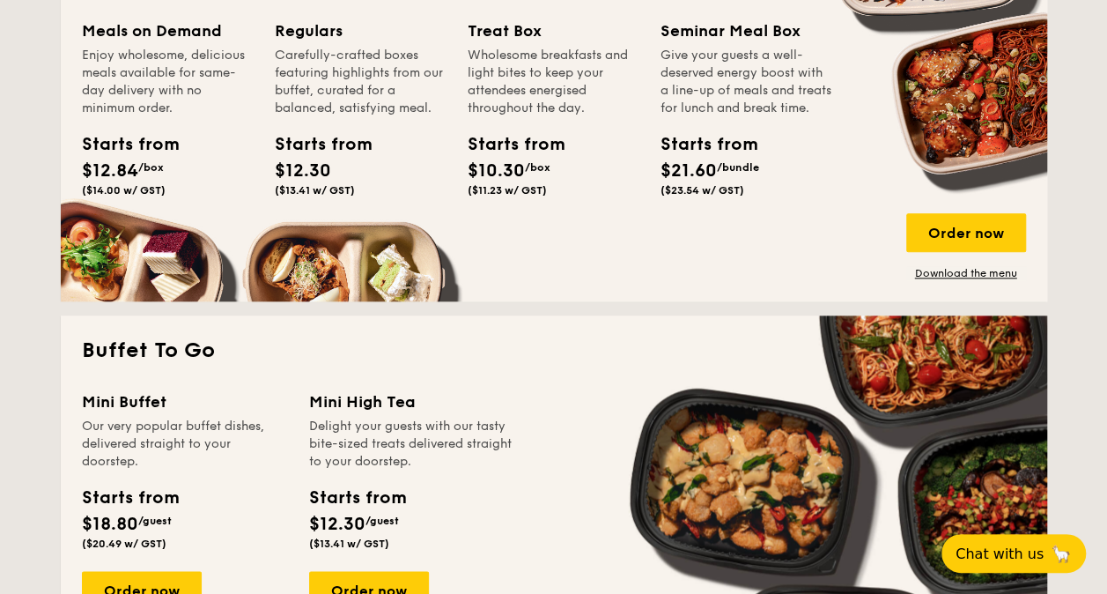
scroll to position [793, 0]
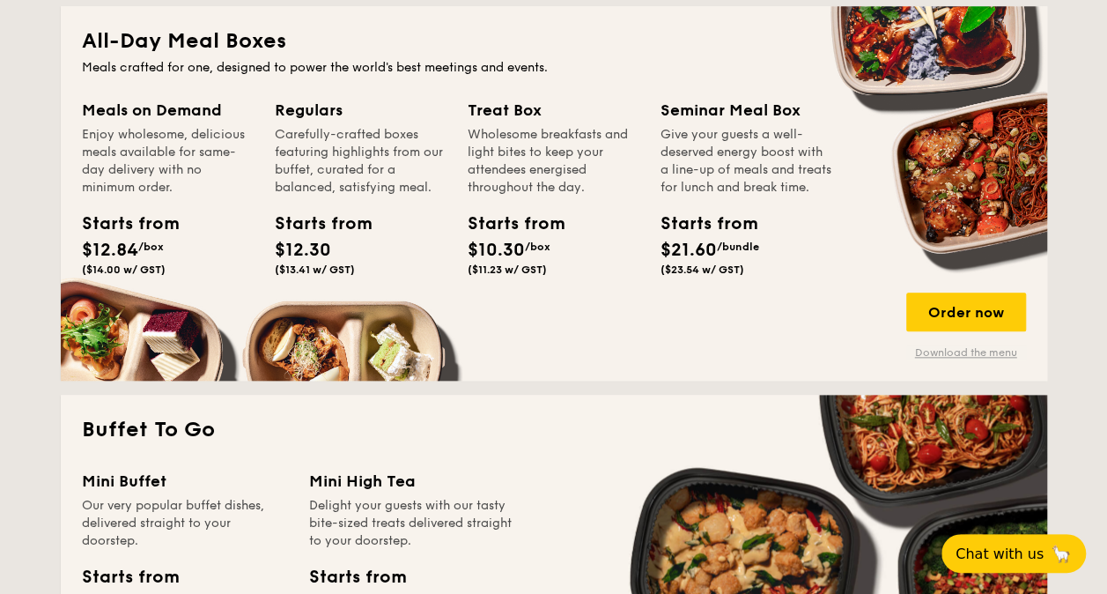
click at [1004, 350] on link "Download the menu" at bounding box center [966, 352] width 120 height 14
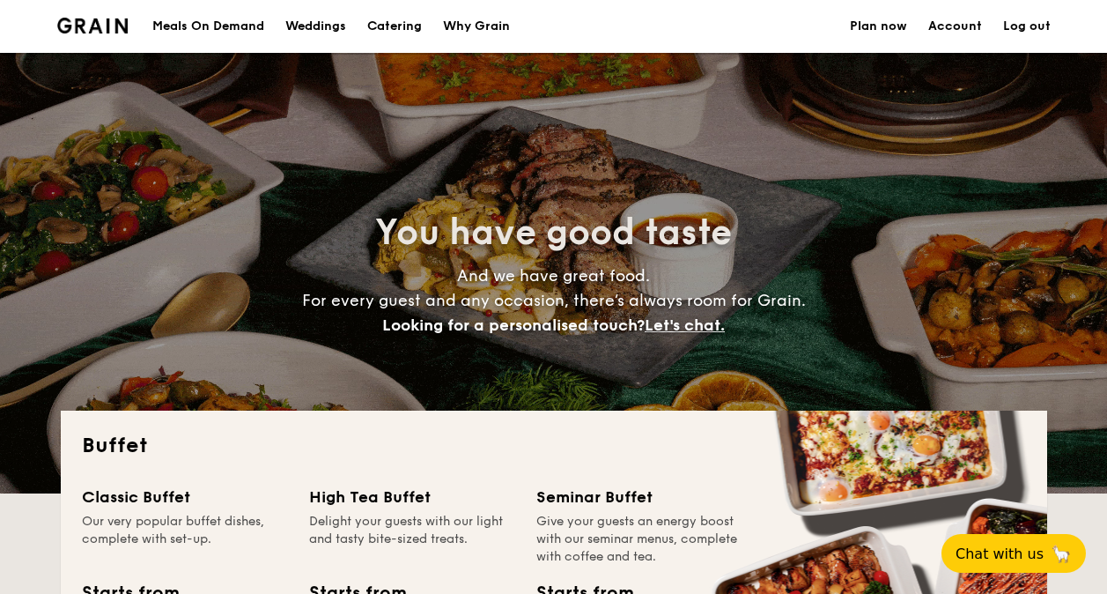
select select
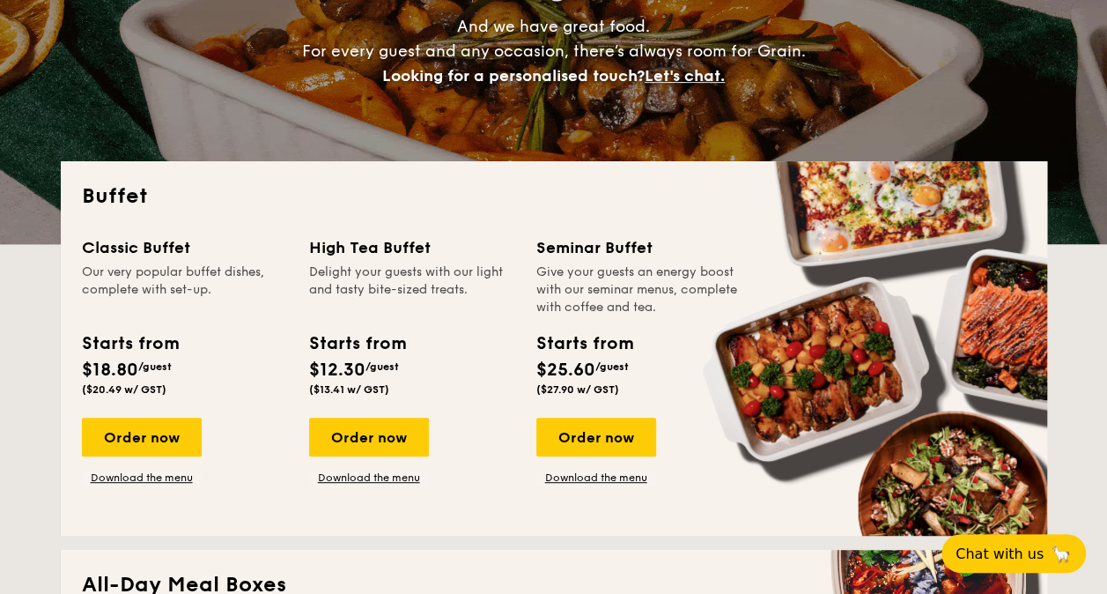
scroll to position [440, 0]
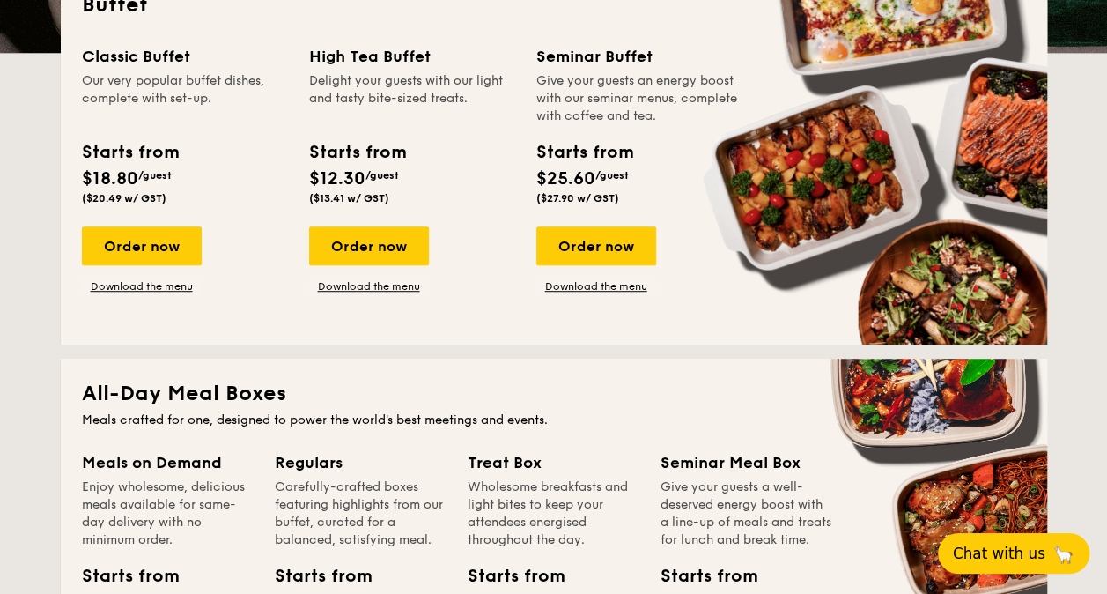
click at [1011, 544] on span "Chat with us" at bounding box center [999, 553] width 92 height 18
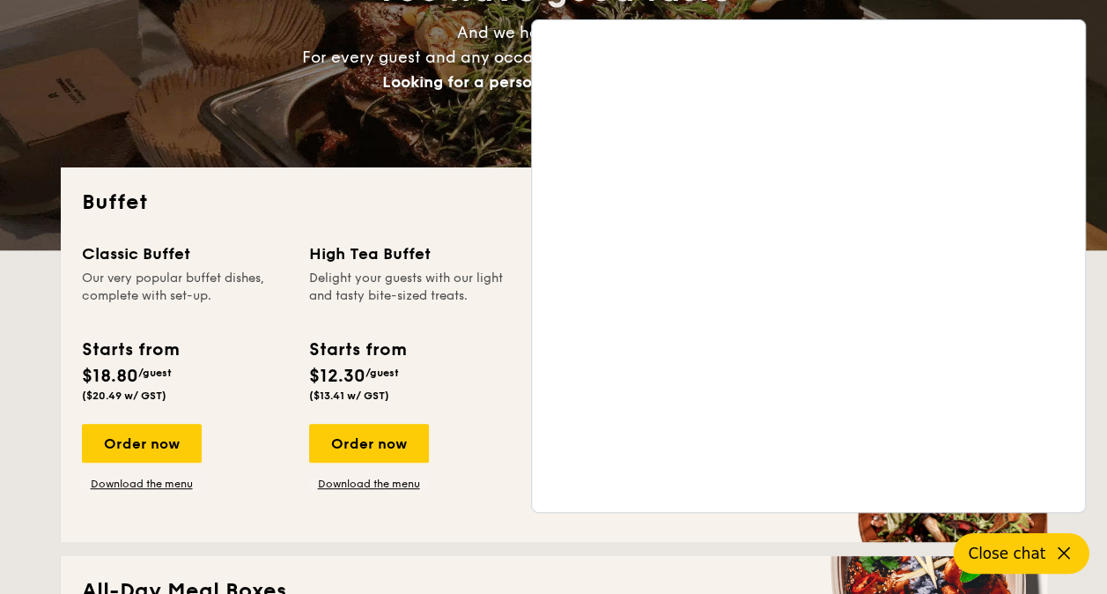
scroll to position [0, 0]
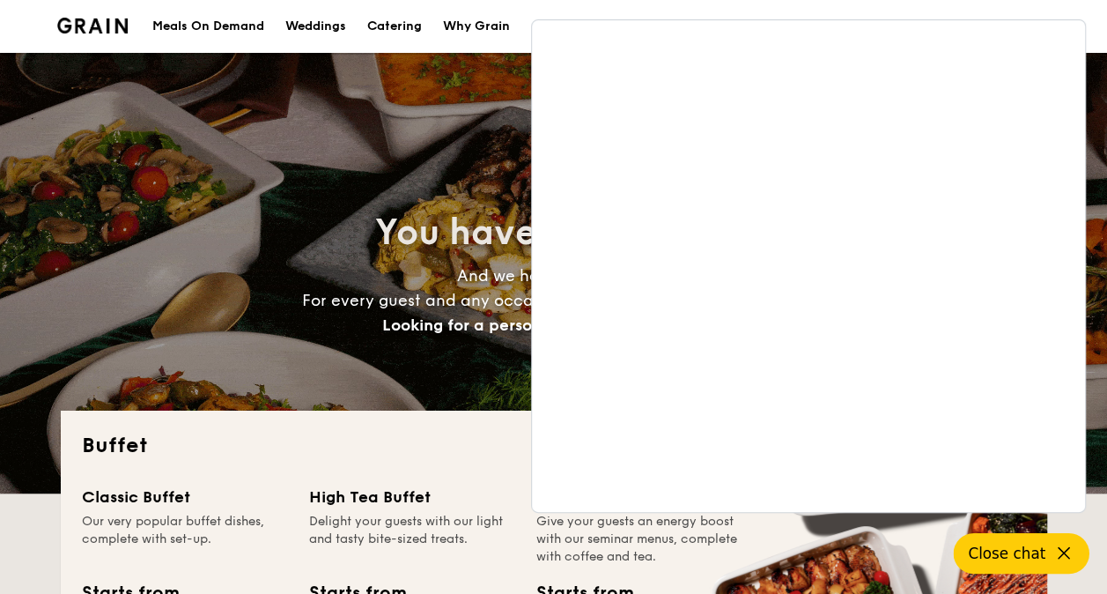
click at [241, 225] on h2 "You have good taste" at bounding box center [553, 233] width 788 height 48
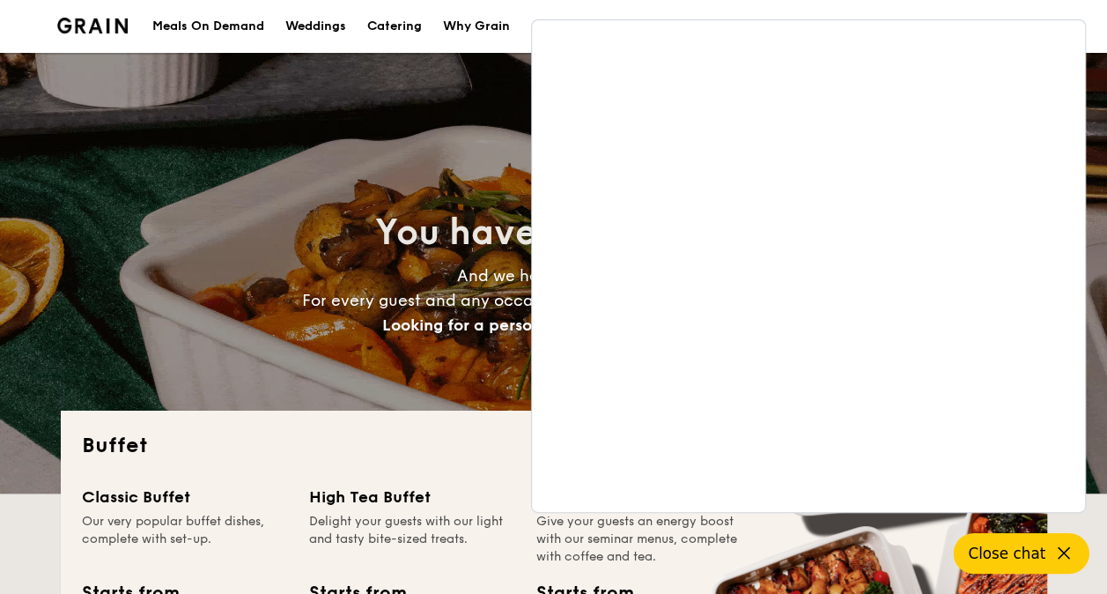
click at [226, 29] on div "Meals On Demand" at bounding box center [208, 26] width 112 height 53
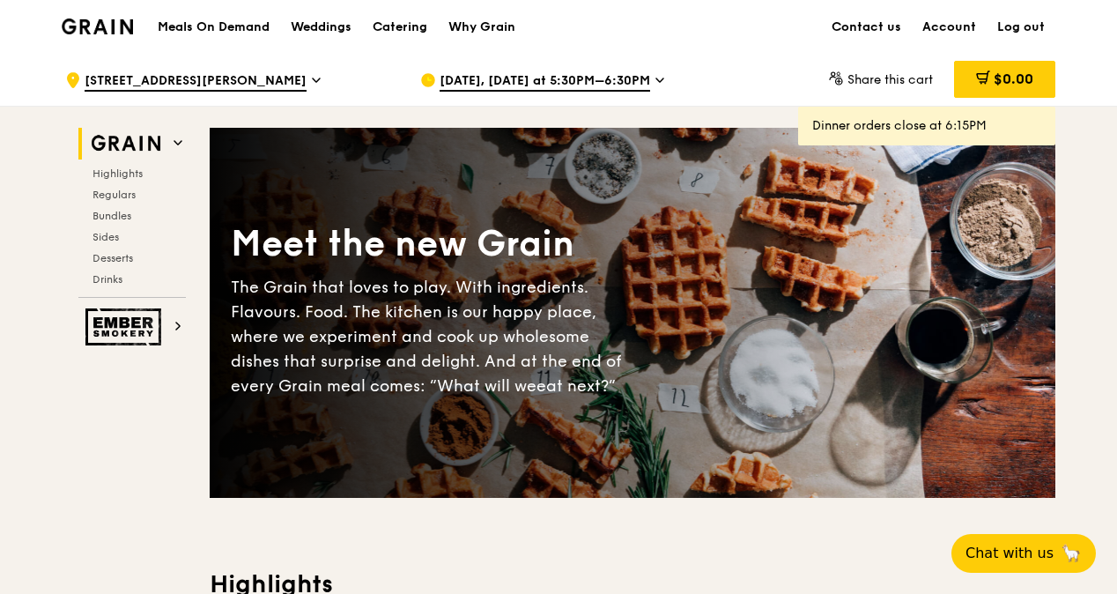
click at [125, 139] on img at bounding box center [125, 144] width 81 height 32
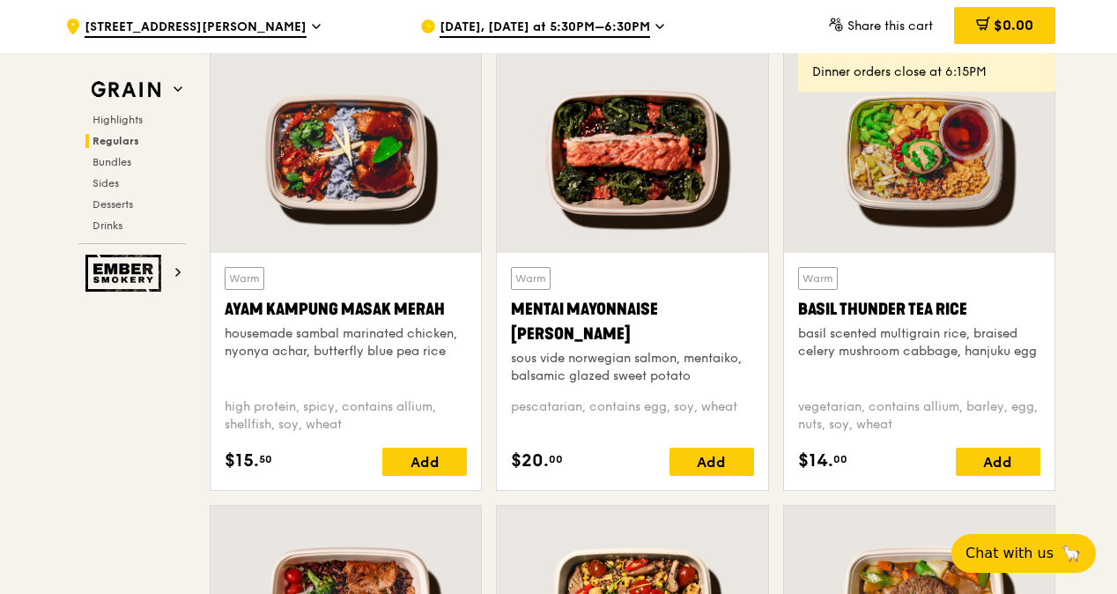
scroll to position [1818, 0]
